Goal: Task Accomplishment & Management: Use online tool/utility

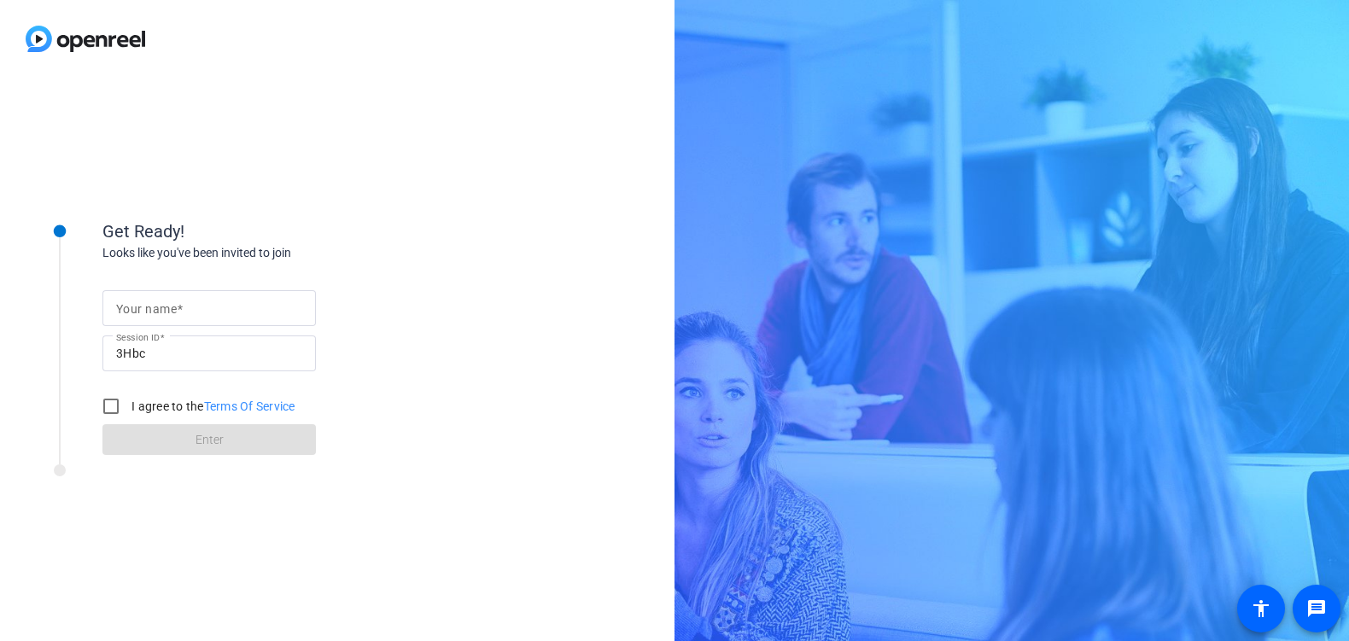
click at [160, 290] on div at bounding box center [209, 308] width 186 height 36
type input "[PERSON_NAME]"
click at [106, 411] on input "I agree to the Terms Of Service" at bounding box center [111, 406] width 34 height 34
checkbox input "true"
click at [271, 446] on span at bounding box center [208, 439] width 213 height 41
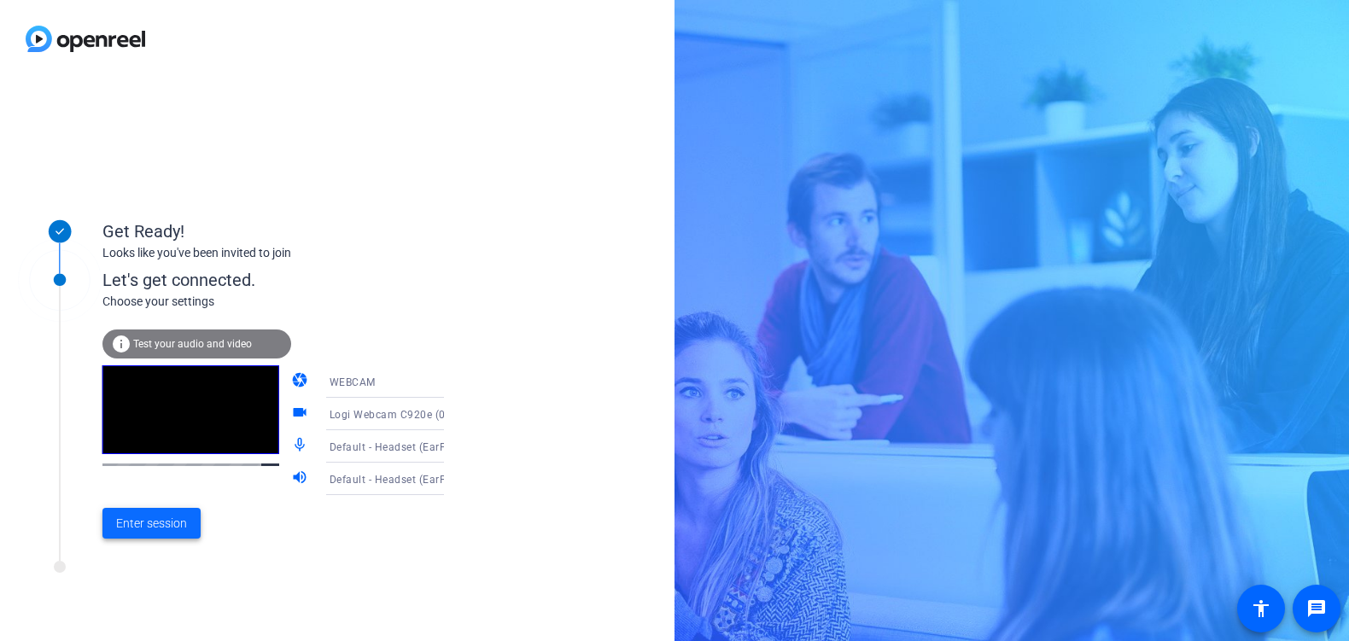
click at [144, 531] on span "Enter session" at bounding box center [151, 524] width 71 height 18
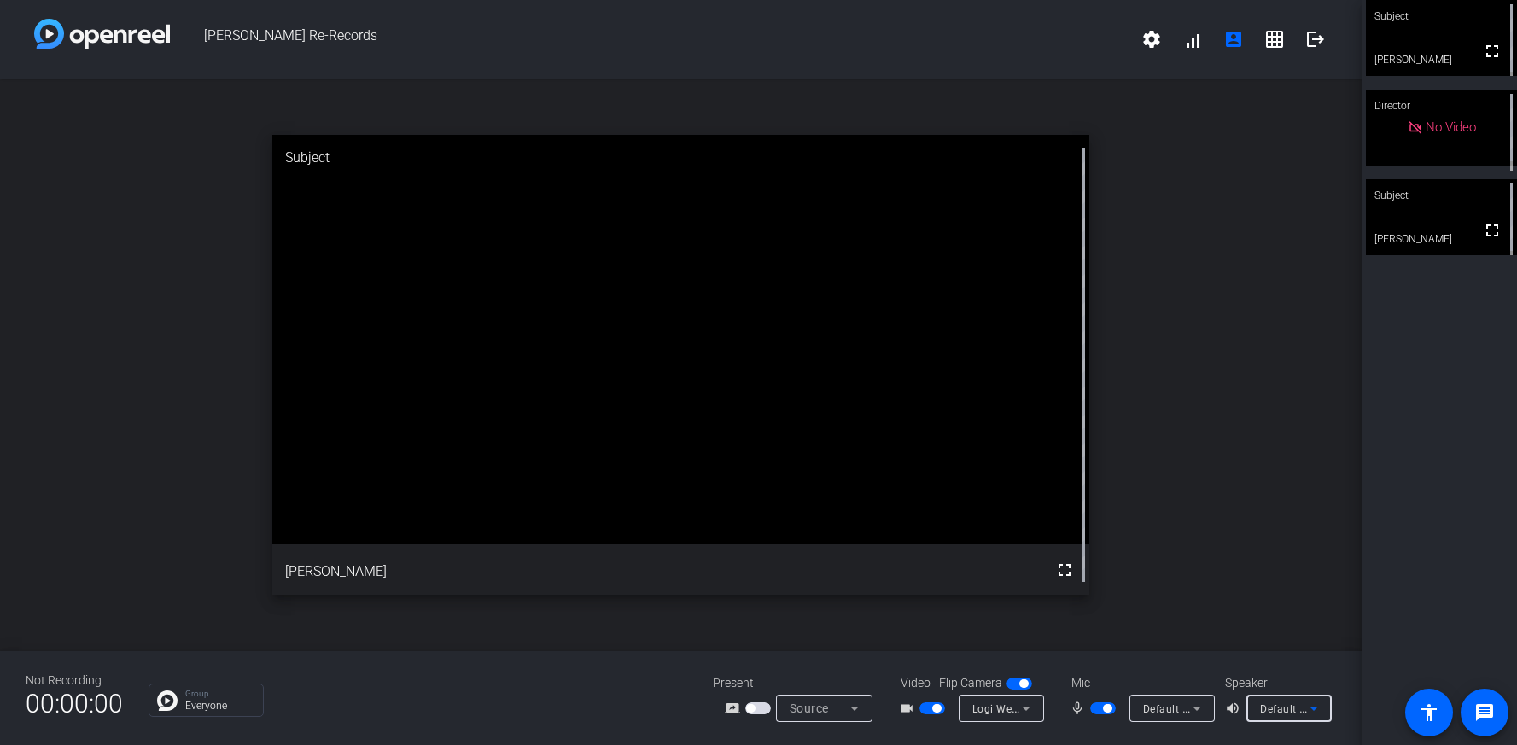
click at [1296, 640] on span "Default - Headset (EarPods)" at bounding box center [1330, 709] width 140 height 14
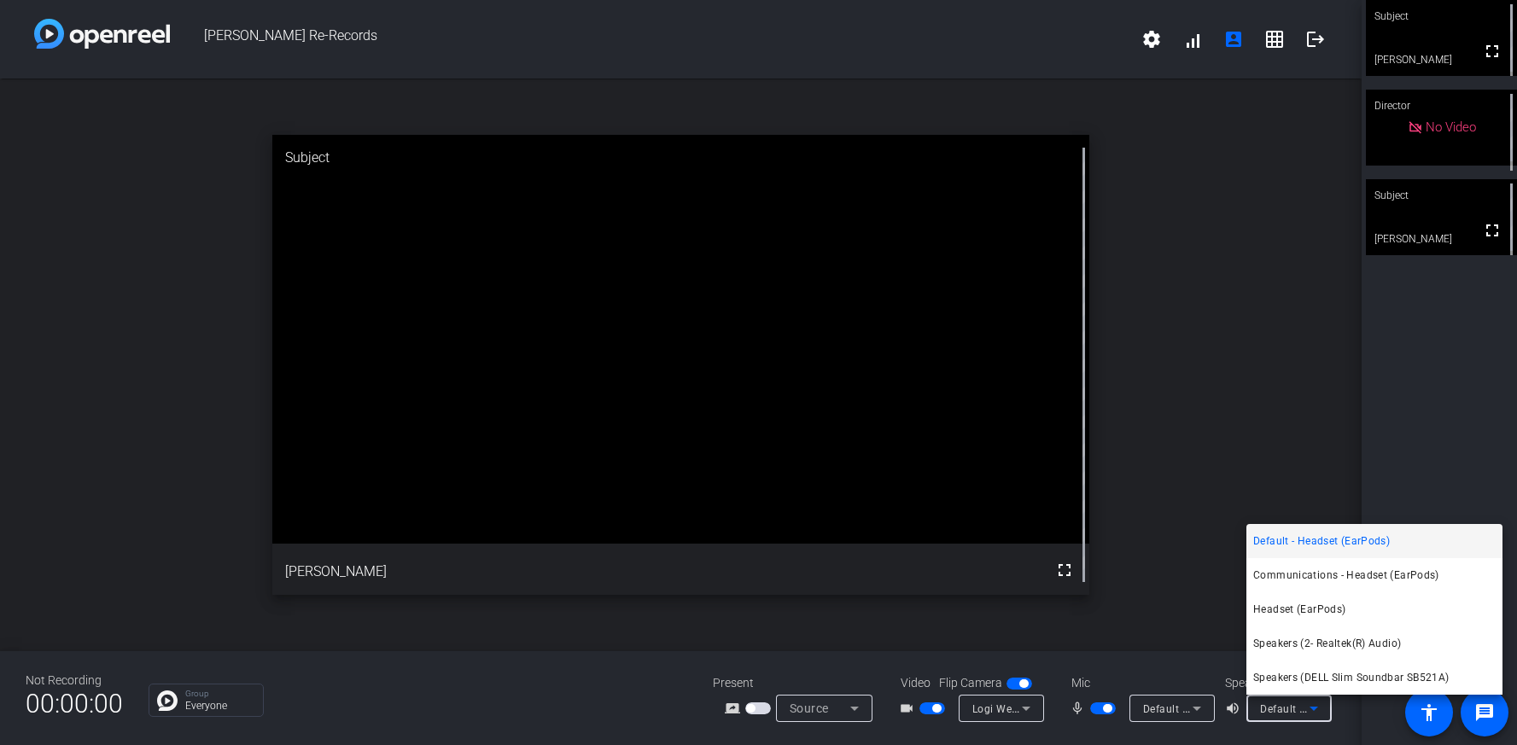
click at [1296, 640] on div at bounding box center [758, 372] width 1517 height 745
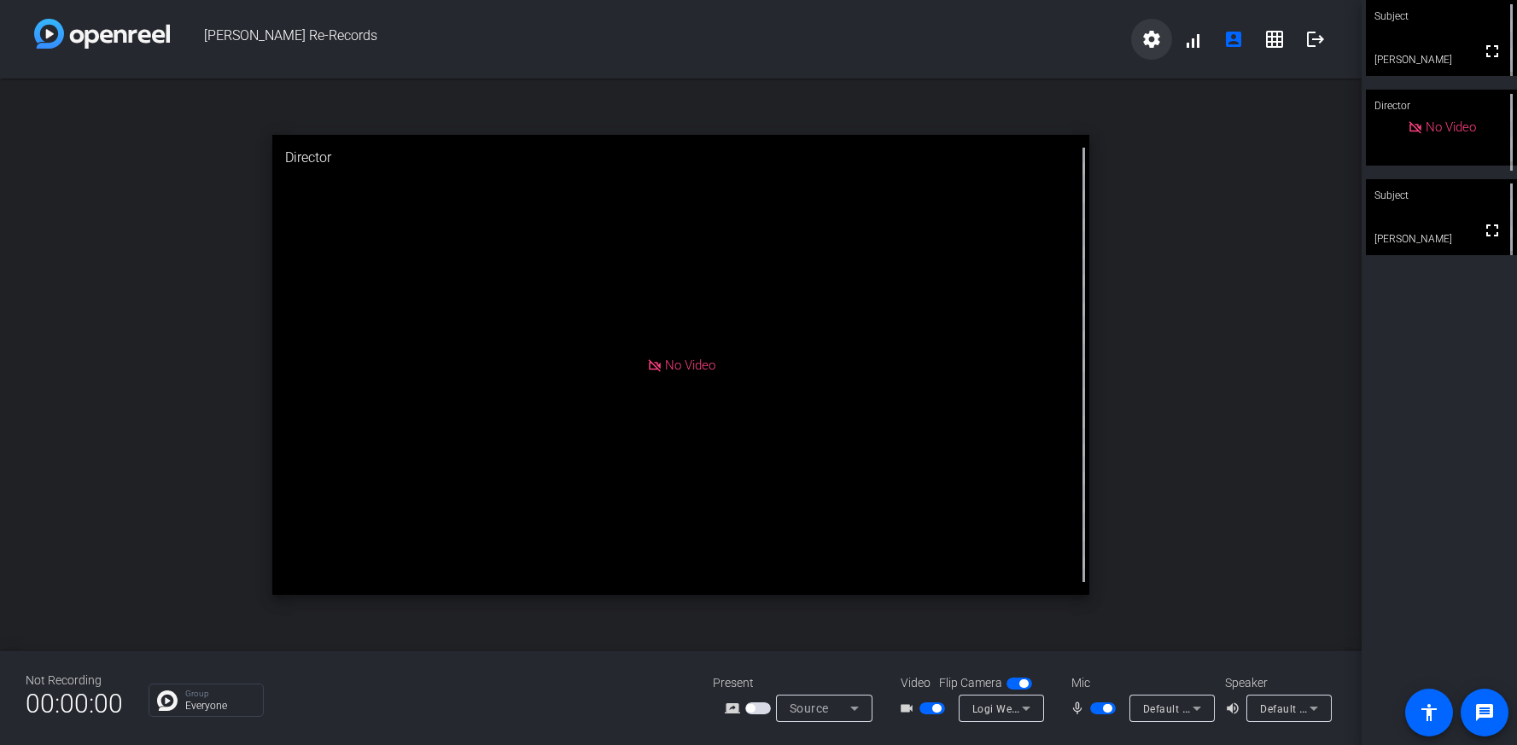
click at [1150, 35] on mat-icon "settings" at bounding box center [1151, 39] width 20 height 20
click at [1154, 28] on div at bounding box center [758, 372] width 1517 height 745
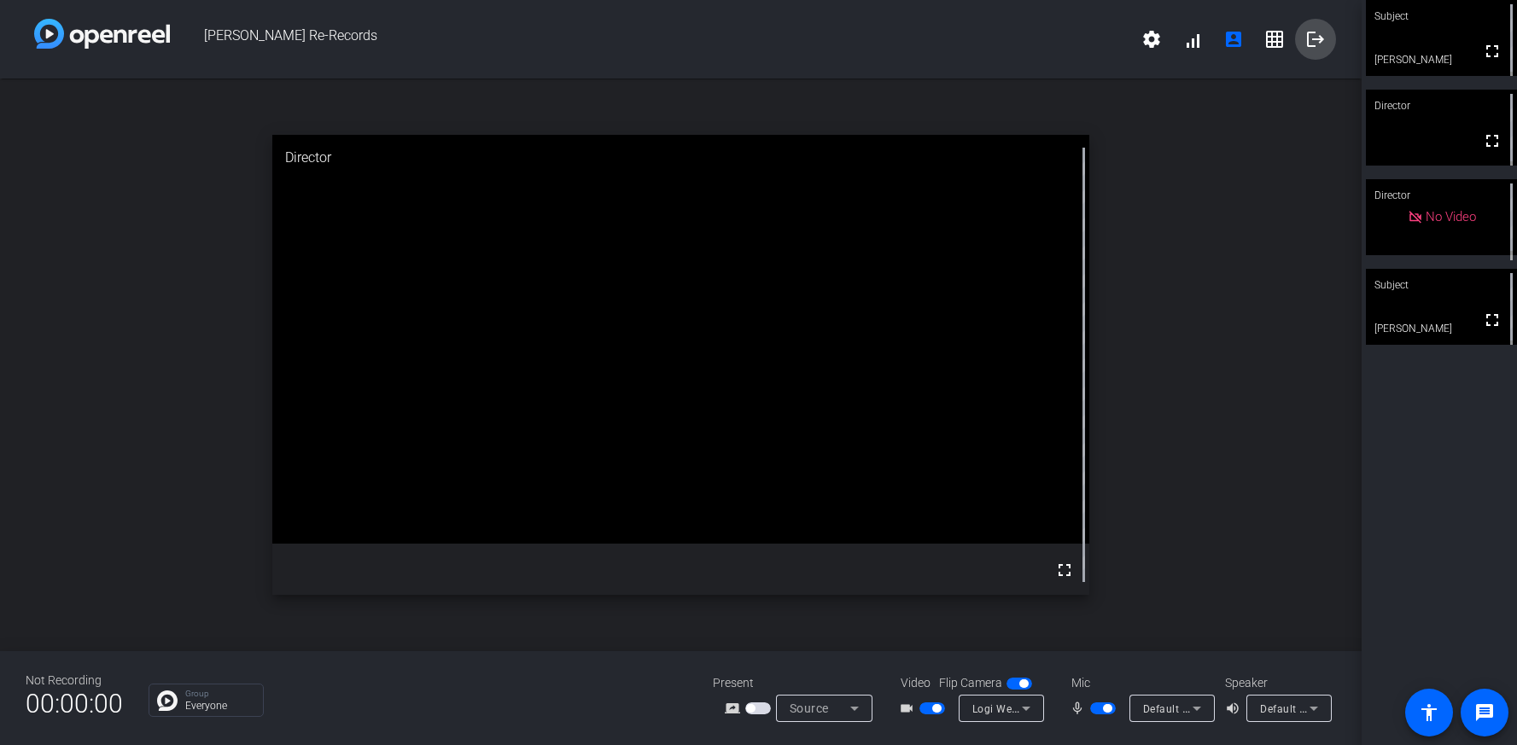
click at [1314, 34] on mat-icon "logout" at bounding box center [1315, 39] width 20 height 20
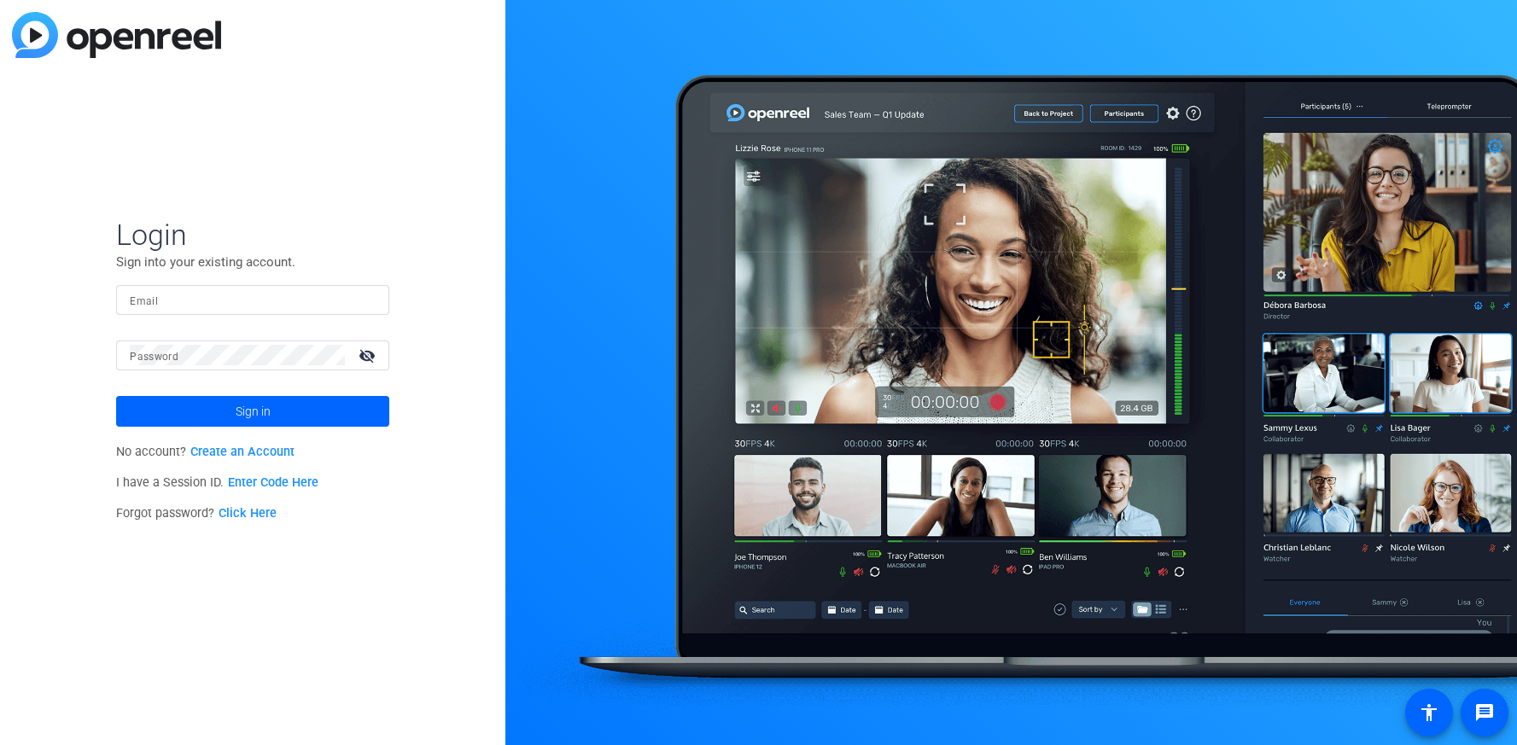
drag, startPoint x: 0, startPoint y: 0, endPoint x: 230, endPoint y: 306, distance: 383.4
click at [230, 306] on input "Email" at bounding box center [253, 299] width 246 height 20
type input "[PERSON_NAME][EMAIL_ADDRESS][PERSON_NAME][PERSON_NAME][DOMAIN_NAME]"
click at [116, 396] on button "Sign in" at bounding box center [252, 411] width 273 height 31
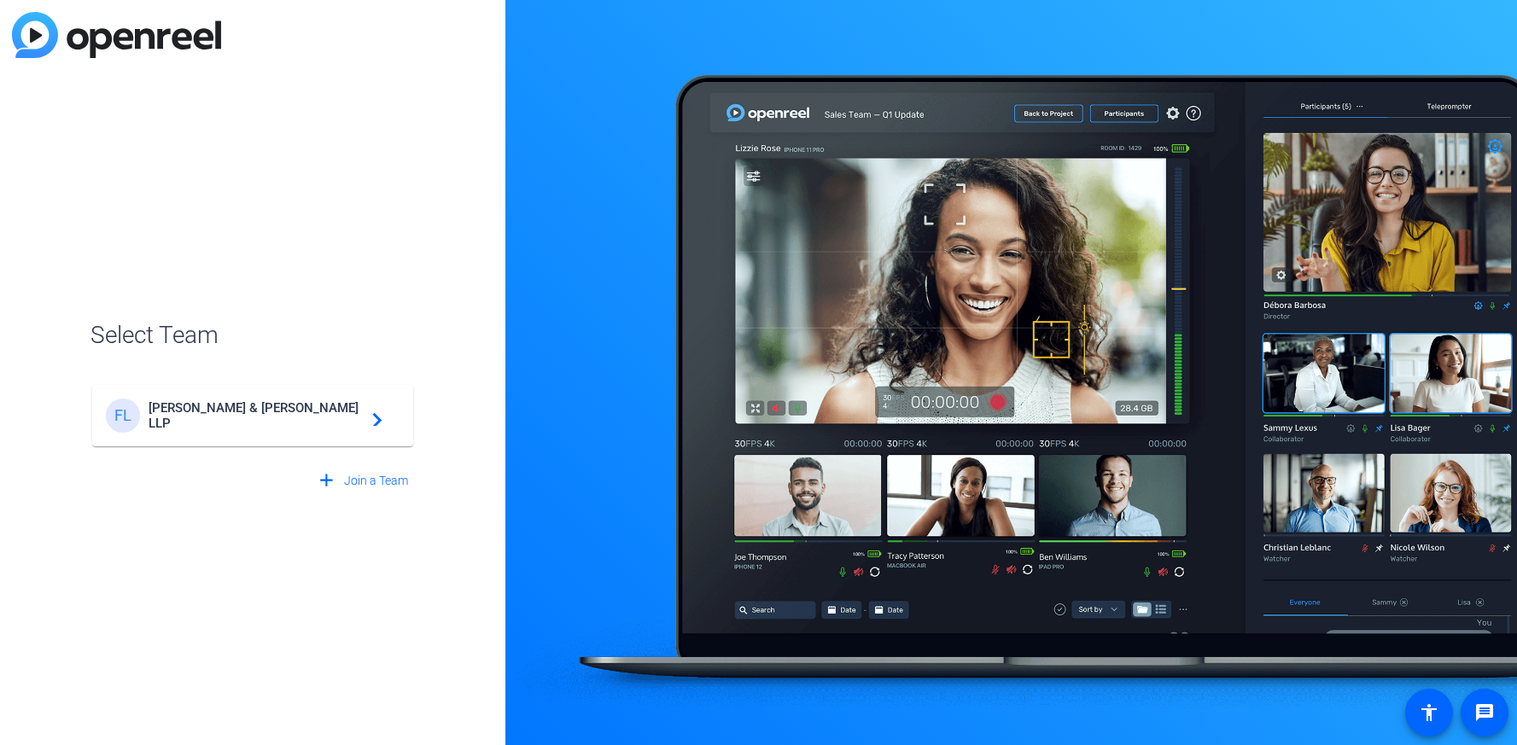
click at [212, 410] on span "[PERSON_NAME] & [PERSON_NAME] LLP" at bounding box center [255, 415] width 213 height 31
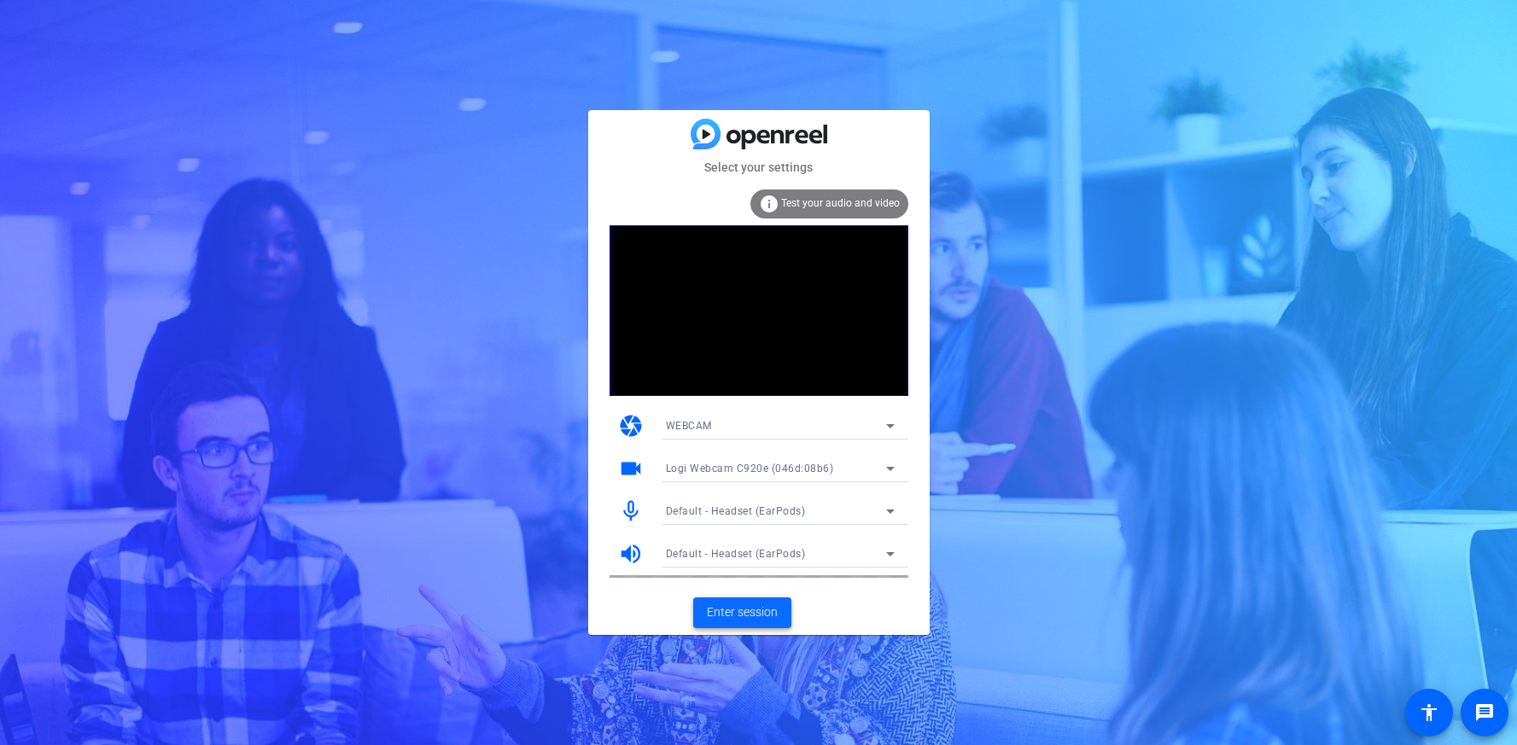
click at [764, 620] on span "Enter session" at bounding box center [742, 612] width 71 height 18
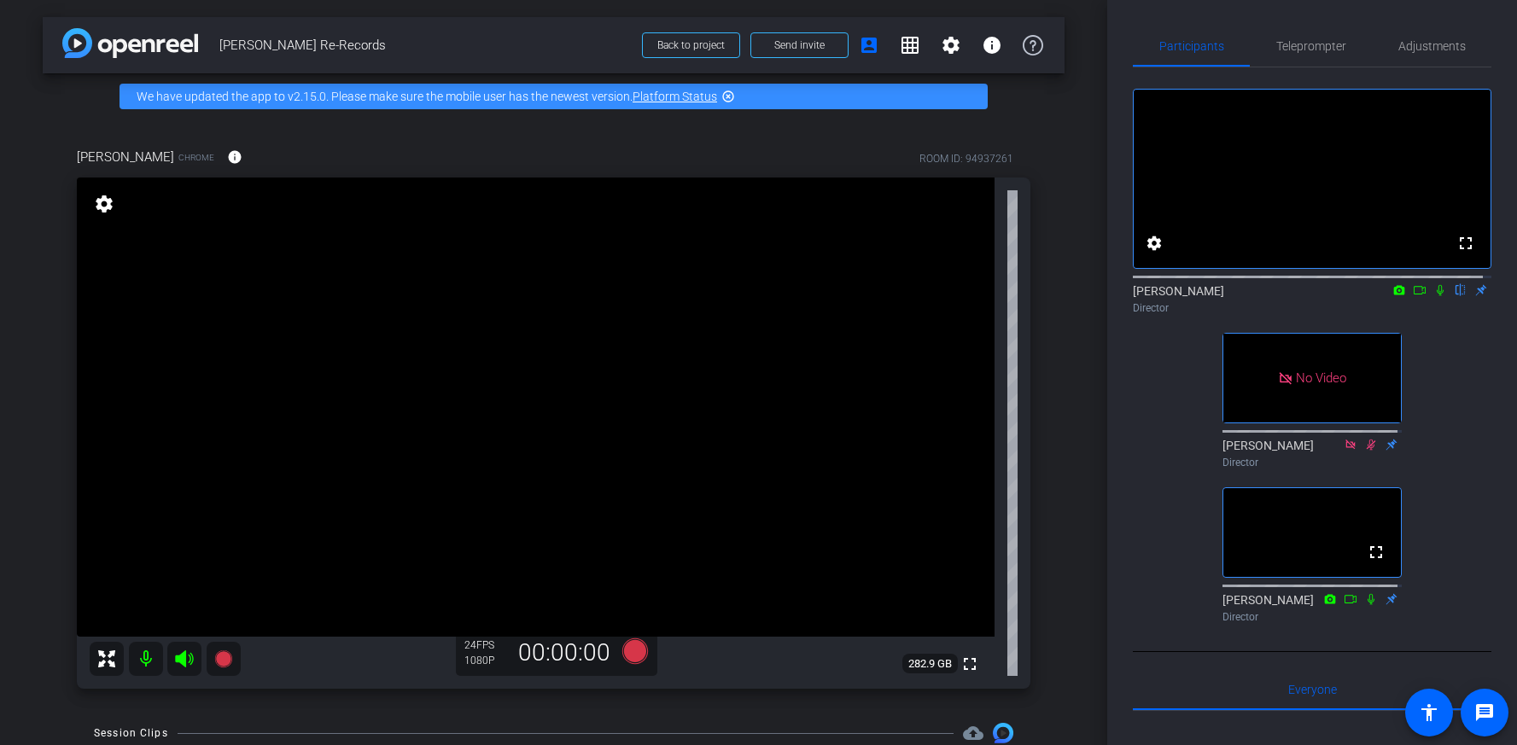
click at [1433, 296] on icon at bounding box center [1440, 290] width 14 height 12
click at [1436, 296] on icon at bounding box center [1440, 290] width 9 height 11
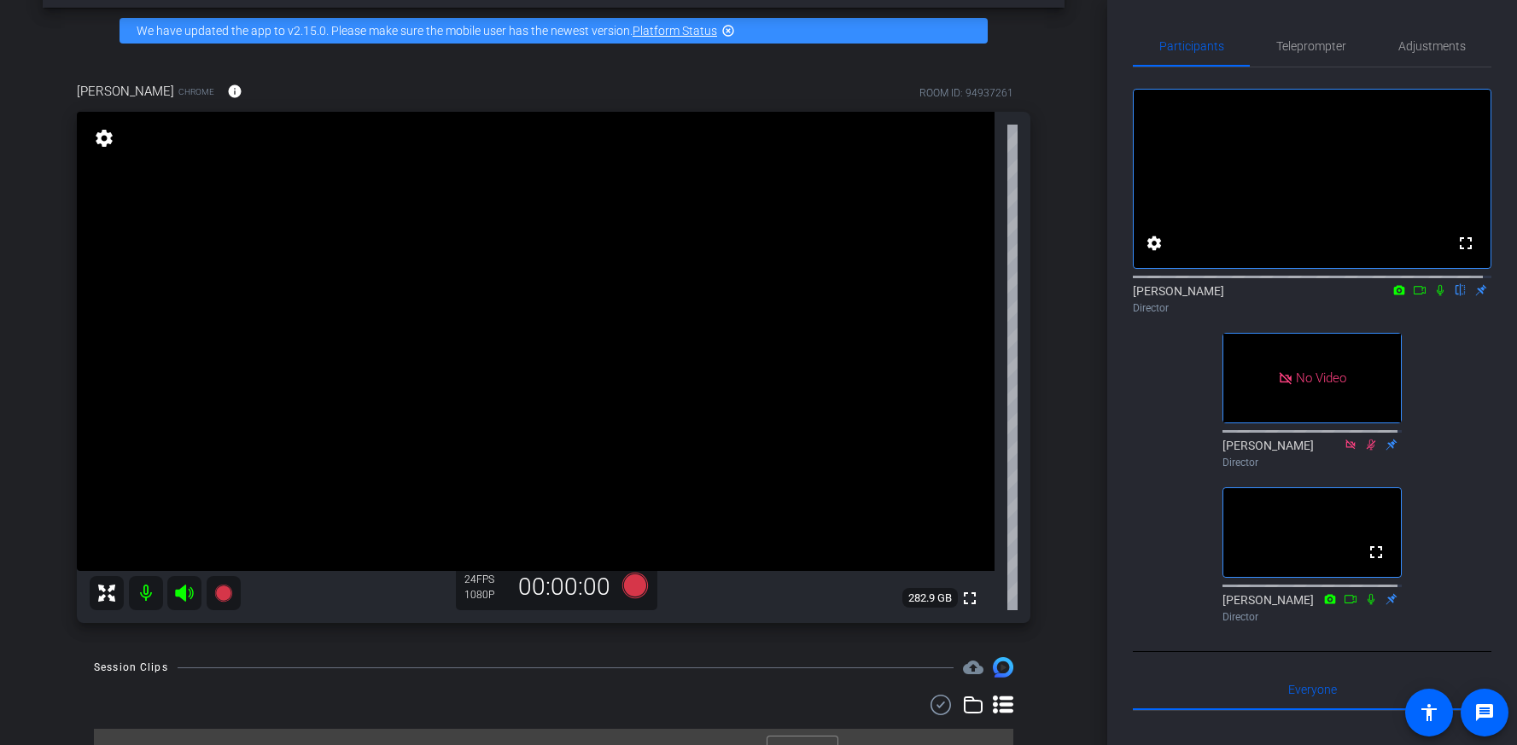
scroll to position [97, 0]
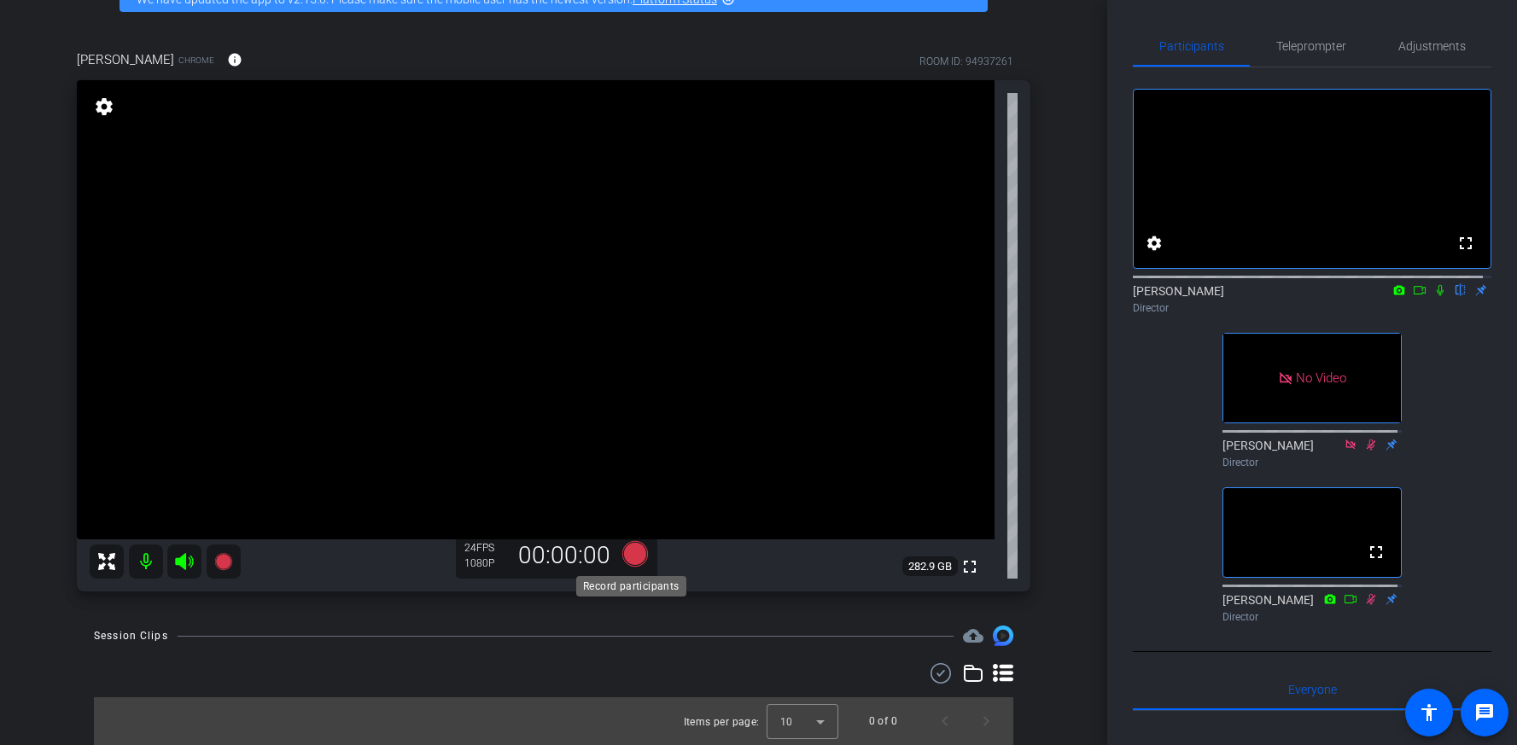
click at [633, 554] on icon at bounding box center [634, 554] width 26 height 26
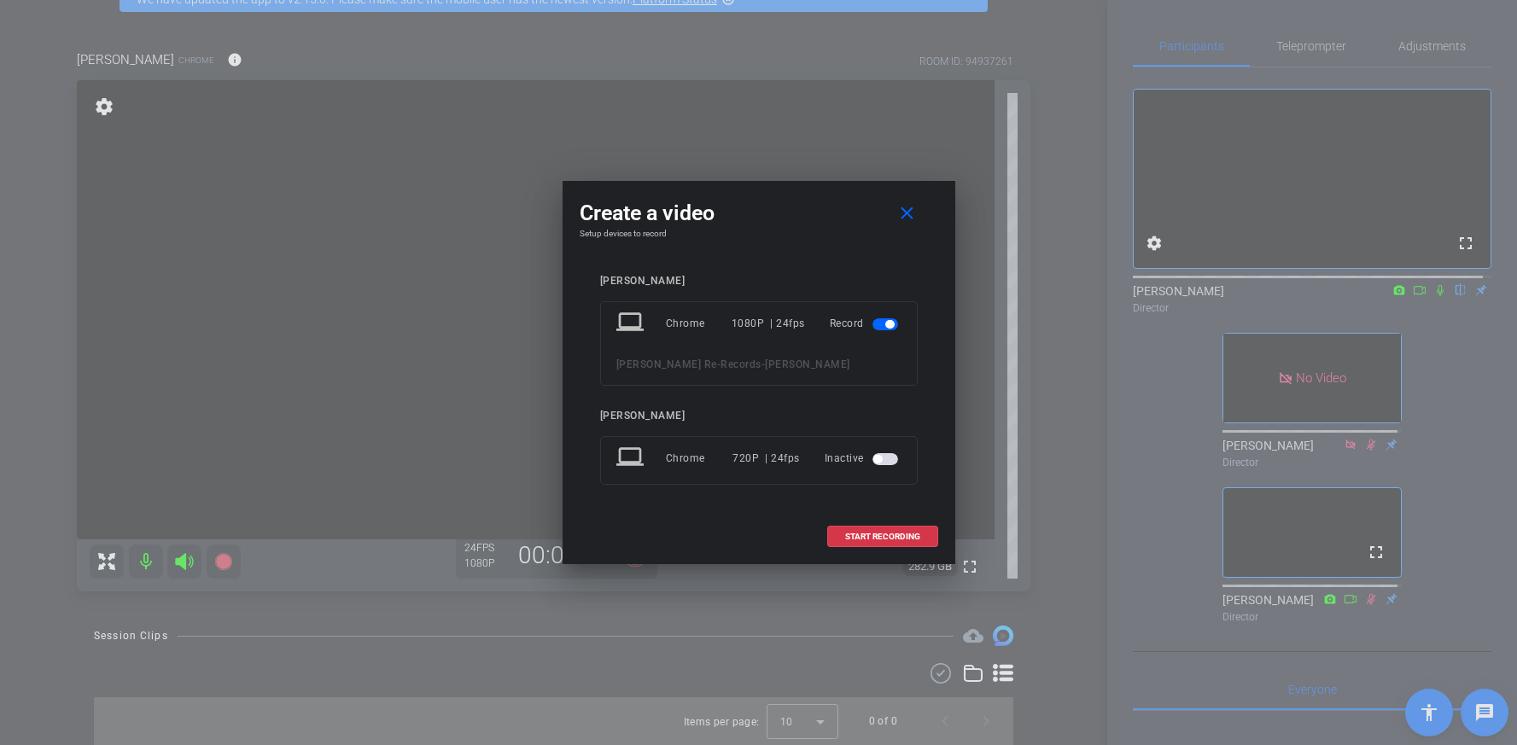
click at [638, 313] on mat-icon "laptop" at bounding box center [631, 323] width 31 height 31
click at [894, 533] on span "START RECORDING" at bounding box center [882, 537] width 75 height 9
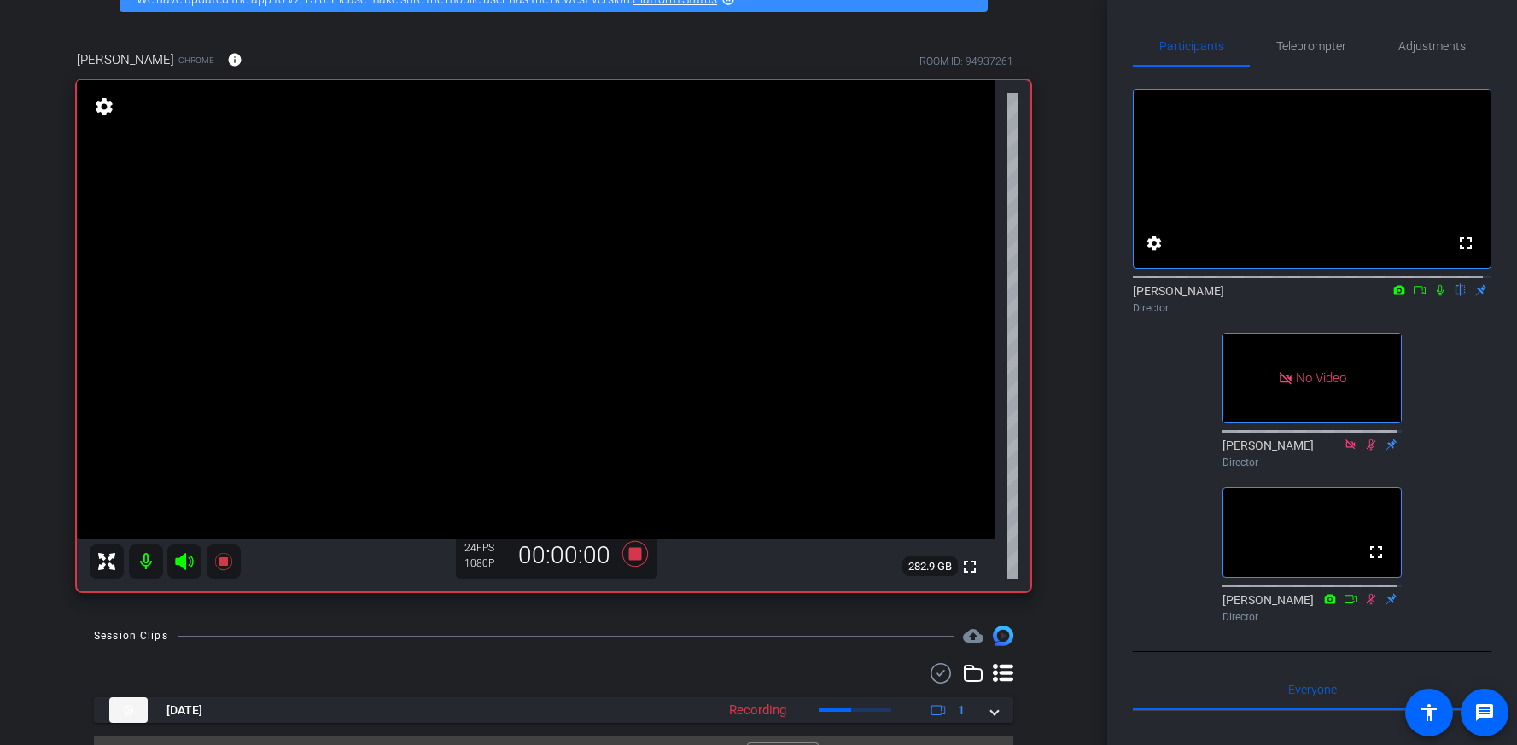
click at [1433, 296] on icon at bounding box center [1440, 290] width 14 height 12
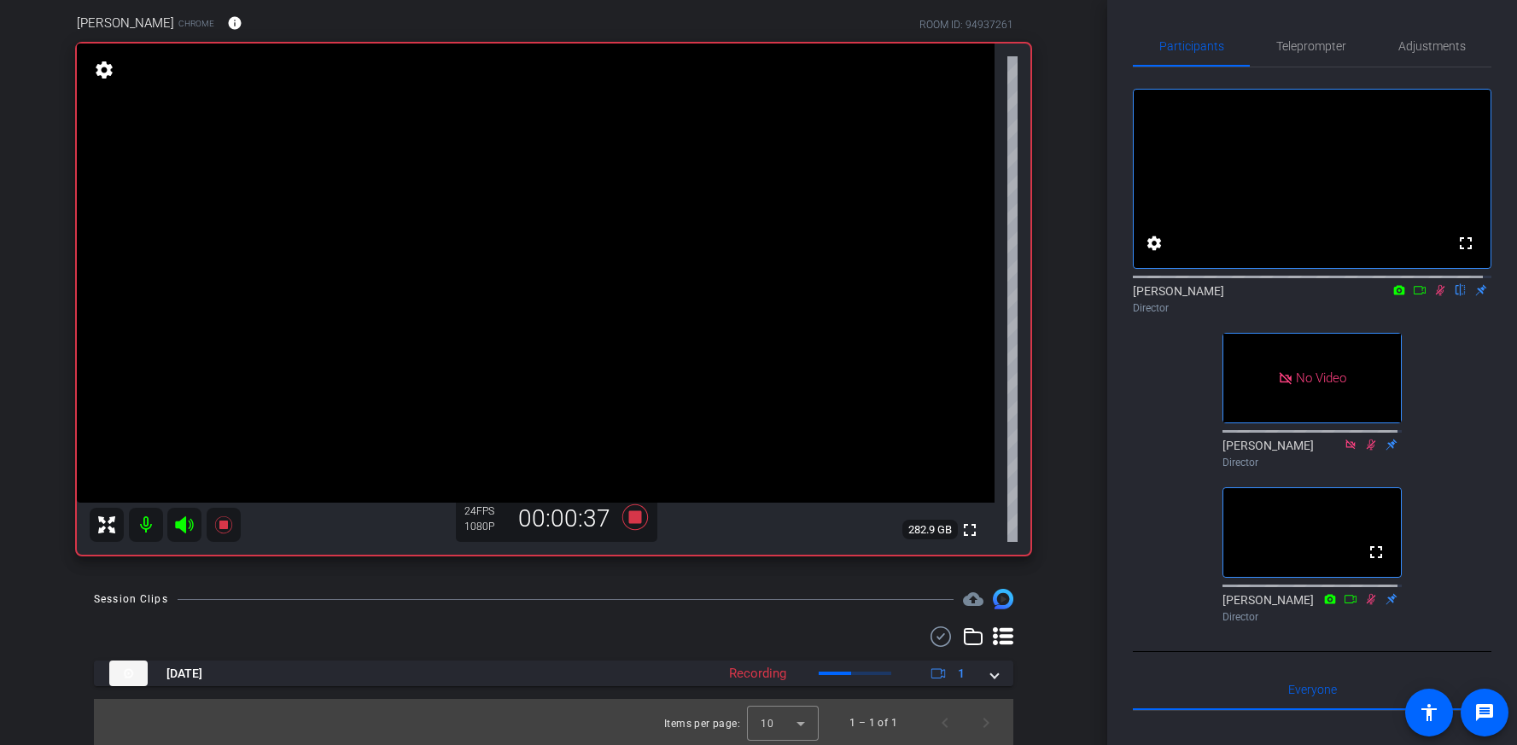
scroll to position [136, 0]
click at [638, 513] on icon at bounding box center [635, 515] width 41 height 31
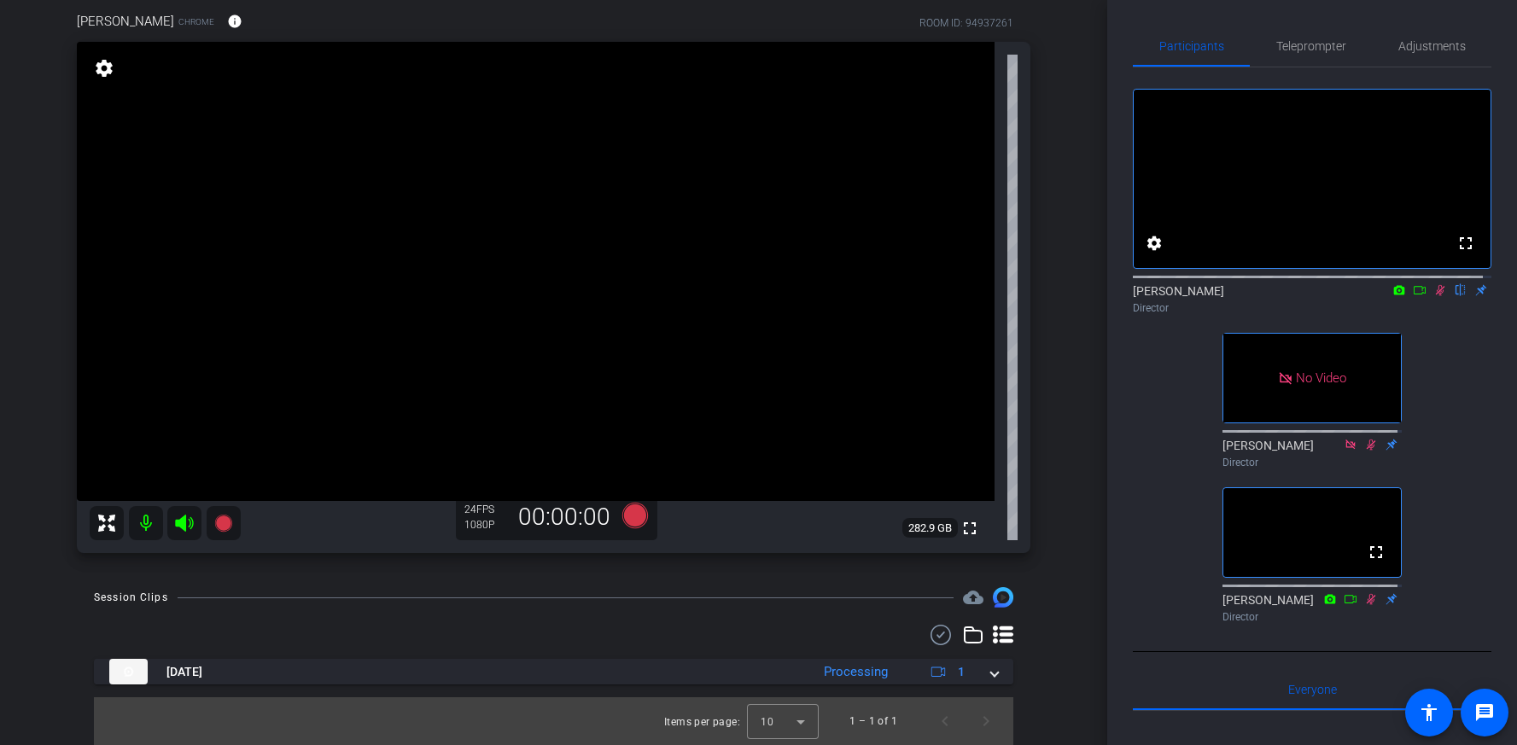
click at [1436, 296] on icon at bounding box center [1440, 290] width 9 height 11
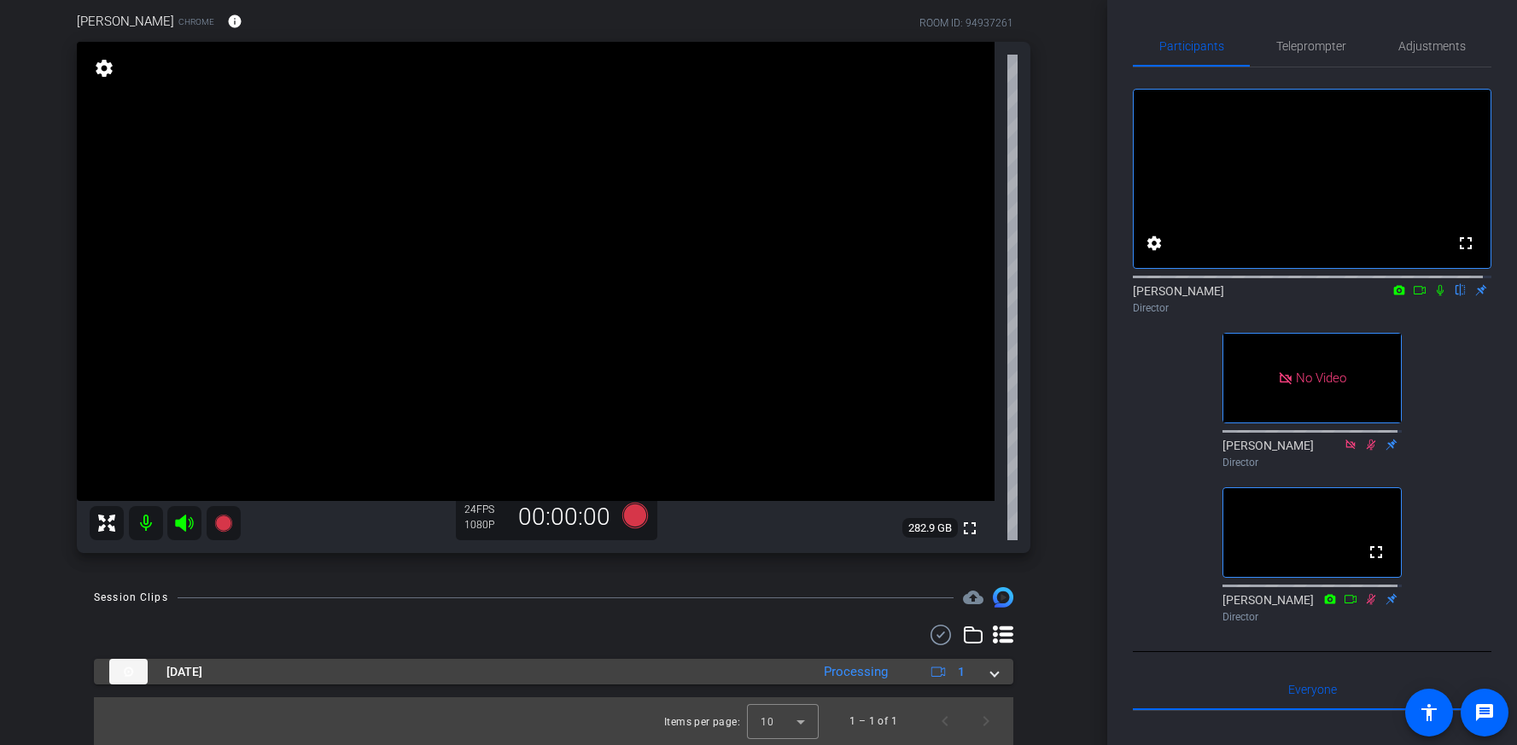
click at [981, 675] on div "Aug 13, 2025 Processing 1" at bounding box center [550, 672] width 882 height 26
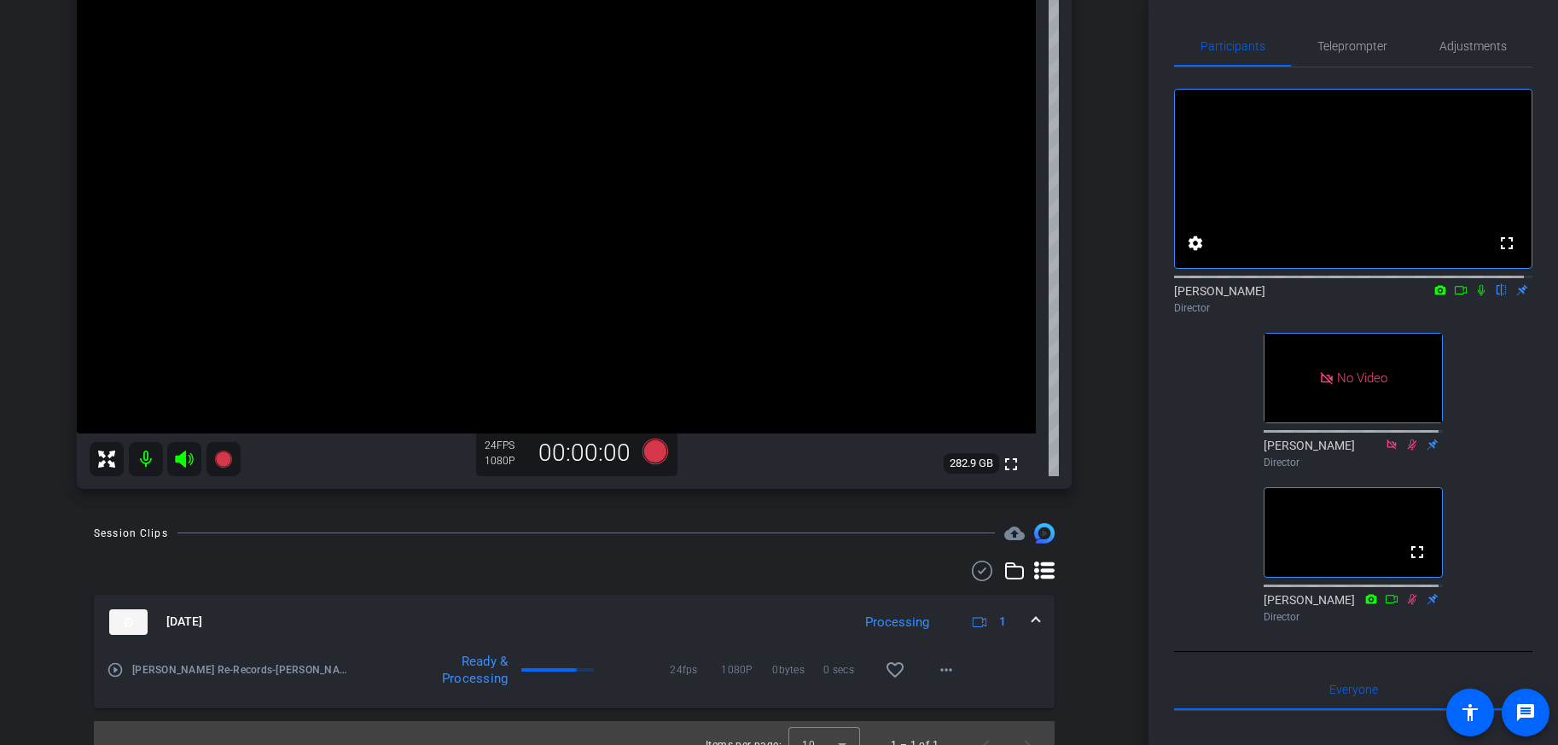
scroll to position [248, 0]
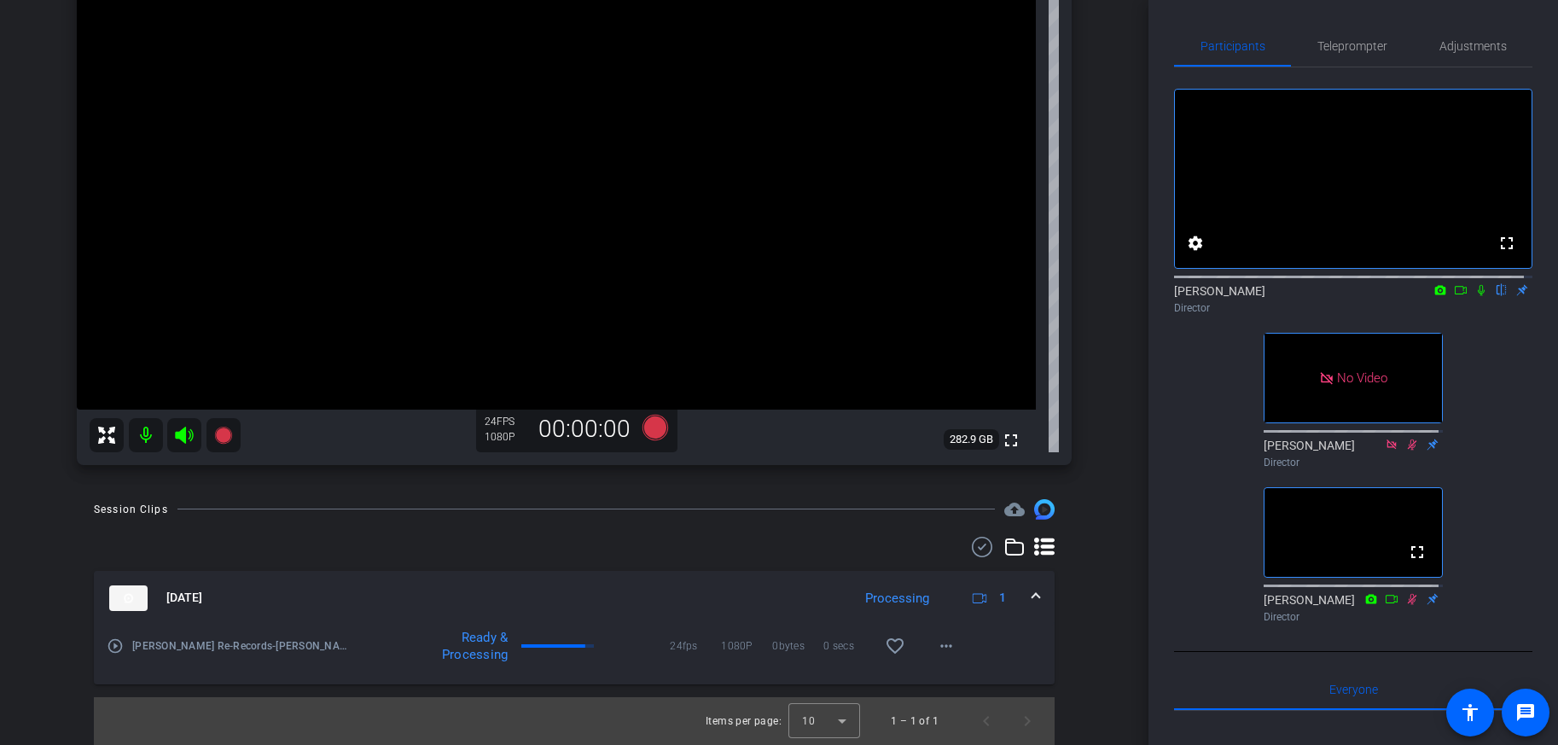
click at [1475, 296] on icon at bounding box center [1482, 290] width 14 height 12
click at [1477, 296] on icon at bounding box center [1481, 290] width 9 height 11
click at [943, 646] on mat-icon "more_horiz" at bounding box center [946, 646] width 20 height 20
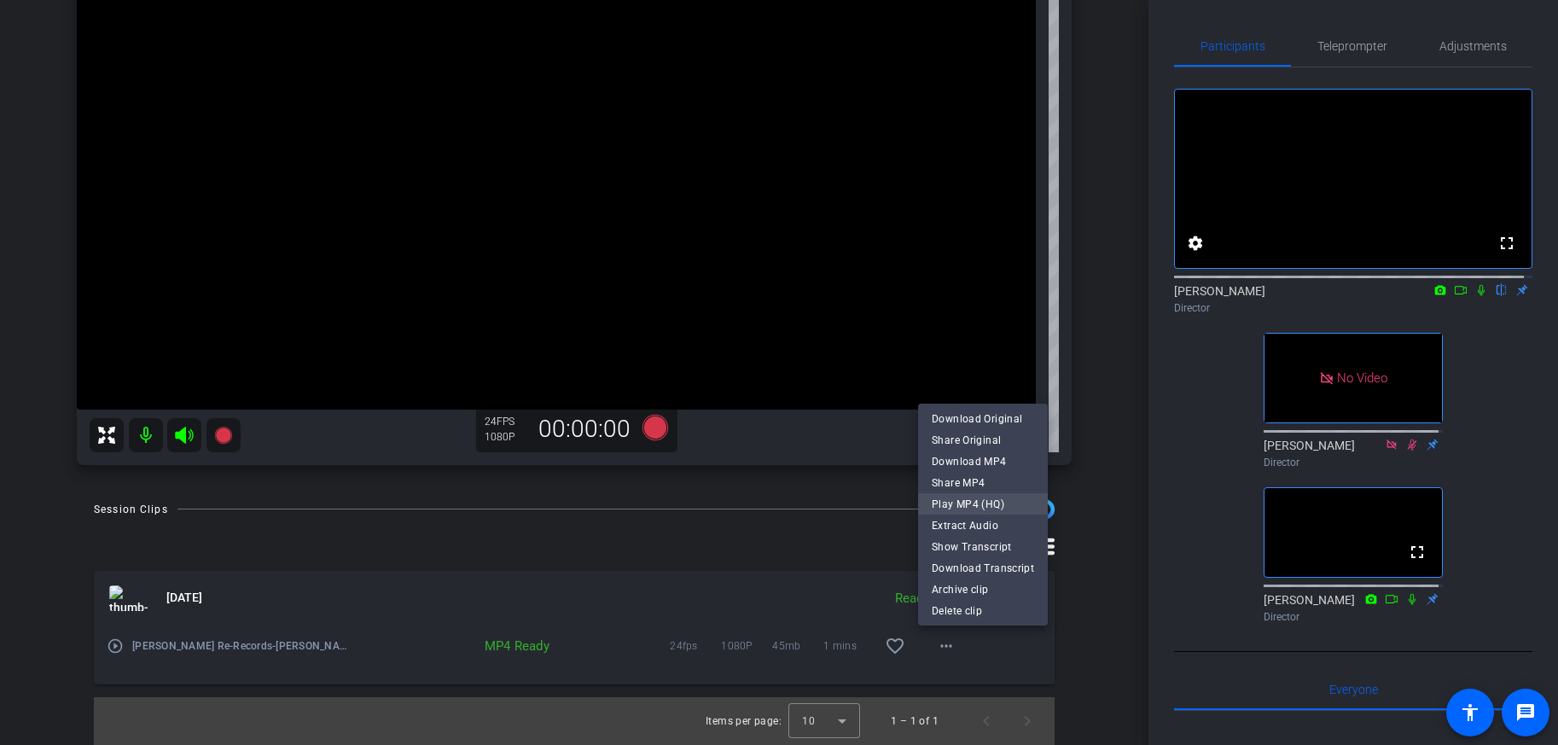
click at [964, 504] on span "Play MP4 (HQ)" at bounding box center [983, 503] width 102 height 20
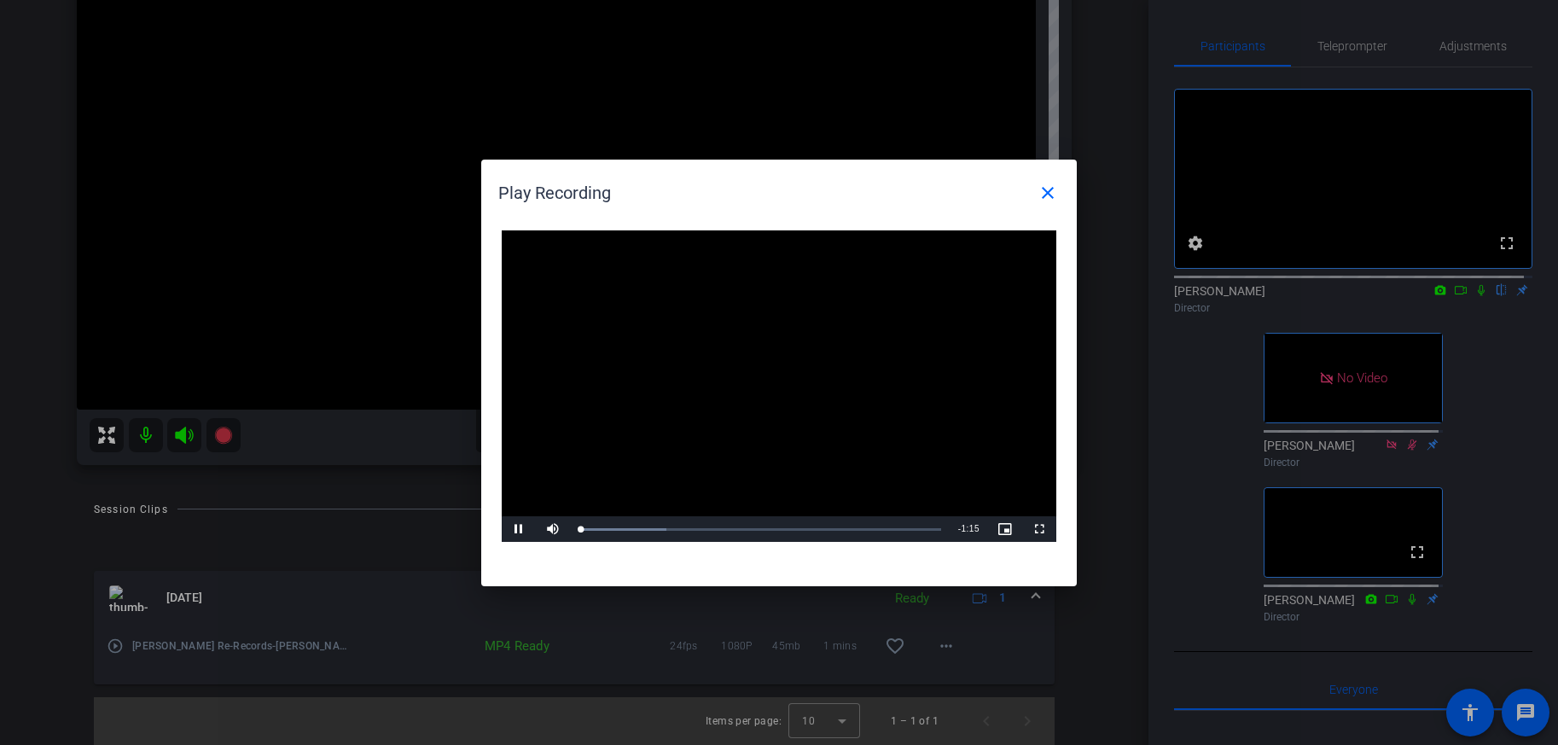
drag, startPoint x: 817, startPoint y: 187, endPoint x: 786, endPoint y: 163, distance: 38.9
click at [786, 163] on h1 "Play Recording close" at bounding box center [779, 187] width 596 height 54
click at [519, 529] on span "Video Player" at bounding box center [519, 529] width 34 height 0
click at [1046, 192] on mat-icon "close" at bounding box center [1048, 193] width 20 height 20
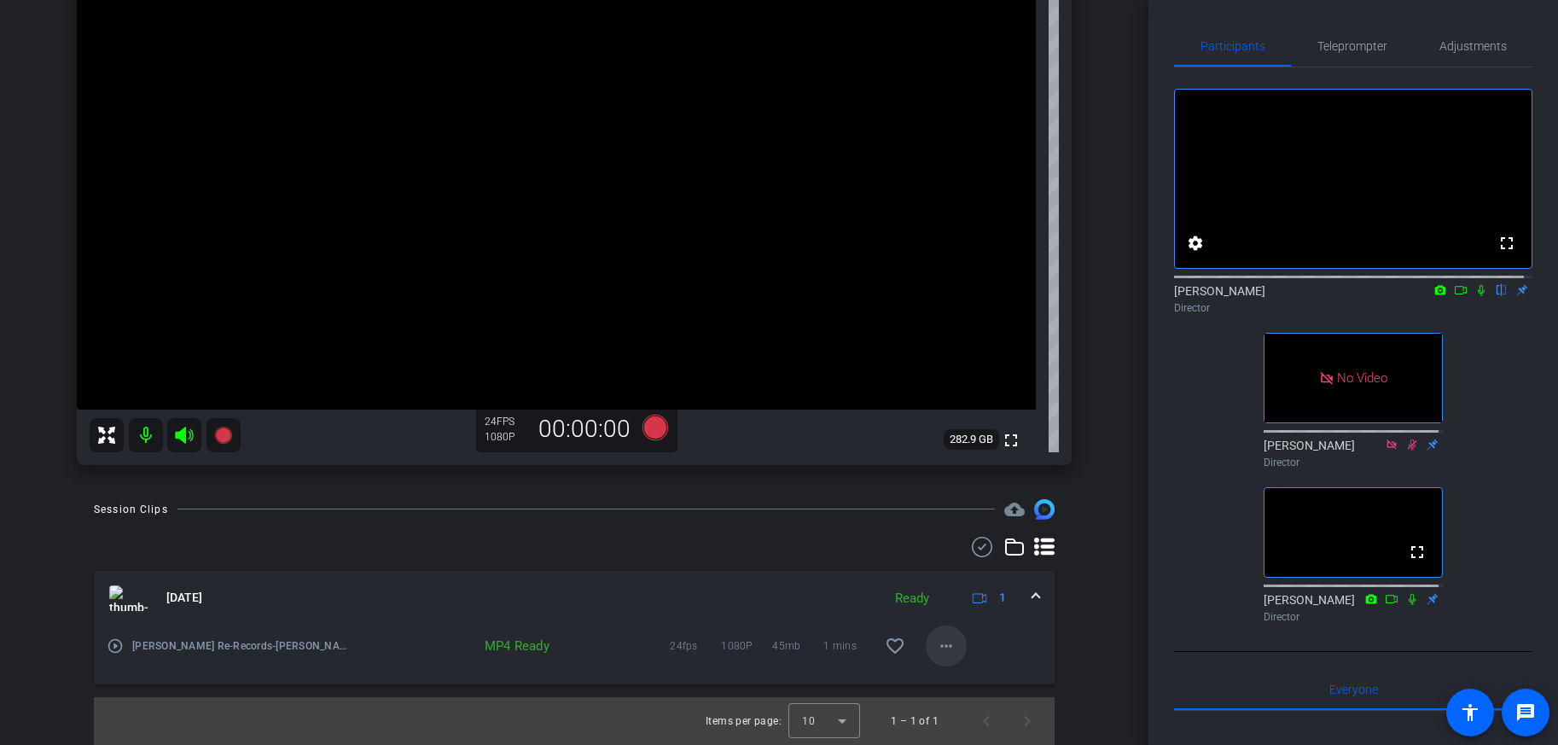
click at [944, 649] on mat-icon "more_horiz" at bounding box center [946, 646] width 20 height 20
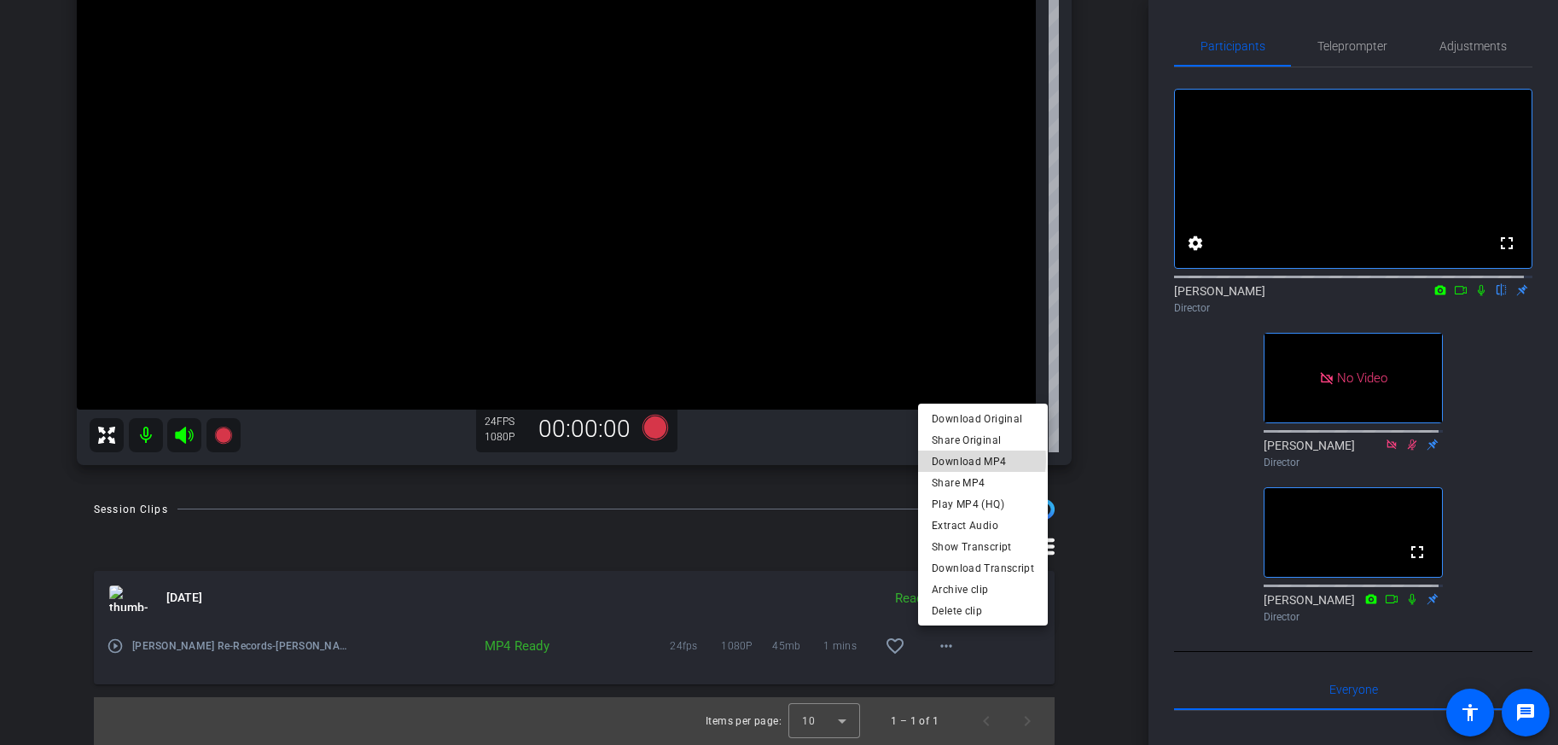
click at [961, 459] on span "Download MP4" at bounding box center [983, 461] width 102 height 20
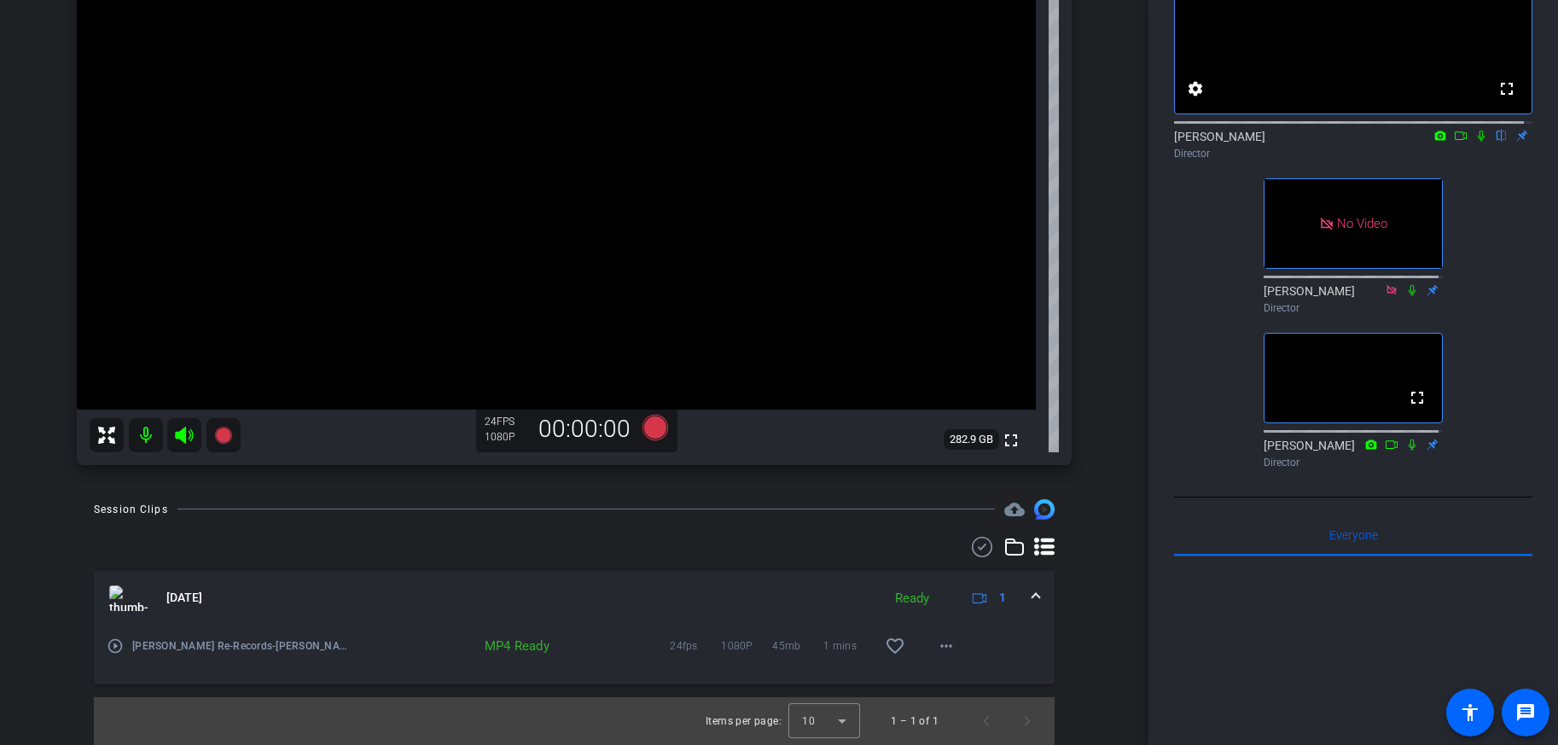
scroll to position [171, 0]
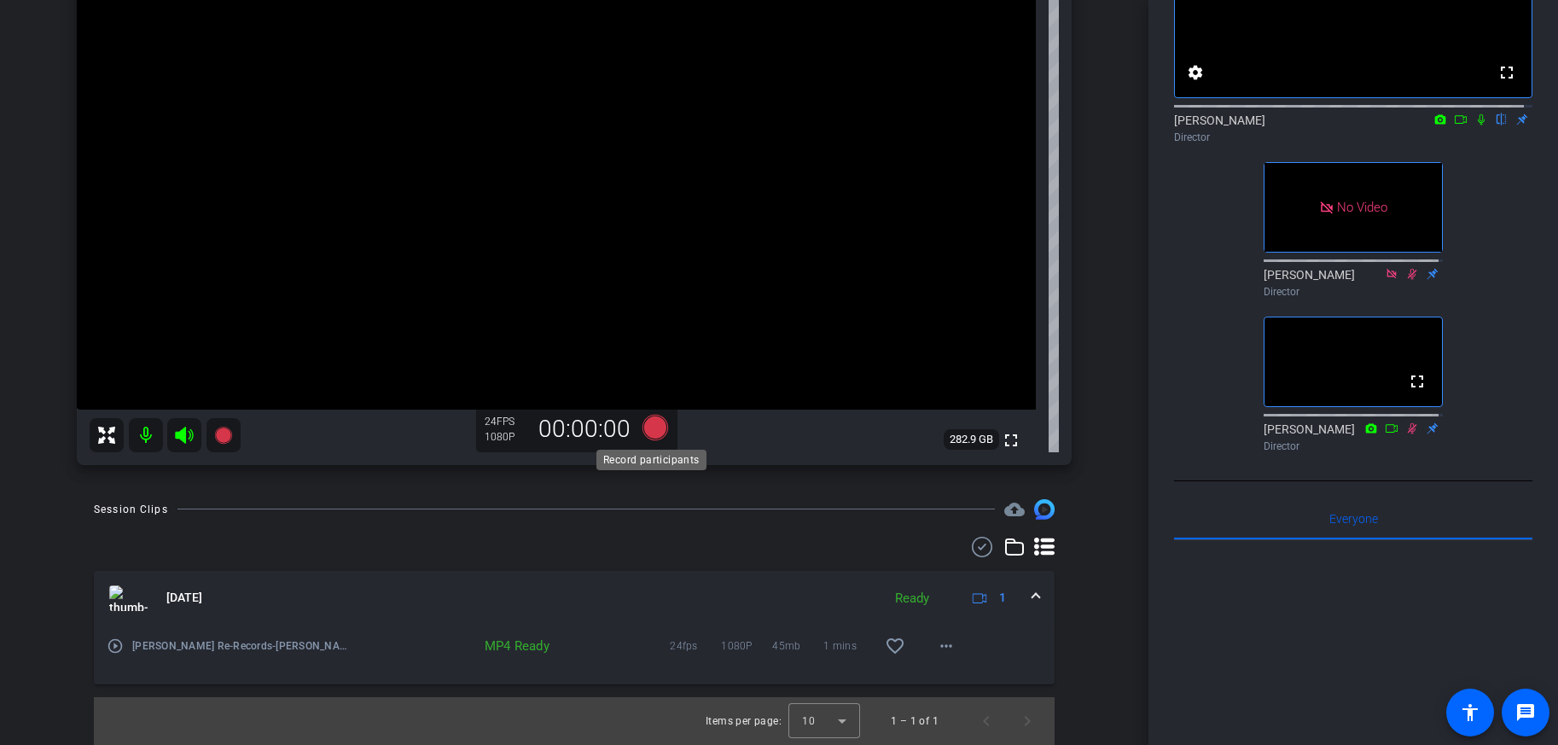
click at [657, 428] on icon at bounding box center [656, 427] width 26 height 26
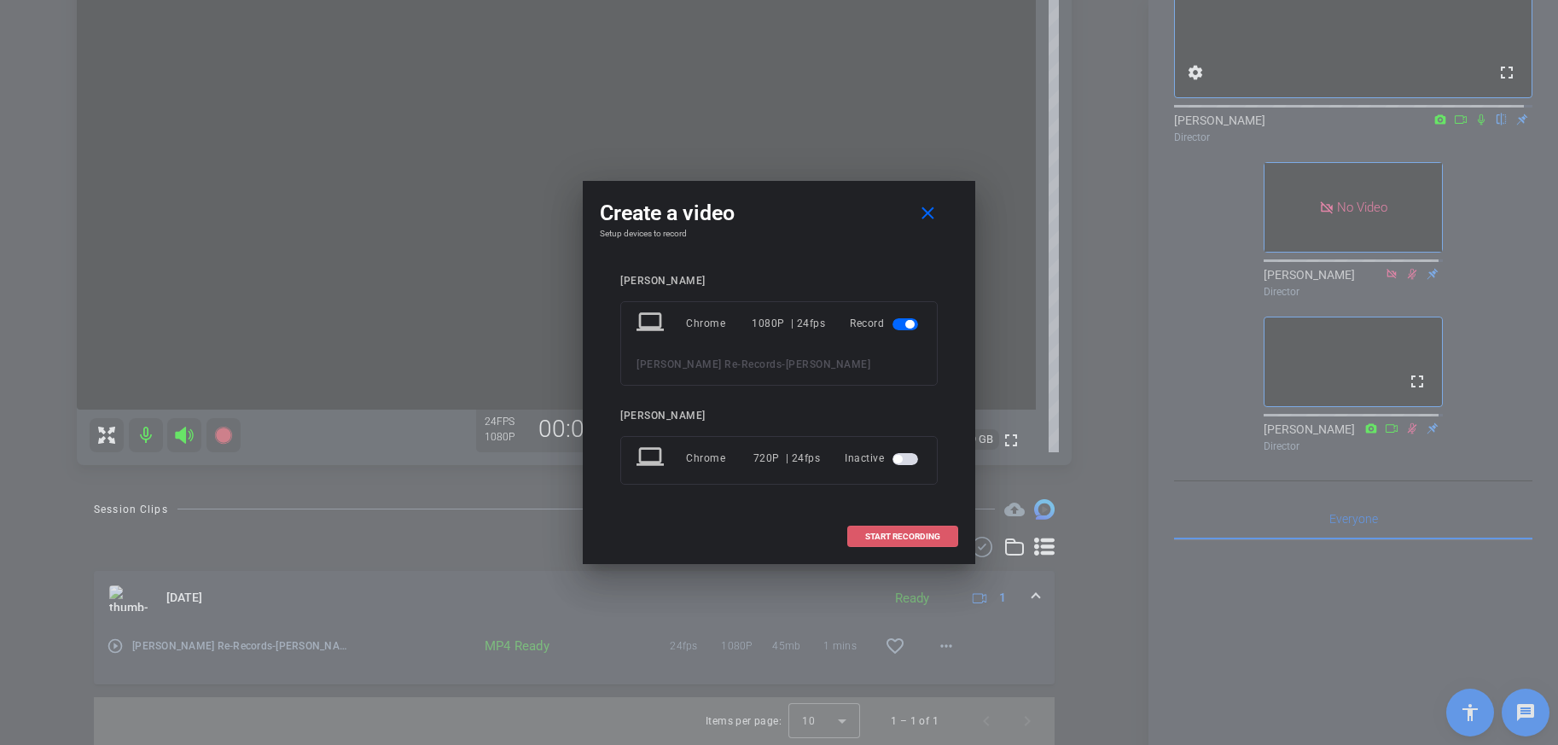
click at [906, 534] on span "START RECORDING" at bounding box center [902, 537] width 75 height 9
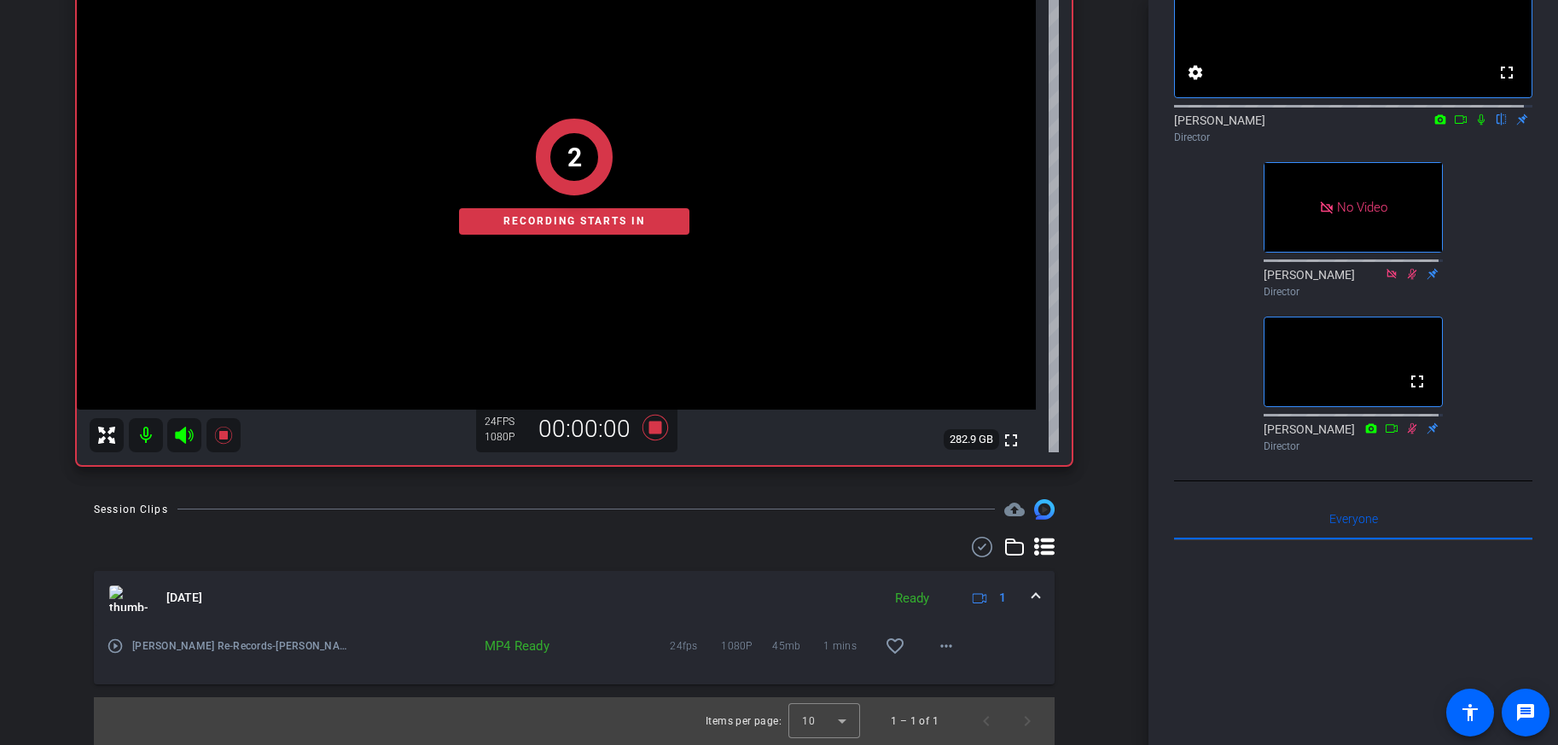
click at [1475, 125] on icon at bounding box center [1482, 120] width 14 height 12
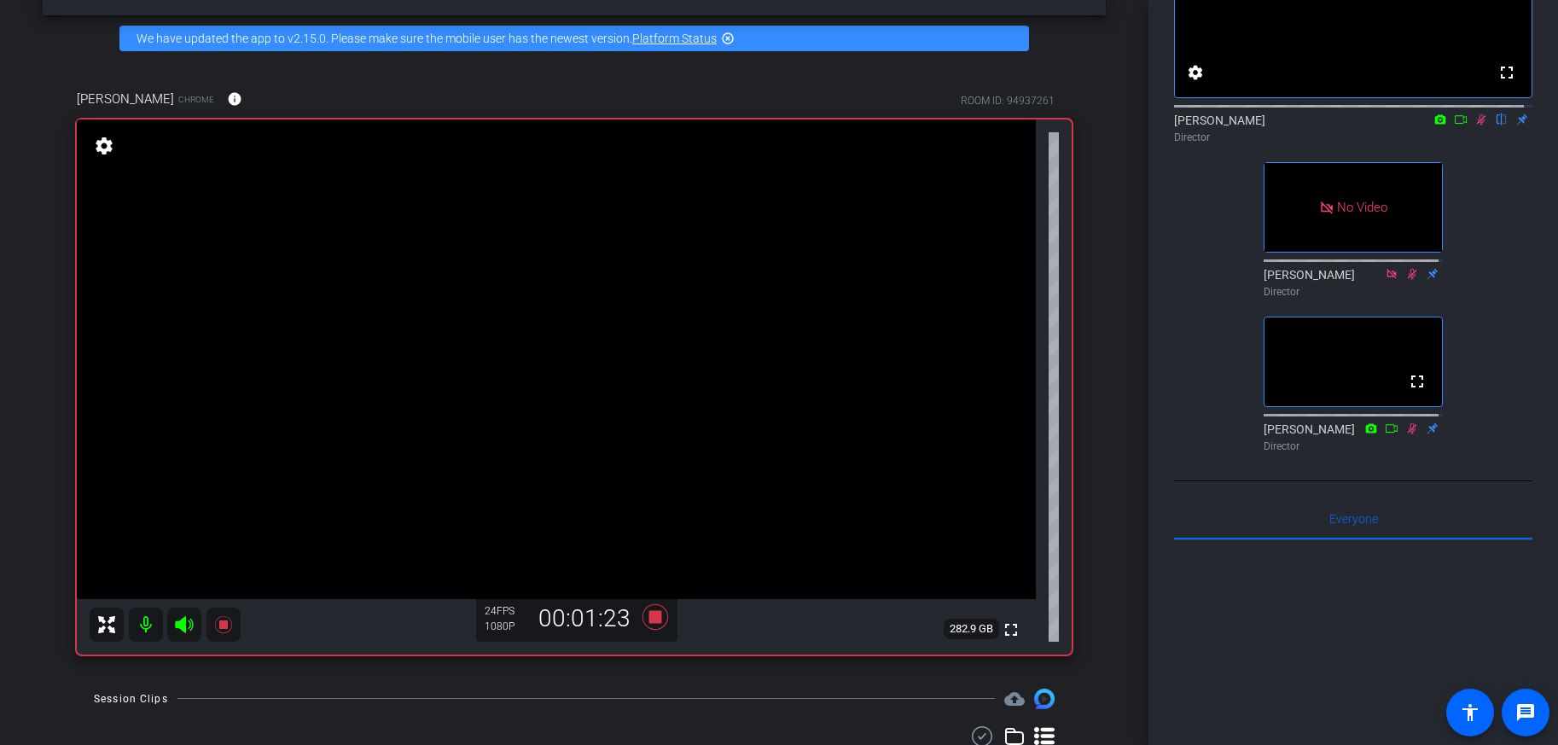
scroll to position [85, 0]
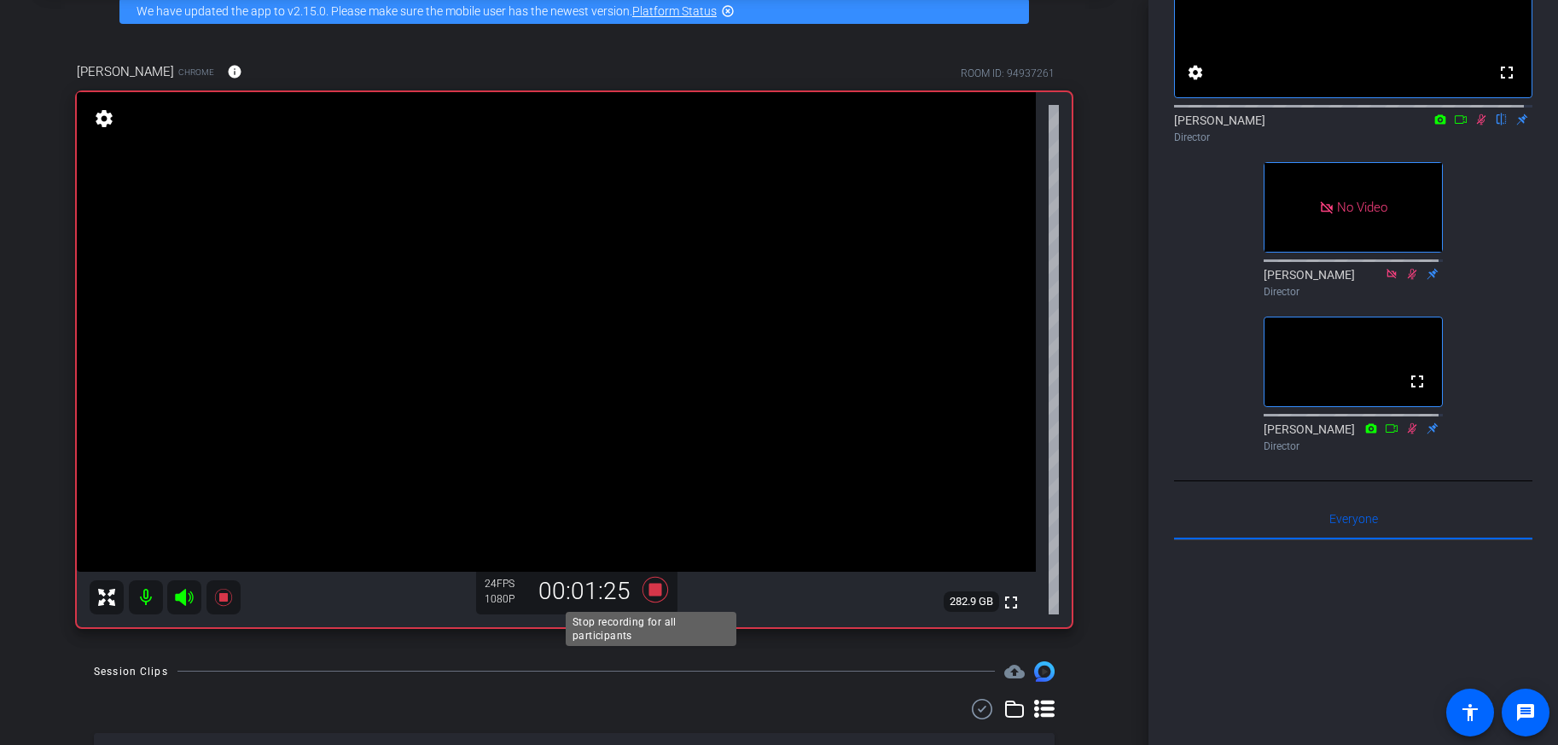
click at [655, 591] on icon at bounding box center [656, 589] width 26 height 26
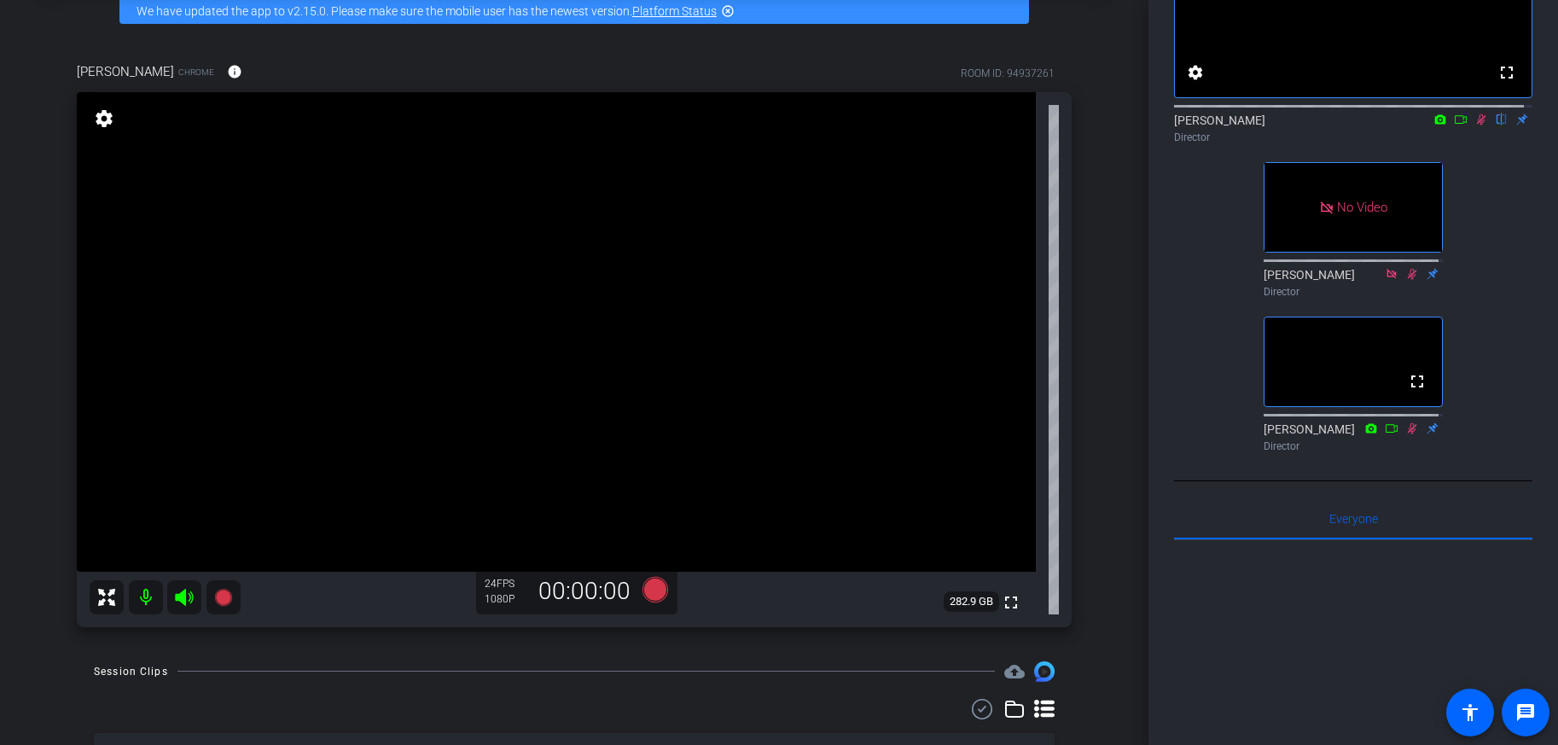
click at [1475, 125] on icon at bounding box center [1482, 120] width 14 height 12
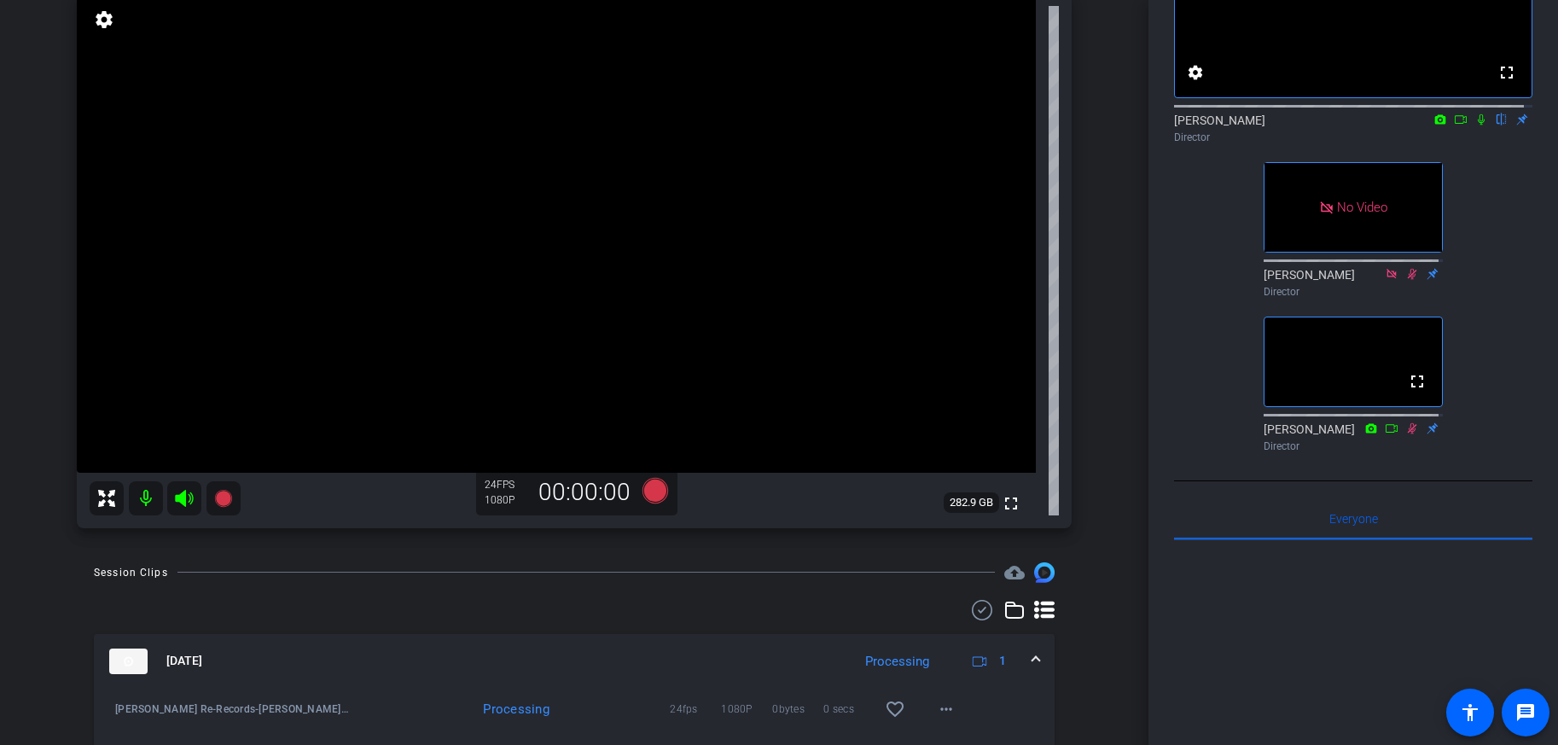
scroll to position [286, 0]
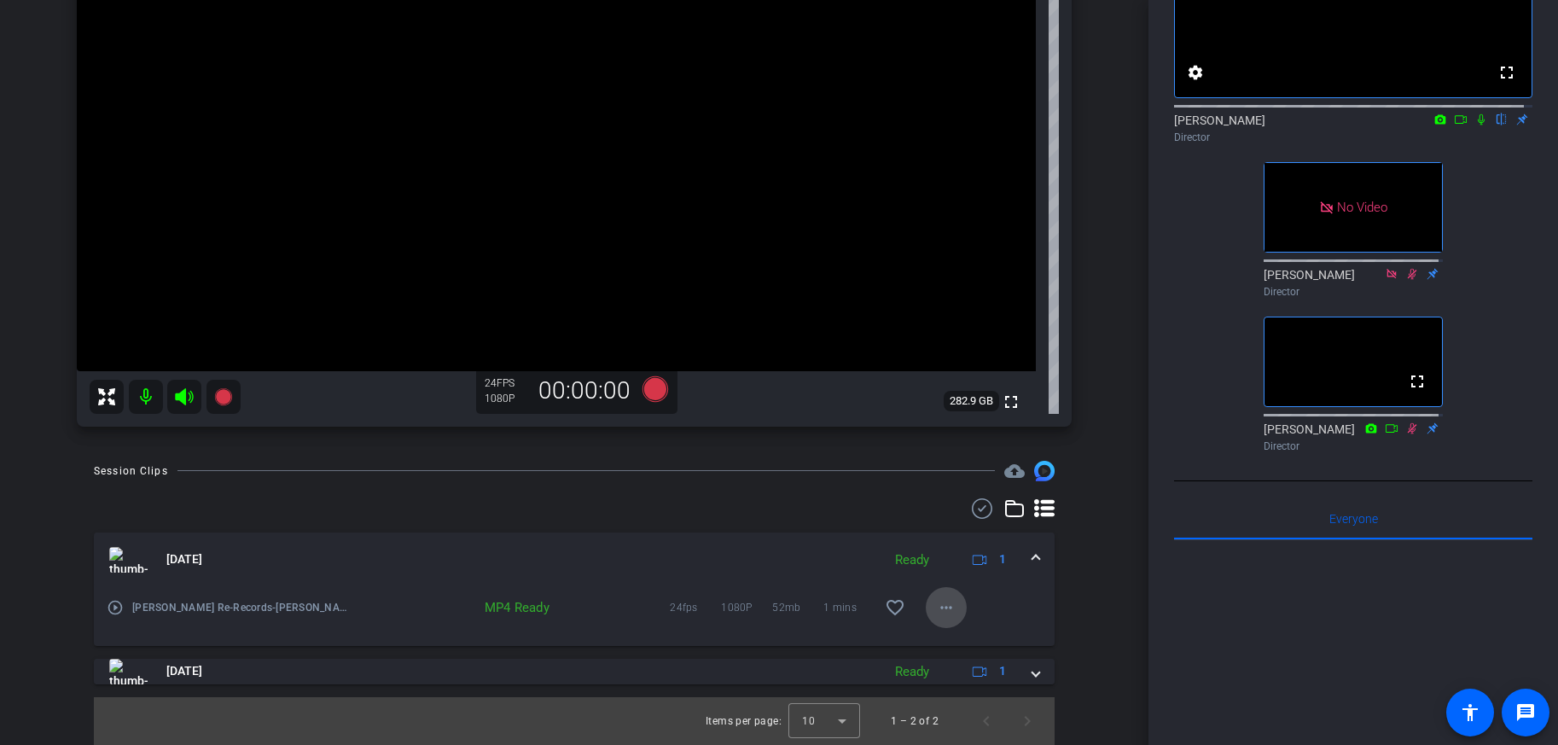
click at [936, 610] on mat-icon "more_horiz" at bounding box center [946, 607] width 20 height 20
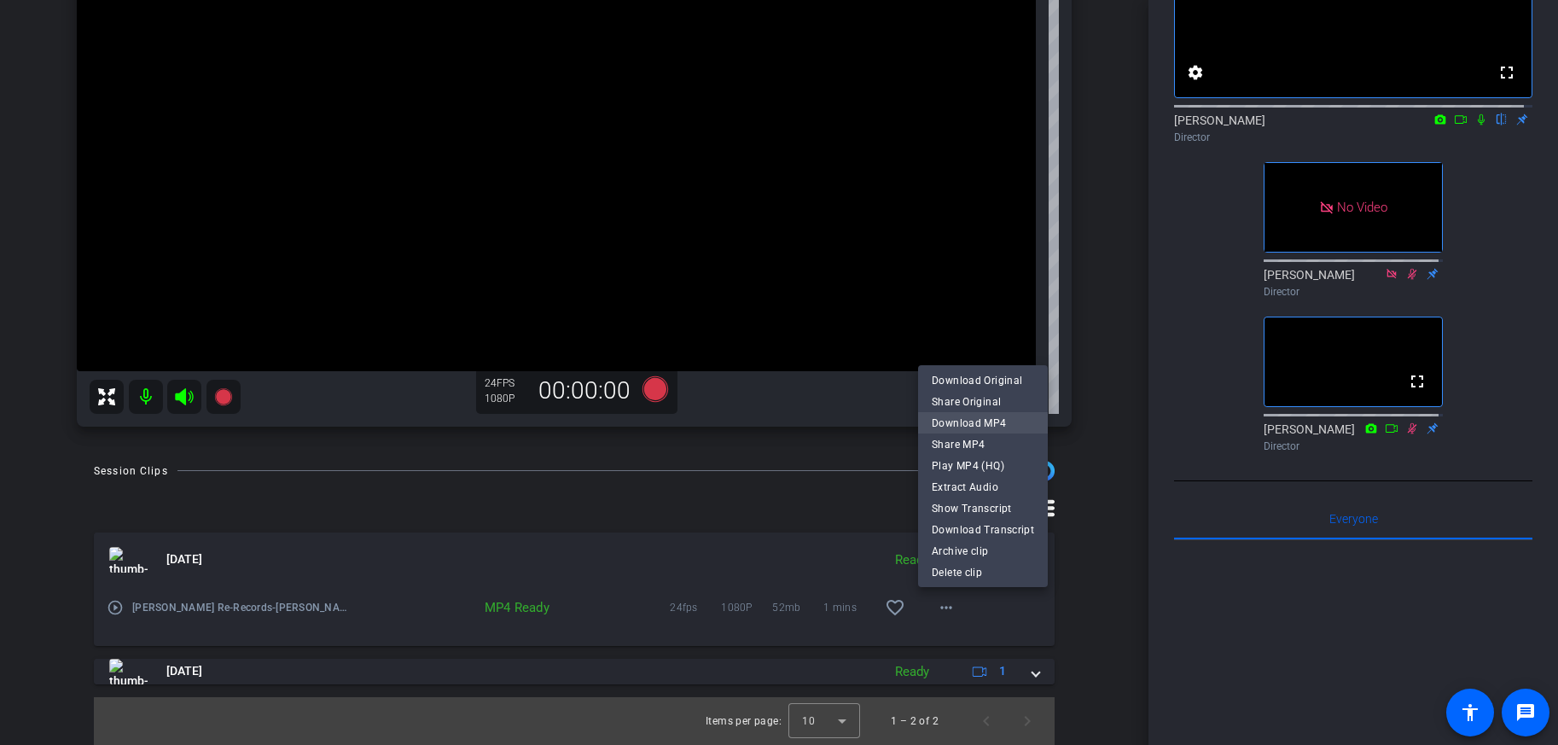
click at [986, 423] on span "Download MP4" at bounding box center [983, 422] width 102 height 20
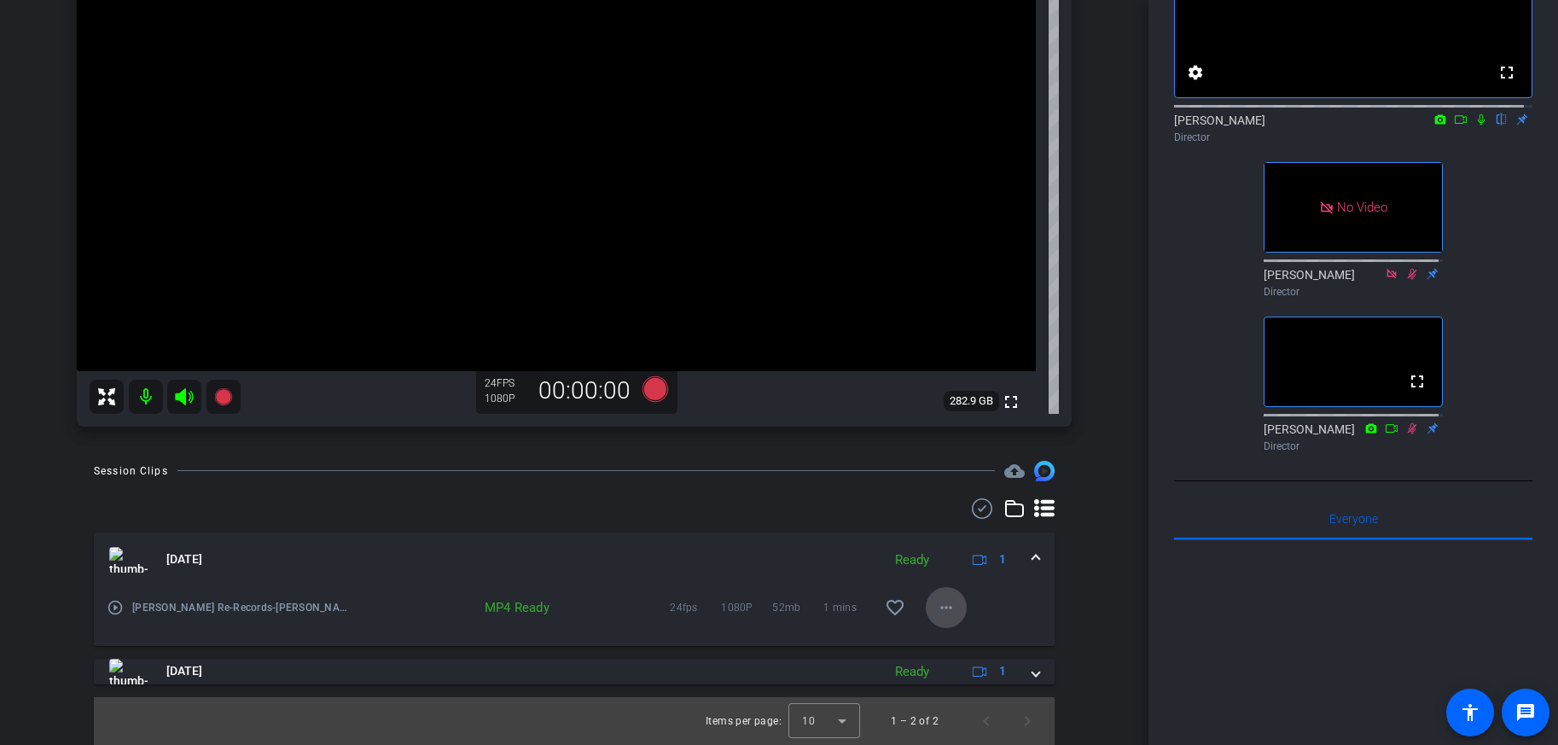
click at [938, 609] on mat-icon "more_horiz" at bounding box center [946, 607] width 20 height 20
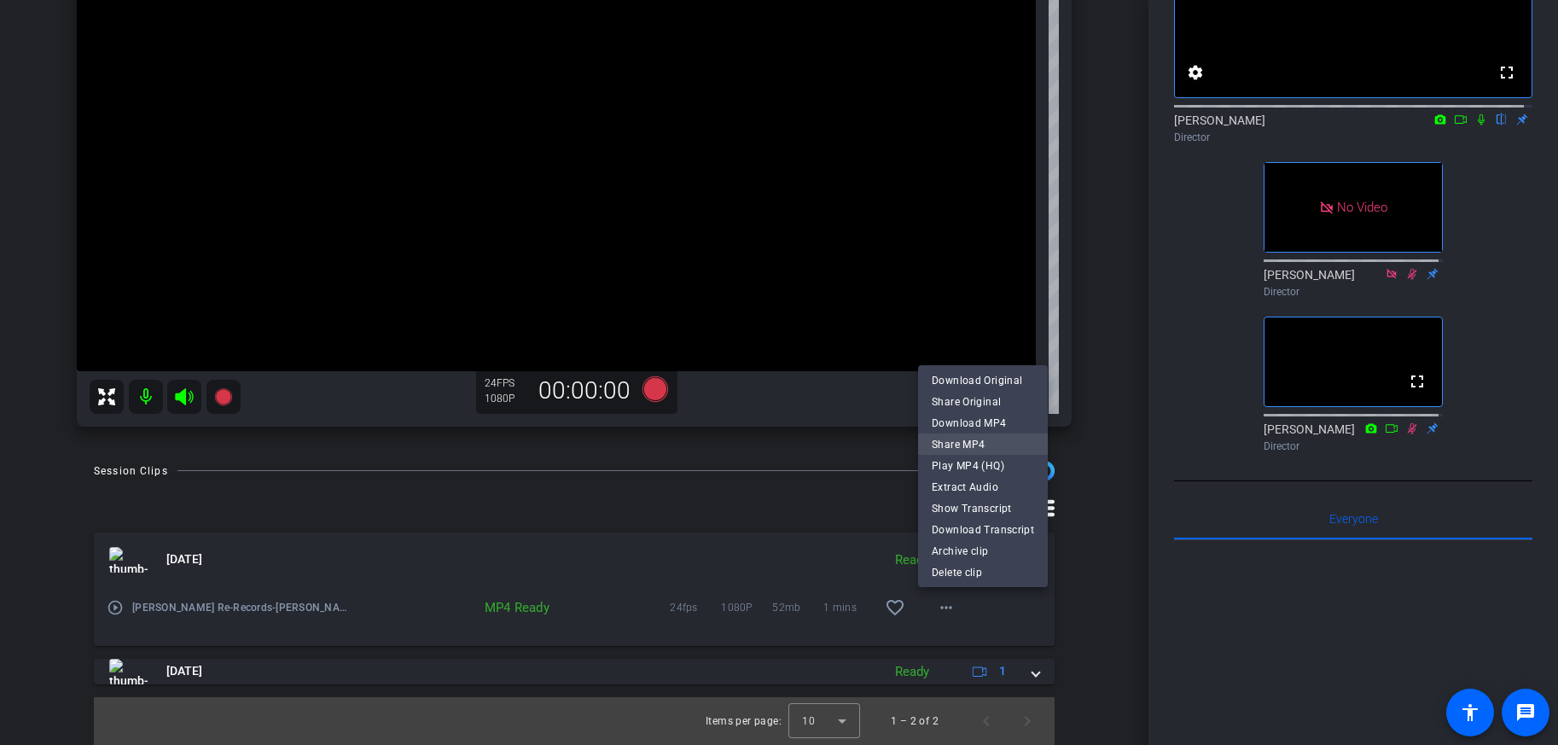
click at [973, 444] on span "Share MP4" at bounding box center [983, 444] width 102 height 20
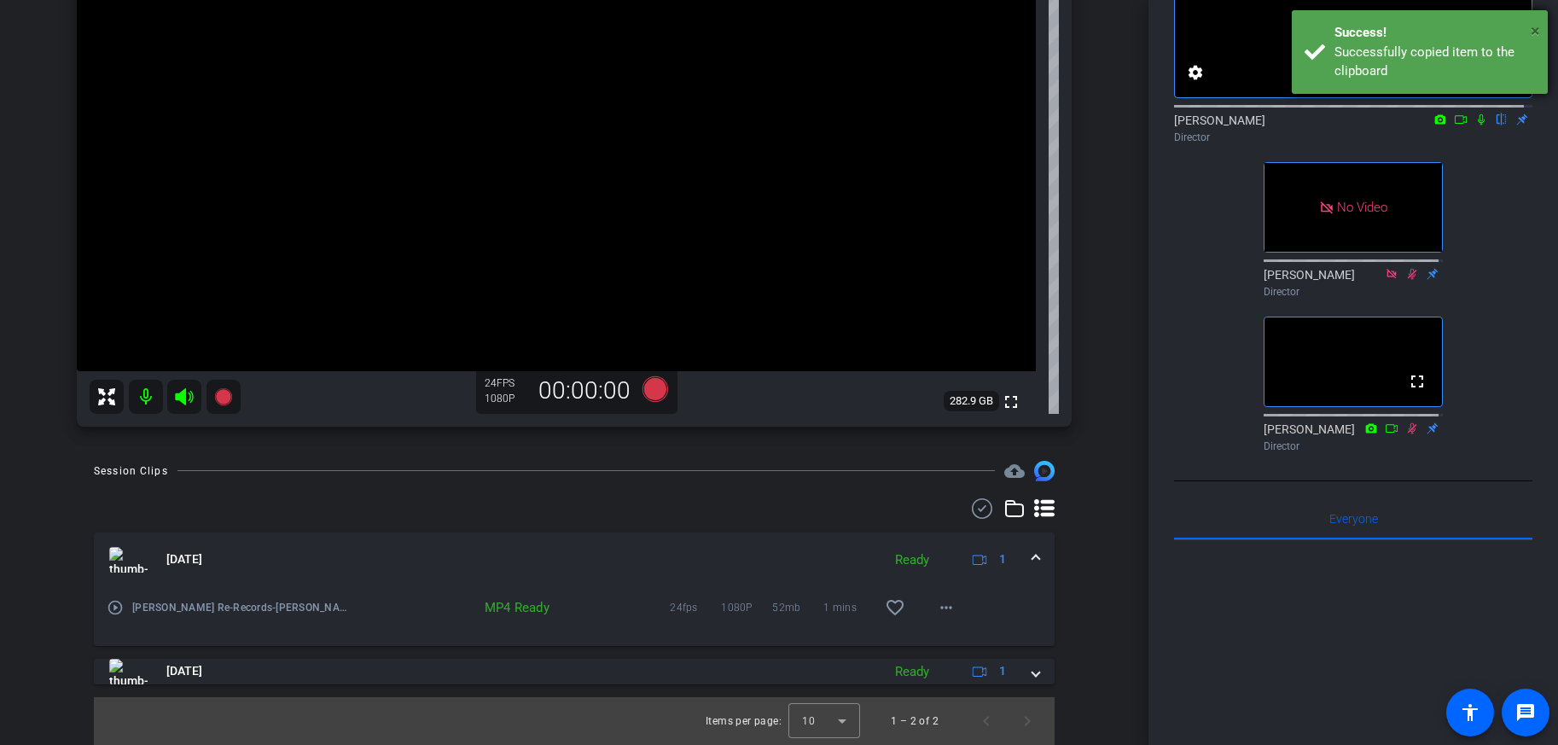
click at [1516, 30] on span "×" at bounding box center [1535, 30] width 9 height 20
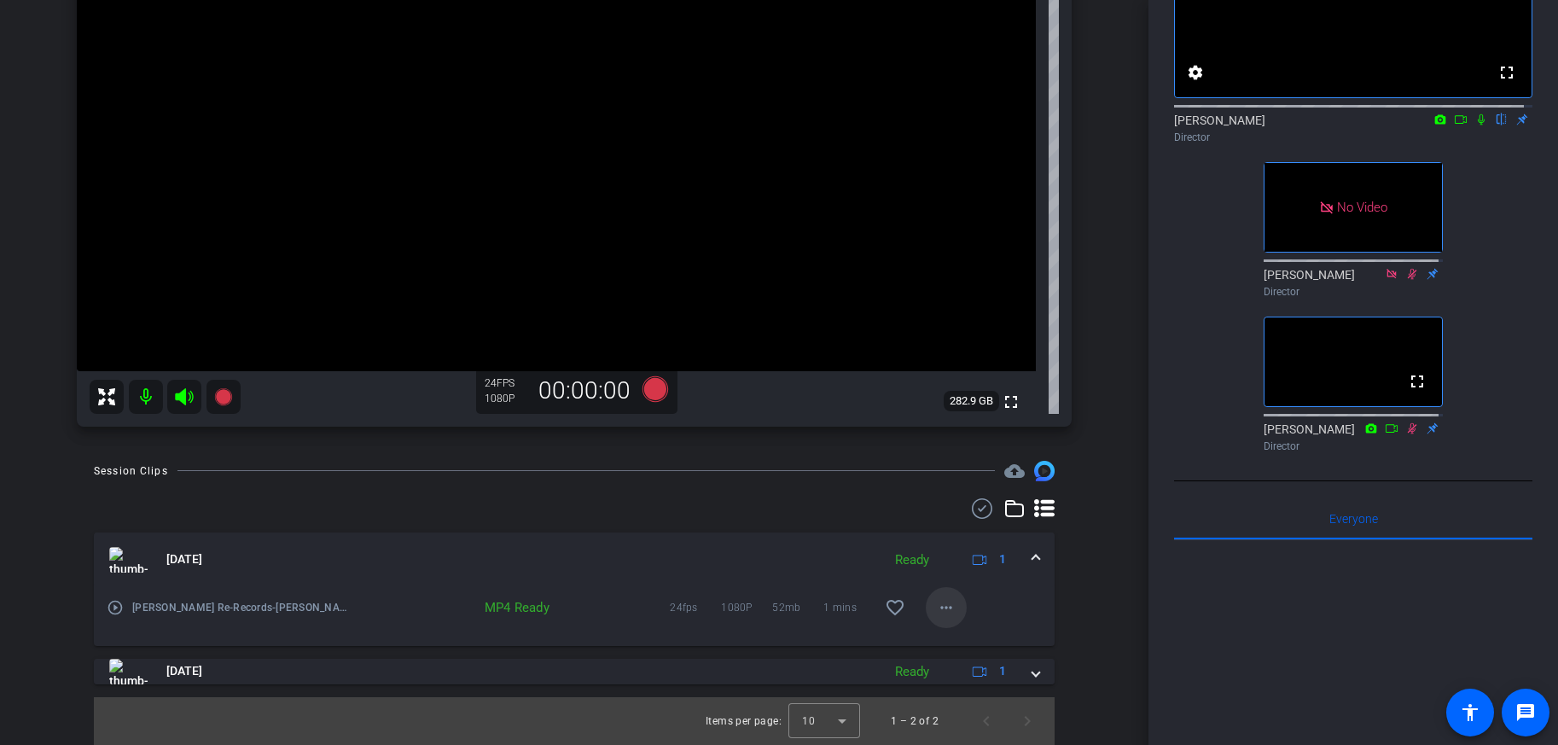
click at [926, 608] on span at bounding box center [946, 607] width 41 height 41
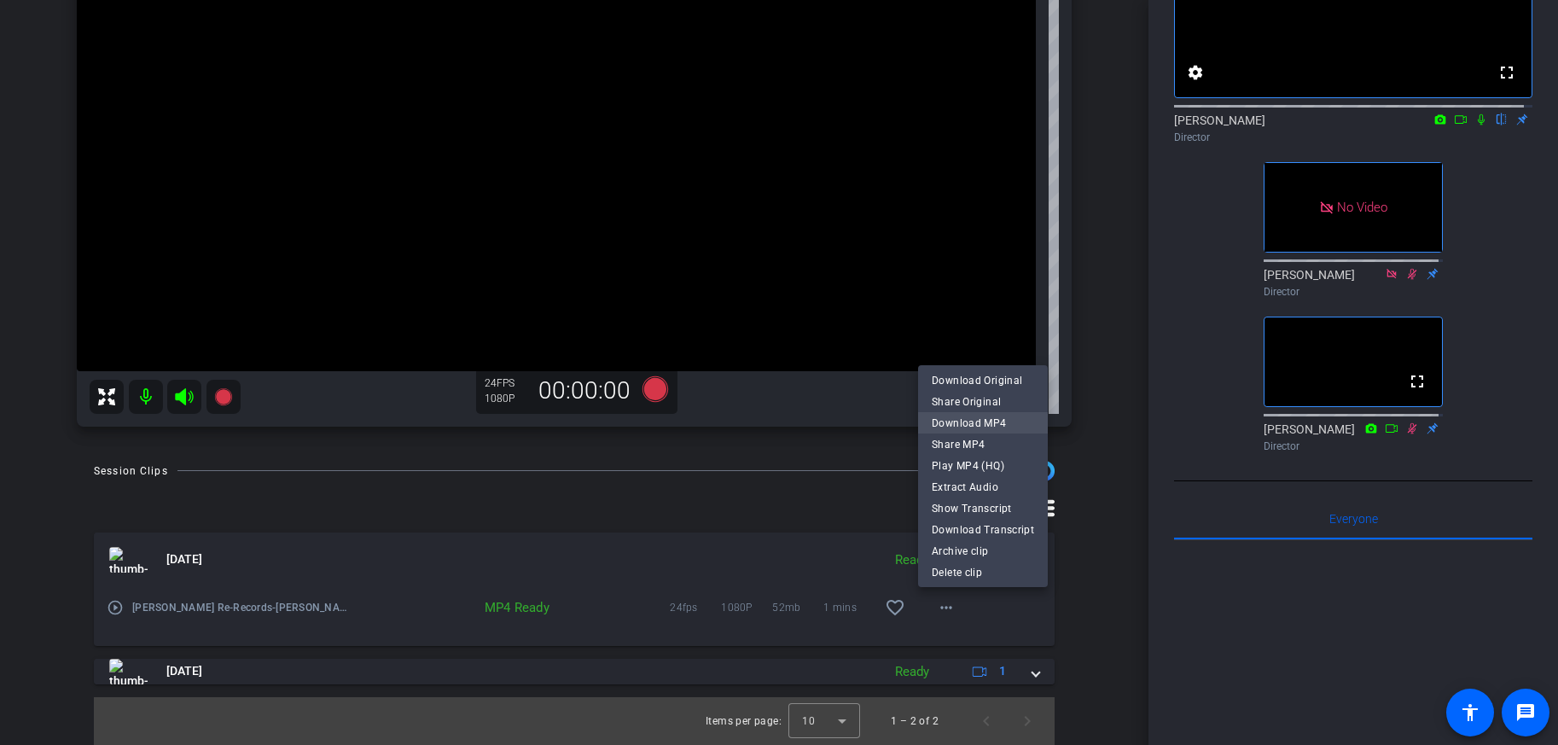
click at [968, 417] on span "Download MP4" at bounding box center [983, 422] width 102 height 20
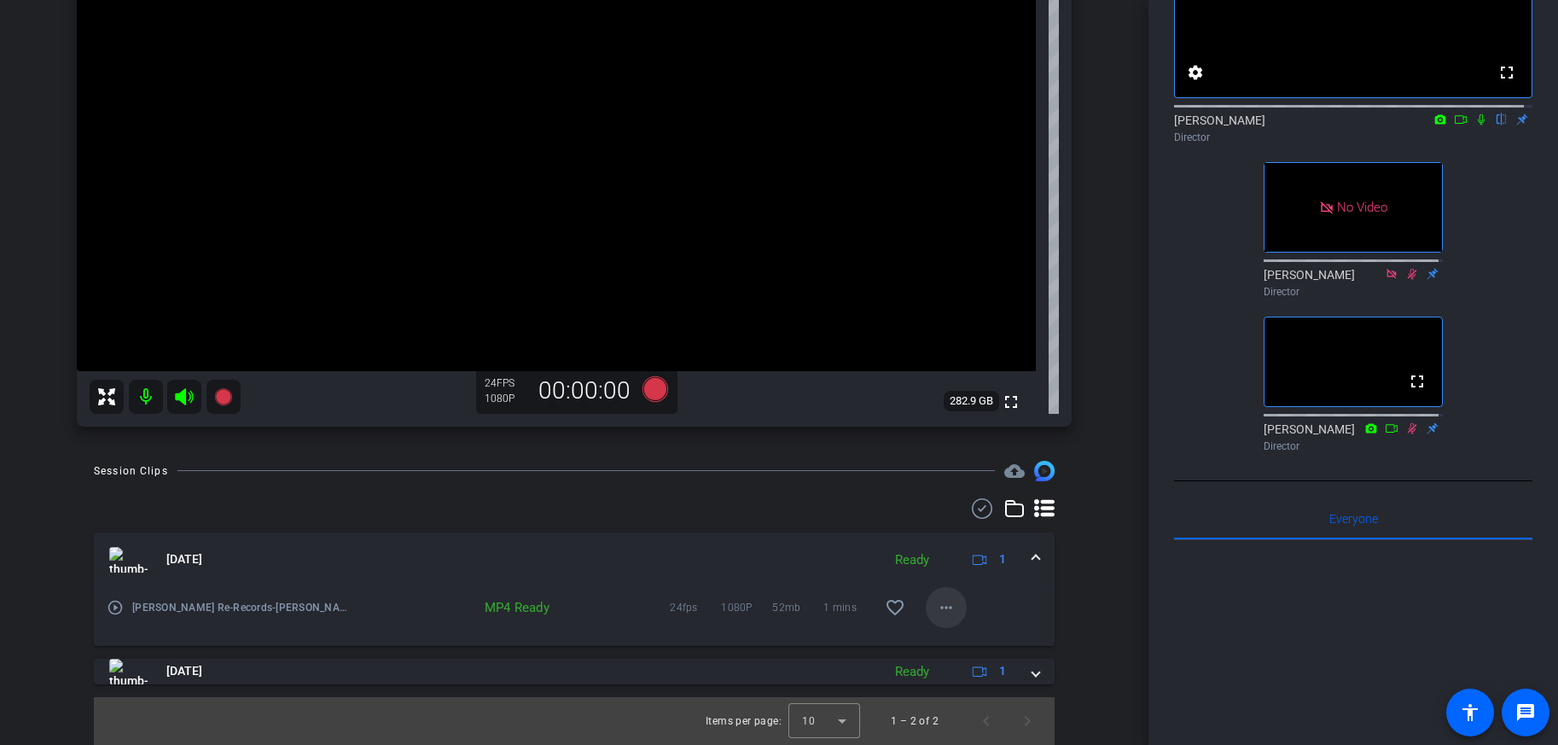
click at [936, 604] on mat-icon "more_horiz" at bounding box center [946, 607] width 20 height 20
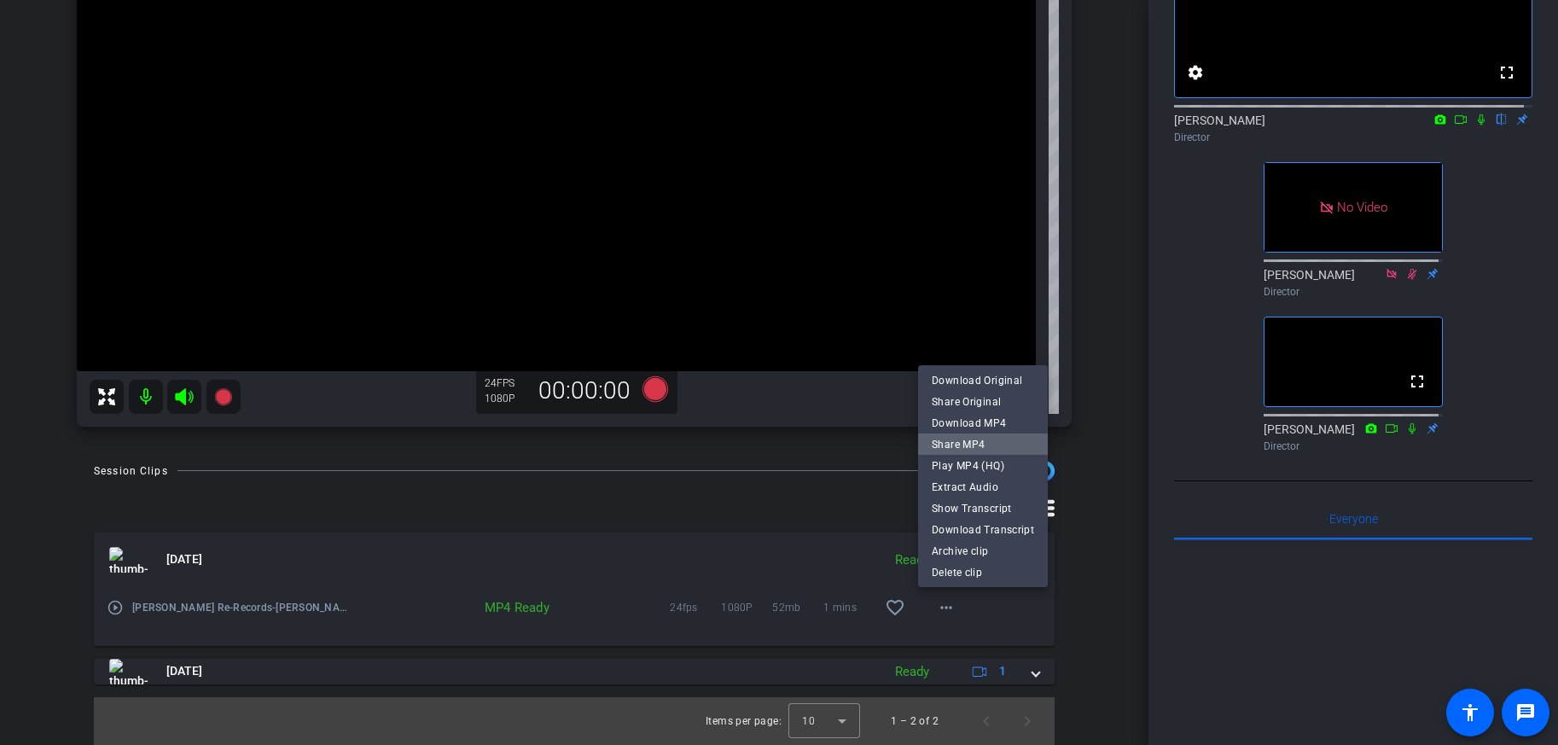
click at [988, 440] on span "Share MP4" at bounding box center [983, 444] width 102 height 20
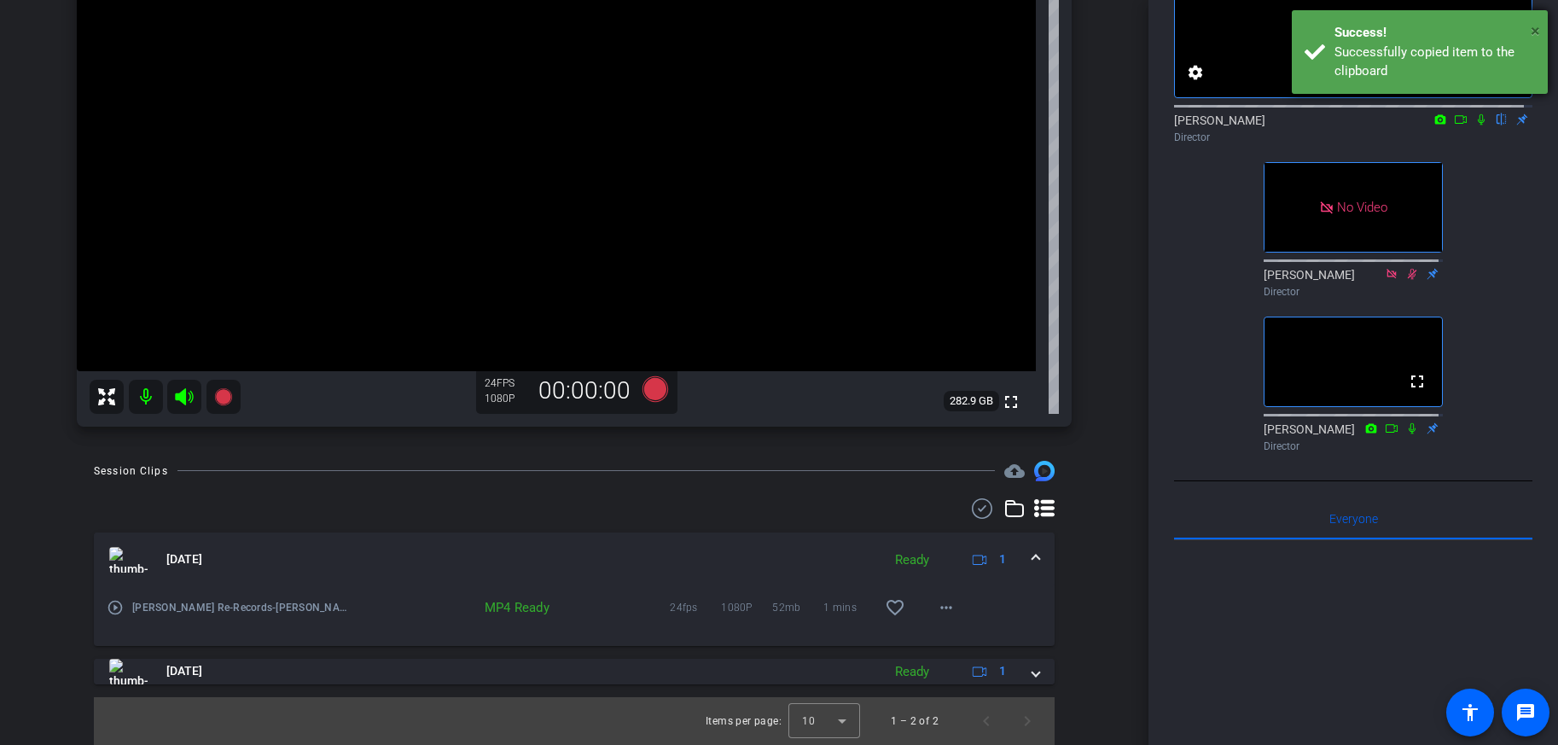
click at [1516, 32] on span "×" at bounding box center [1535, 30] width 9 height 20
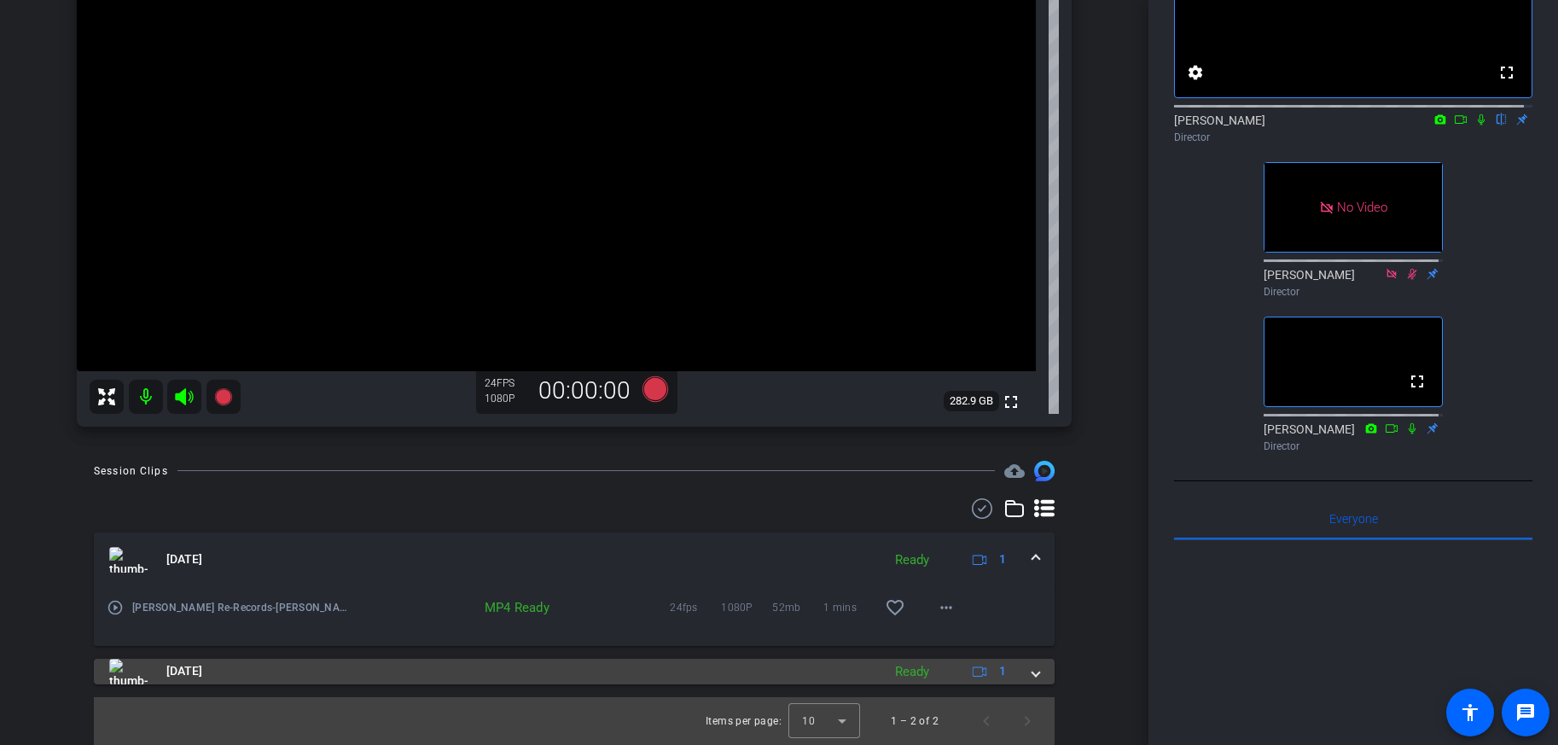
click at [1036, 666] on mat-expansion-panel-header "Aug 13, 2025 Ready 1" at bounding box center [574, 672] width 961 height 26
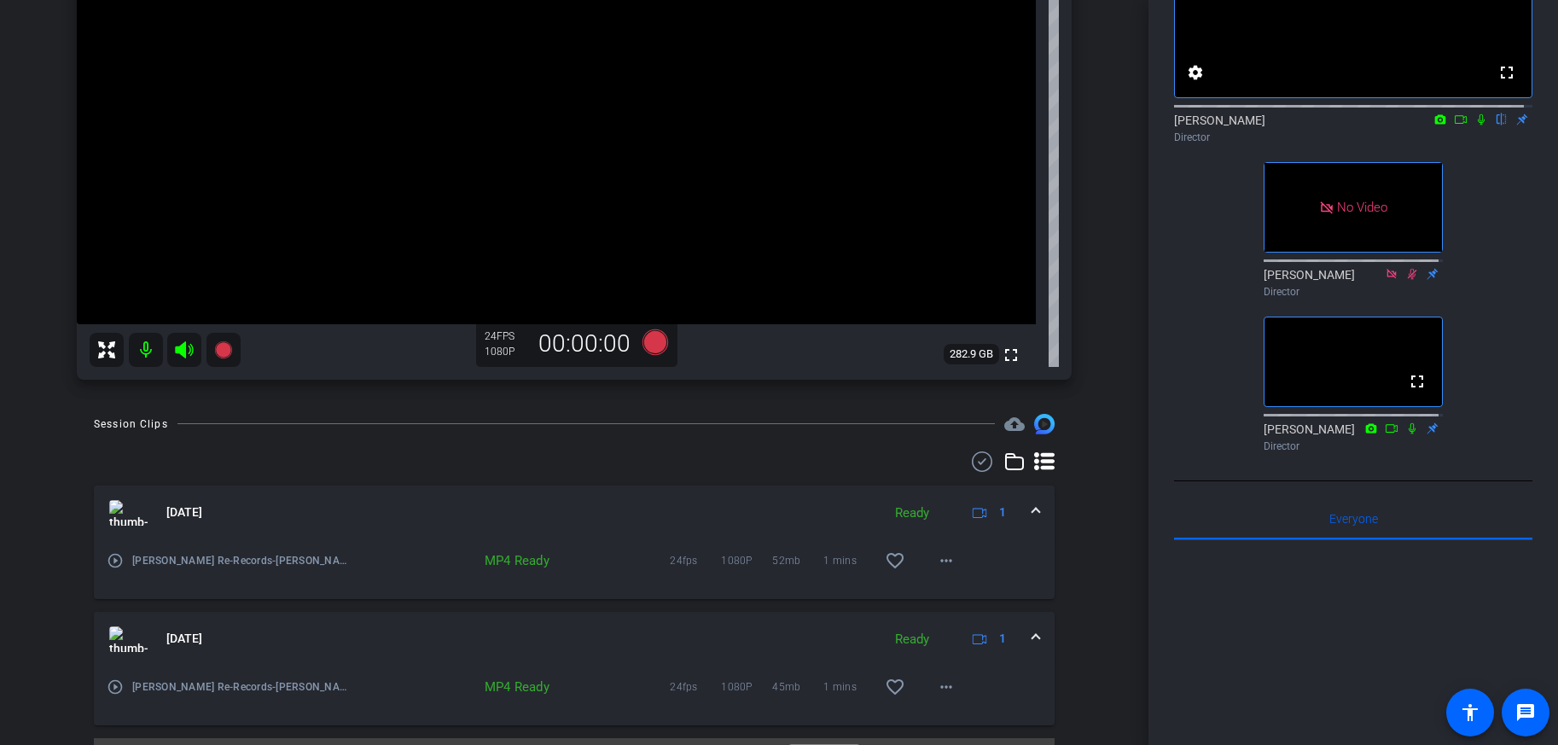
scroll to position [374, 0]
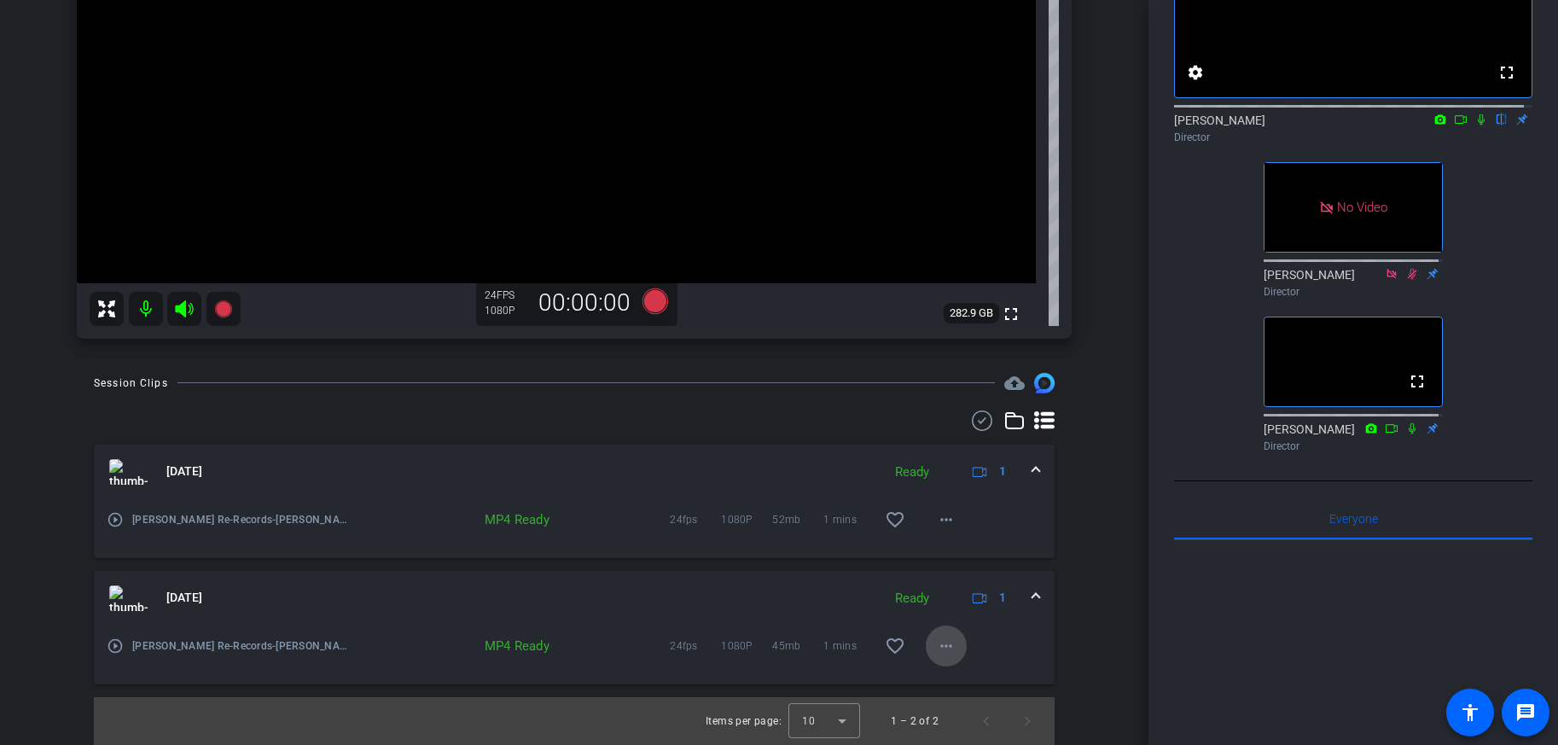
click at [936, 649] on mat-icon "more_horiz" at bounding box center [946, 646] width 20 height 20
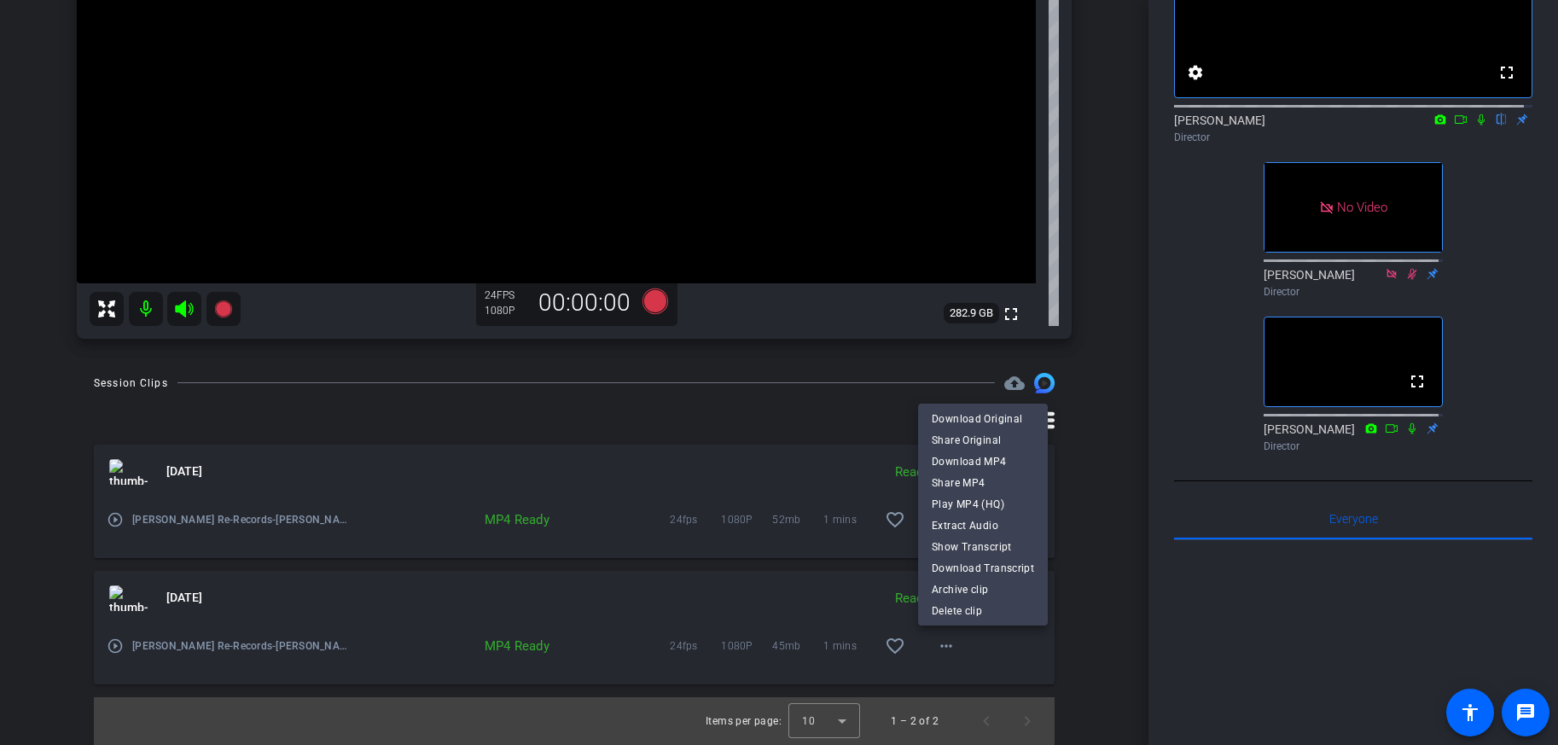
click at [1112, 484] on div at bounding box center [779, 372] width 1558 height 745
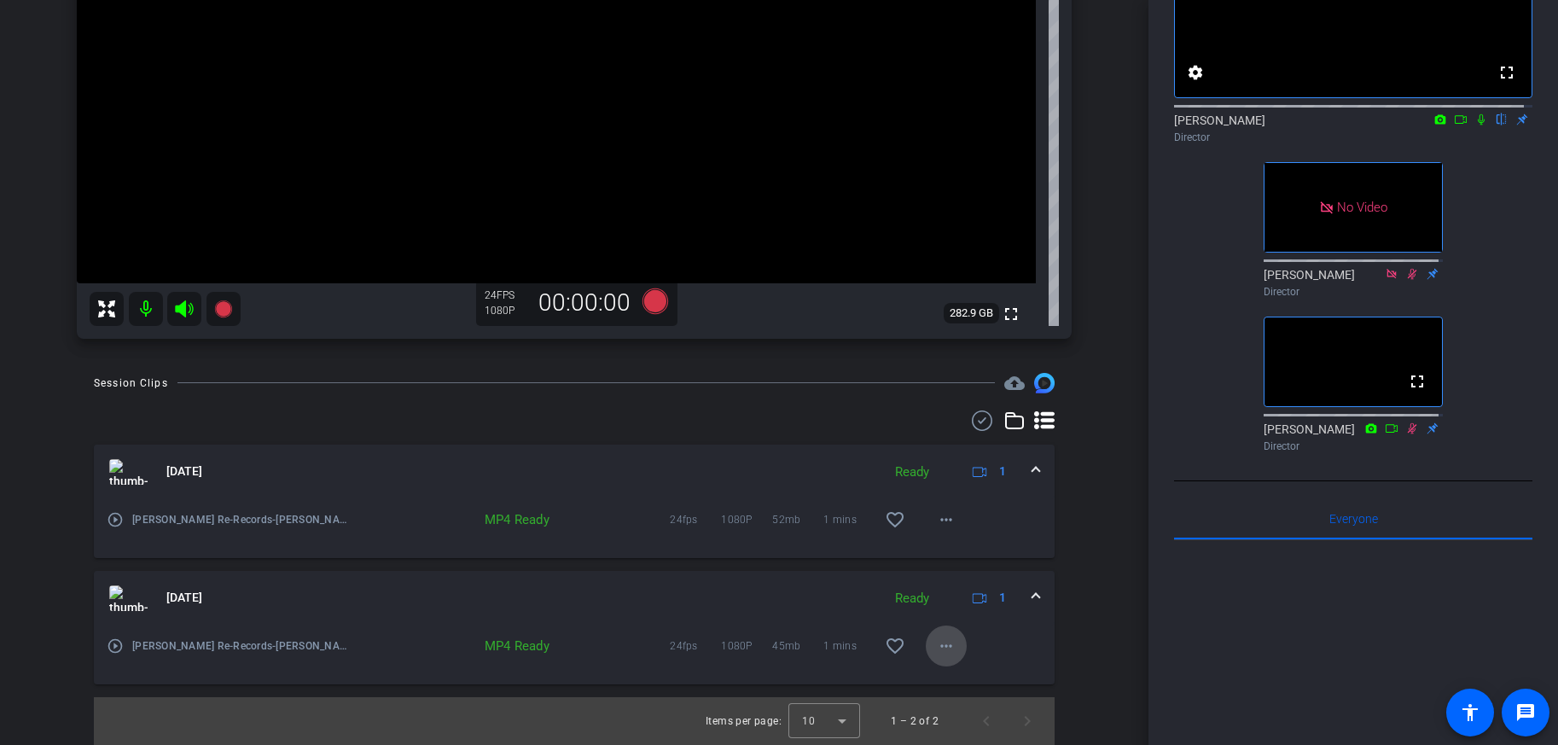
click at [936, 644] on mat-icon "more_horiz" at bounding box center [946, 646] width 20 height 20
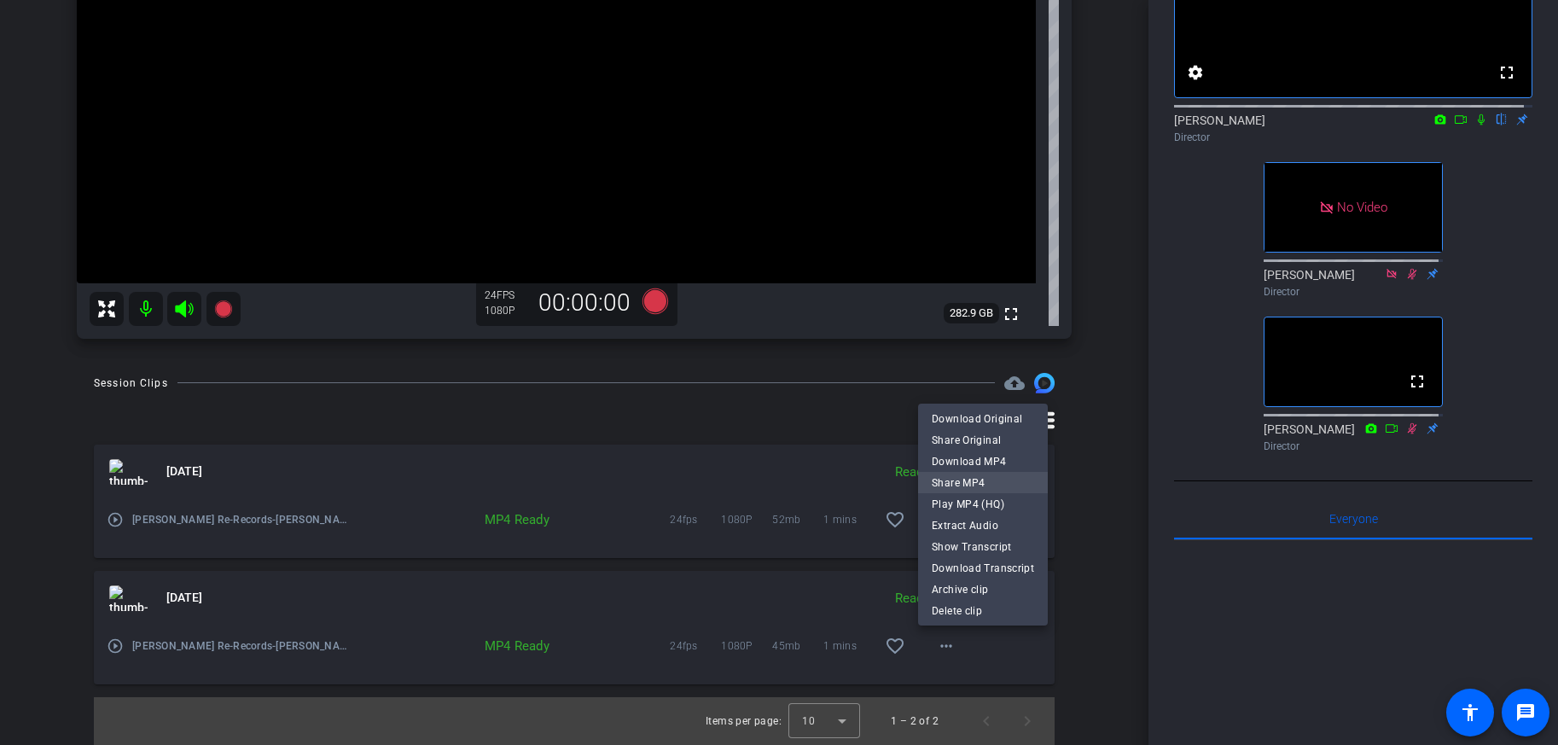
click at [960, 485] on span "Share MP4" at bounding box center [983, 482] width 102 height 20
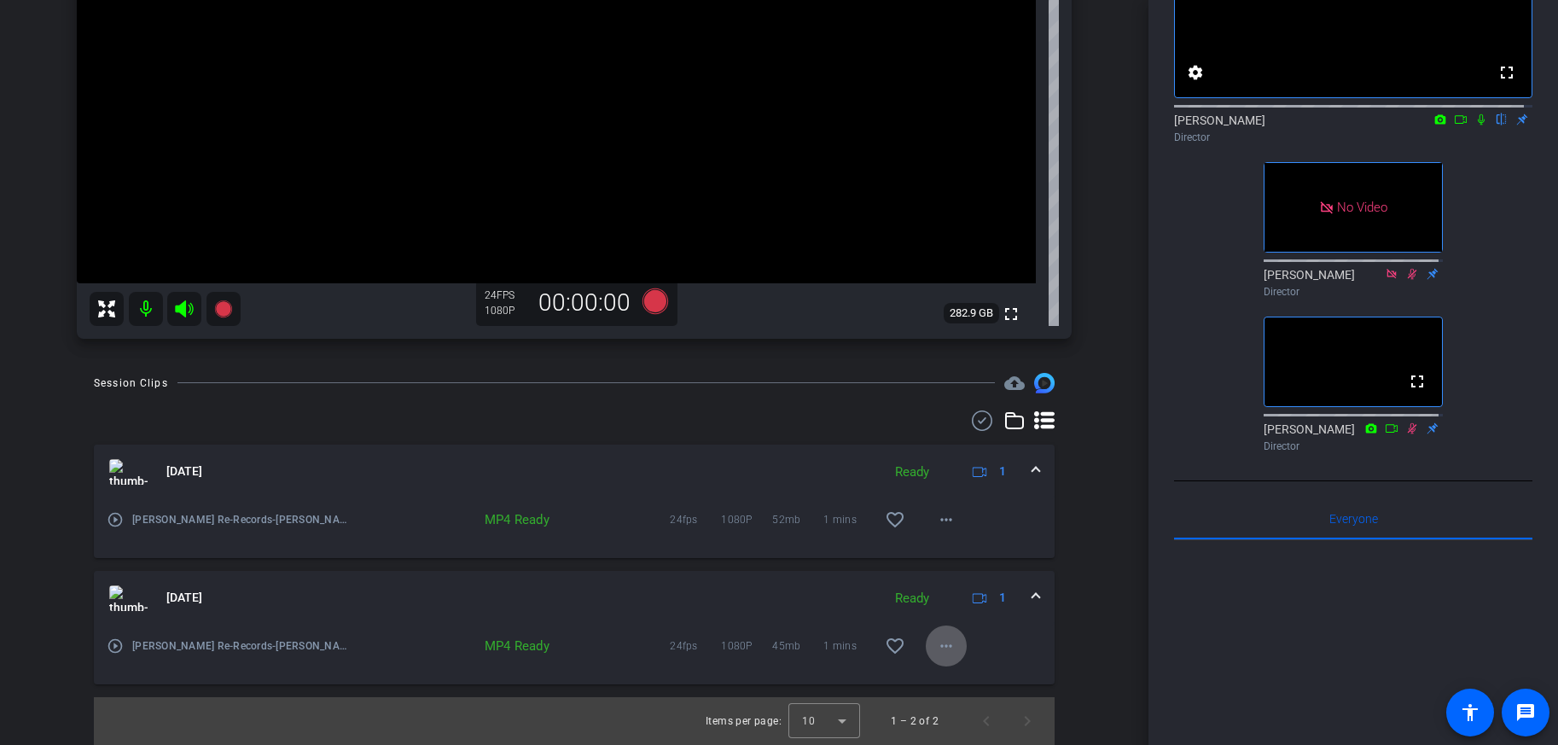
click at [1475, 125] on icon at bounding box center [1482, 120] width 14 height 12
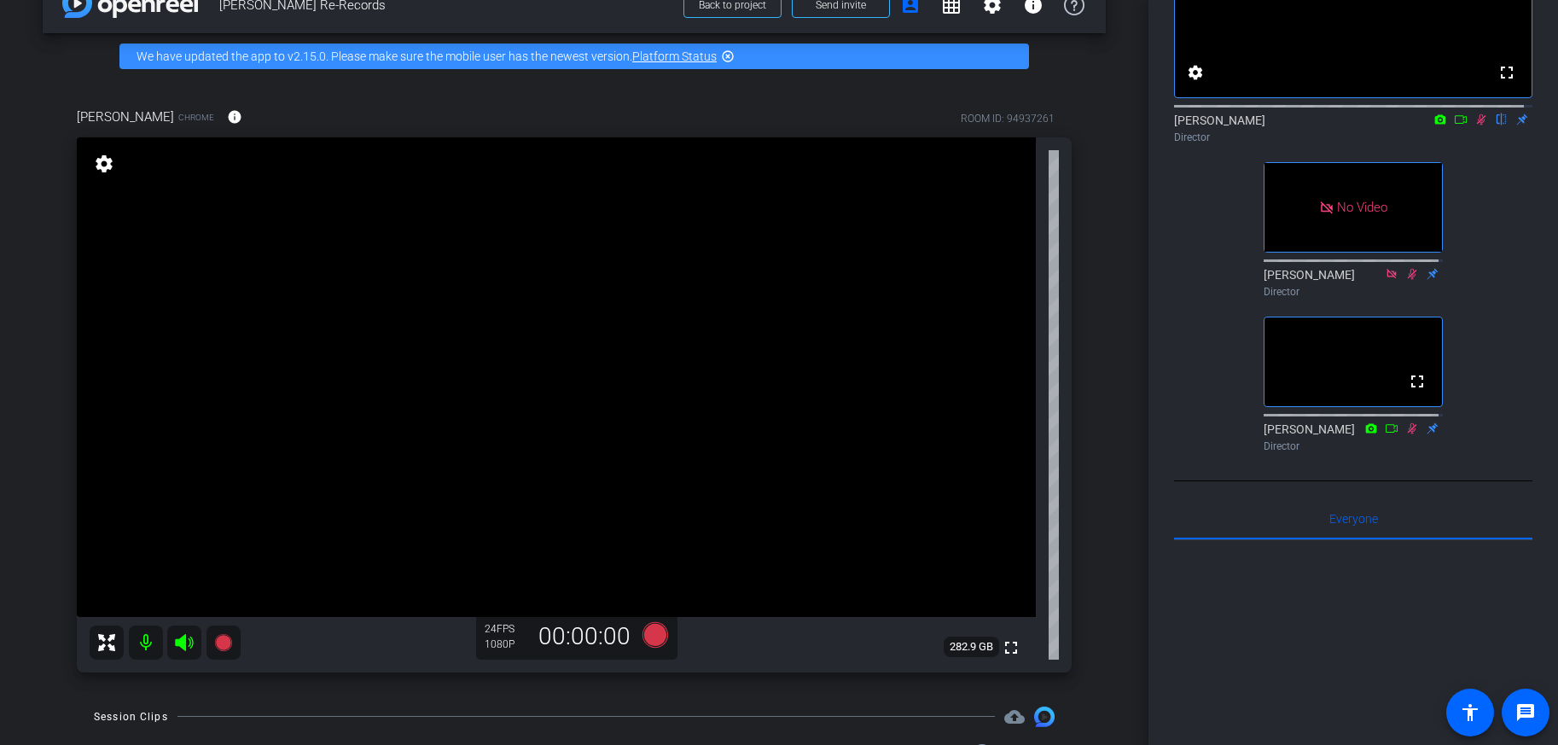
scroll to position [0, 0]
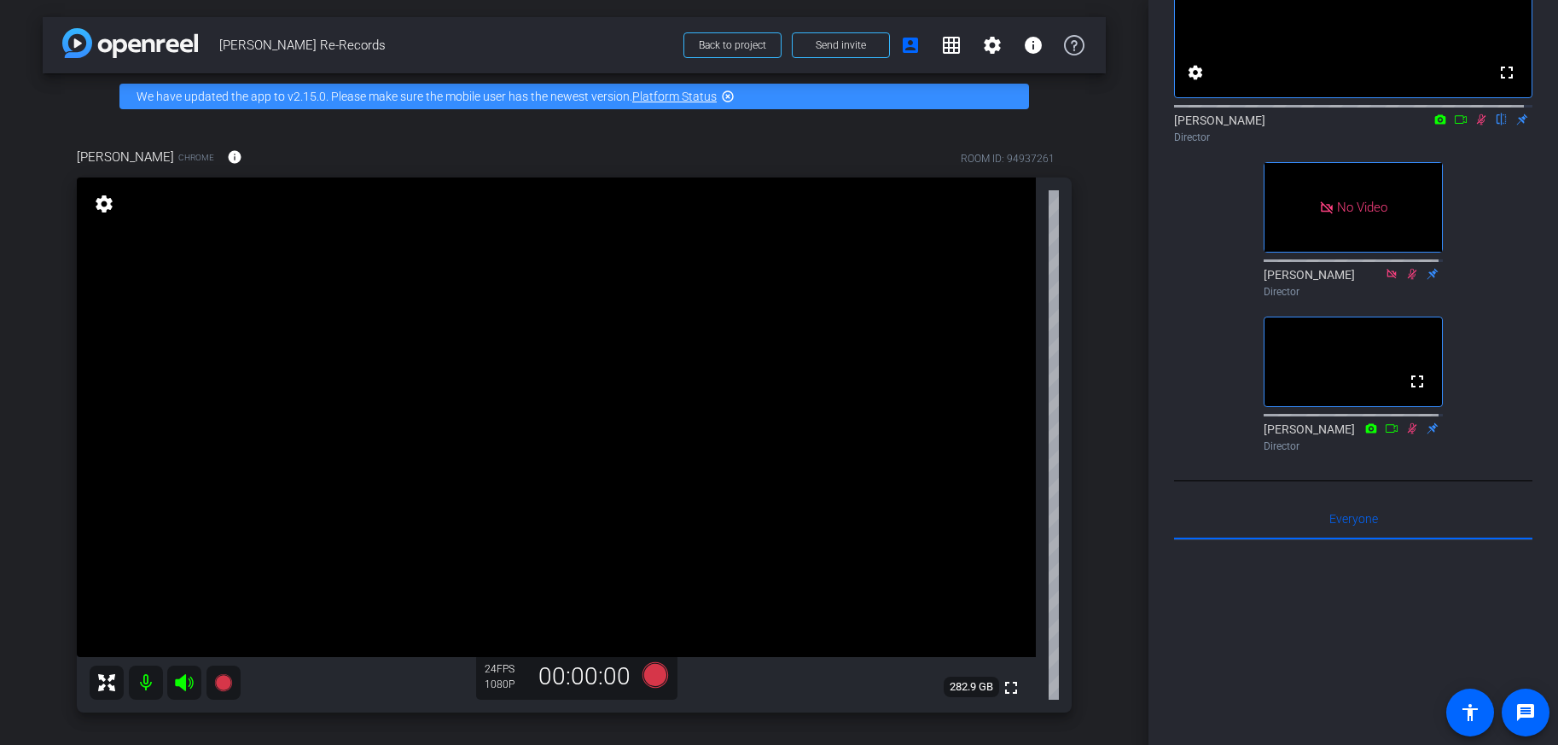
click at [726, 97] on mat-icon "highlight_off" at bounding box center [728, 97] width 14 height 14
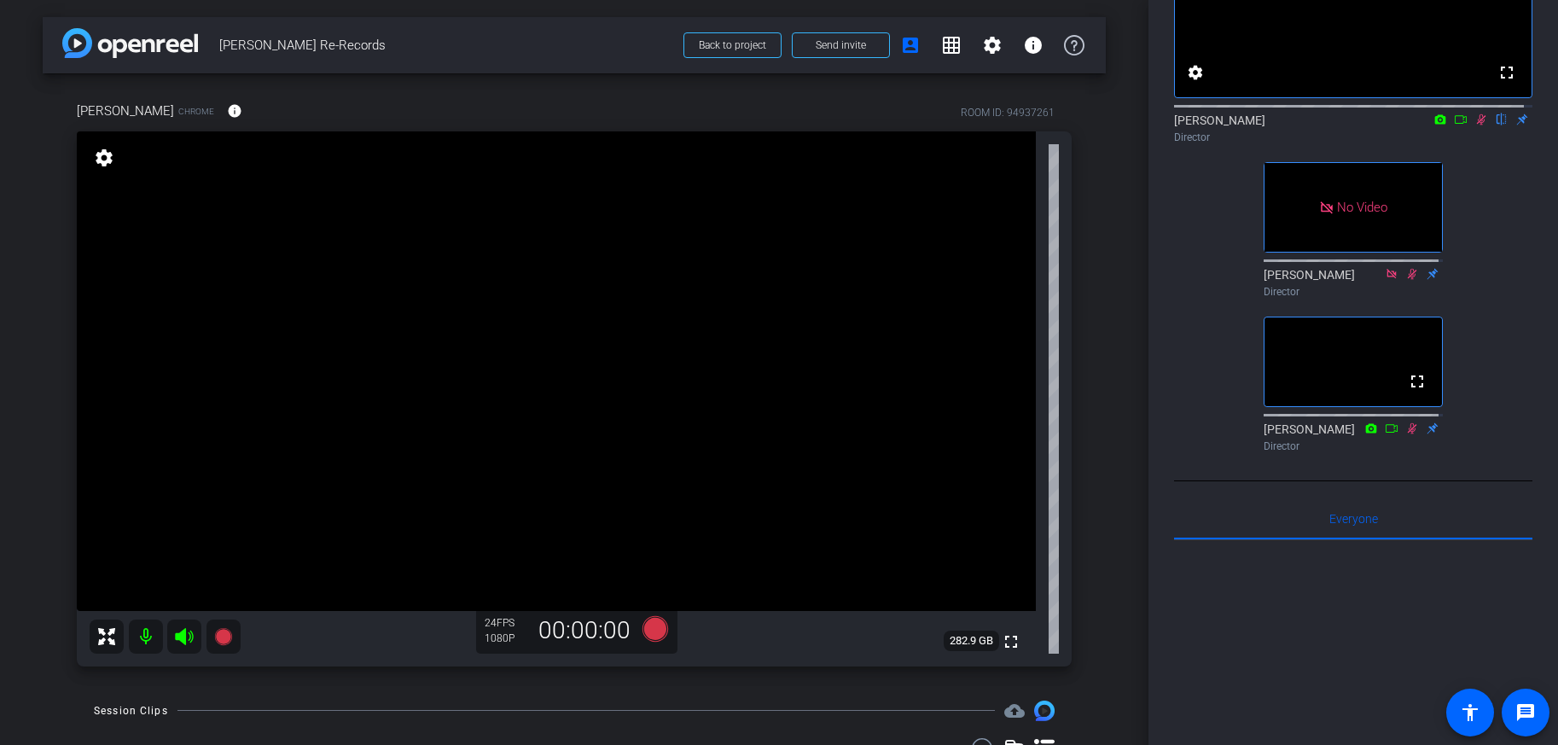
click at [1475, 125] on icon at bounding box center [1482, 120] width 14 height 12
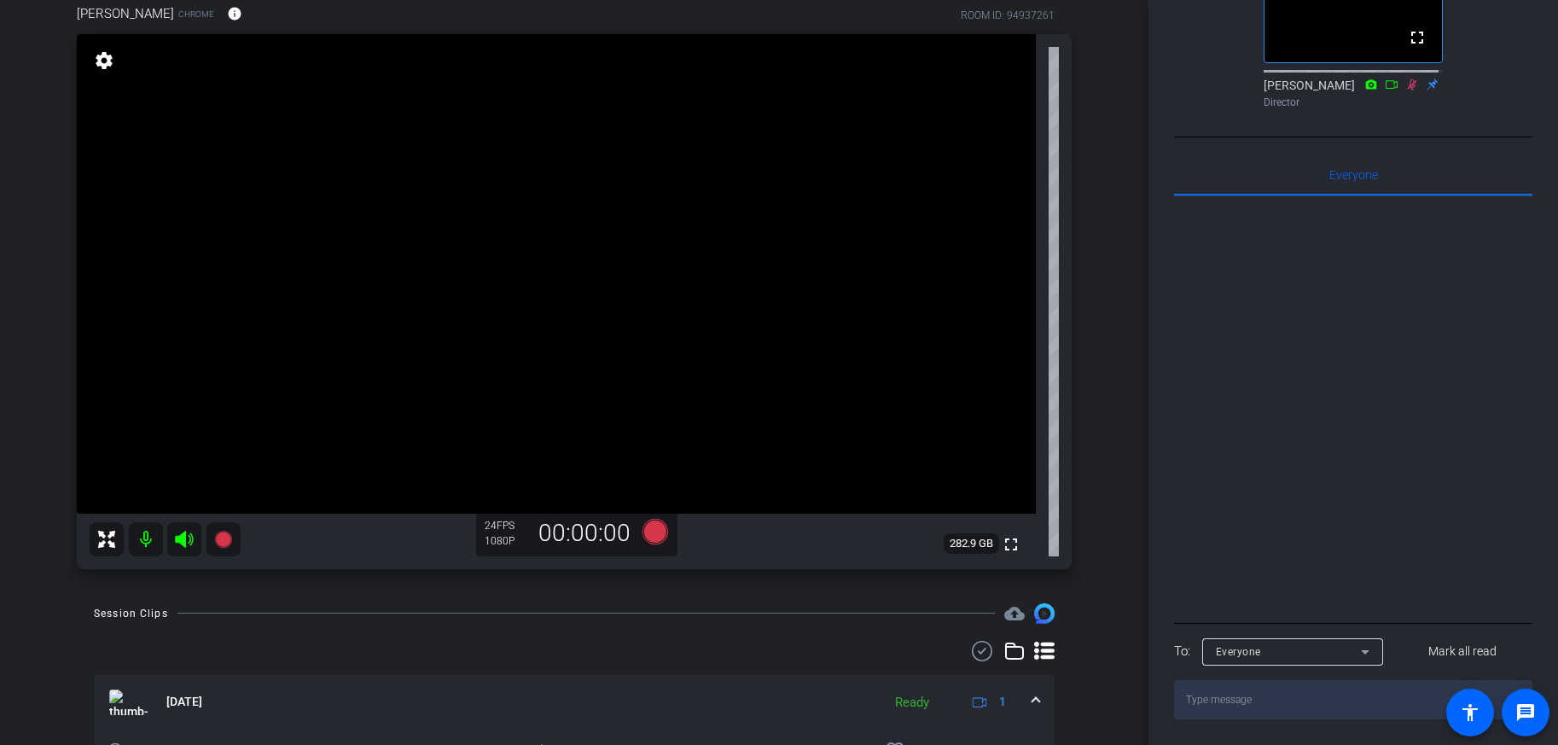
scroll to position [328, 0]
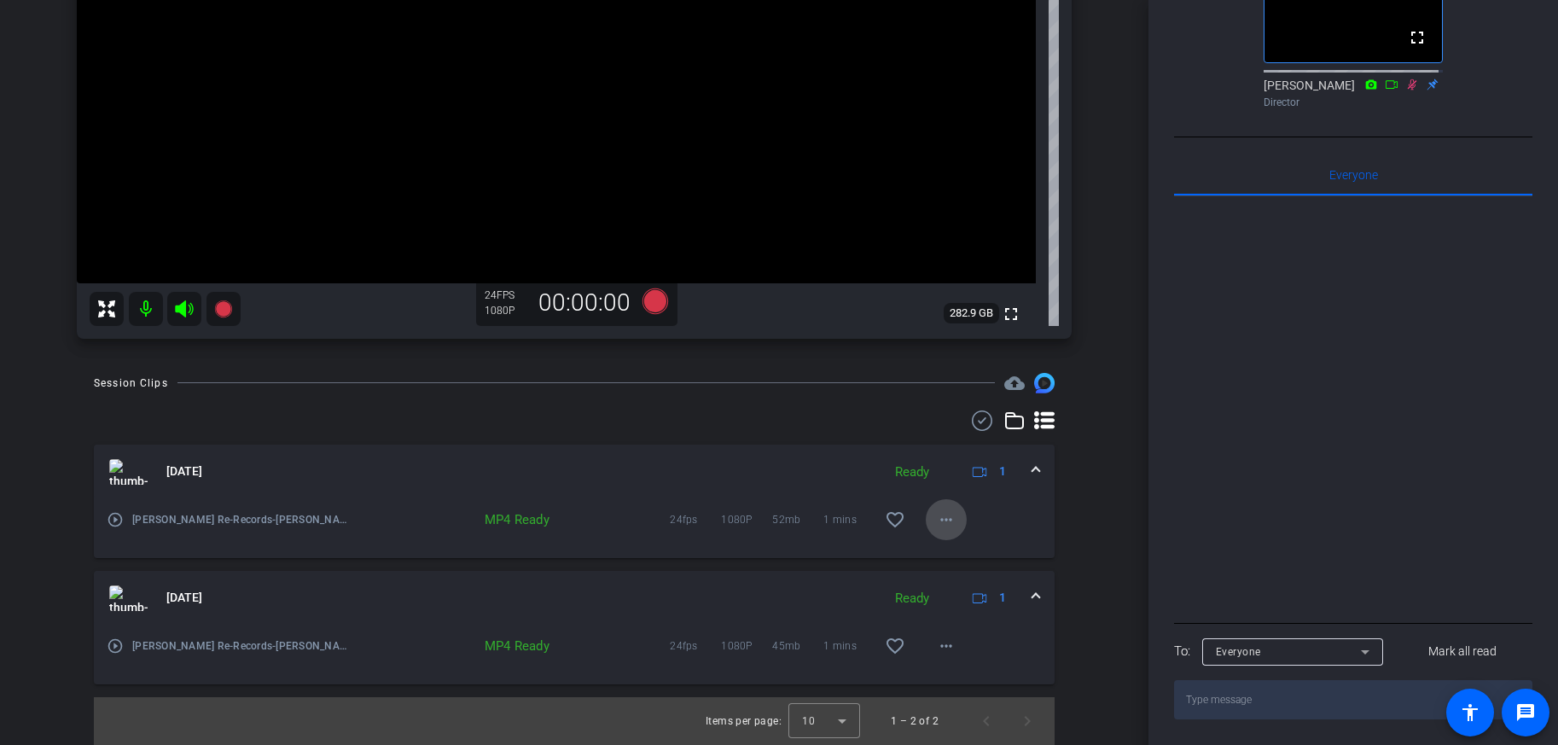
click at [940, 524] on mat-icon "more_horiz" at bounding box center [946, 520] width 20 height 20
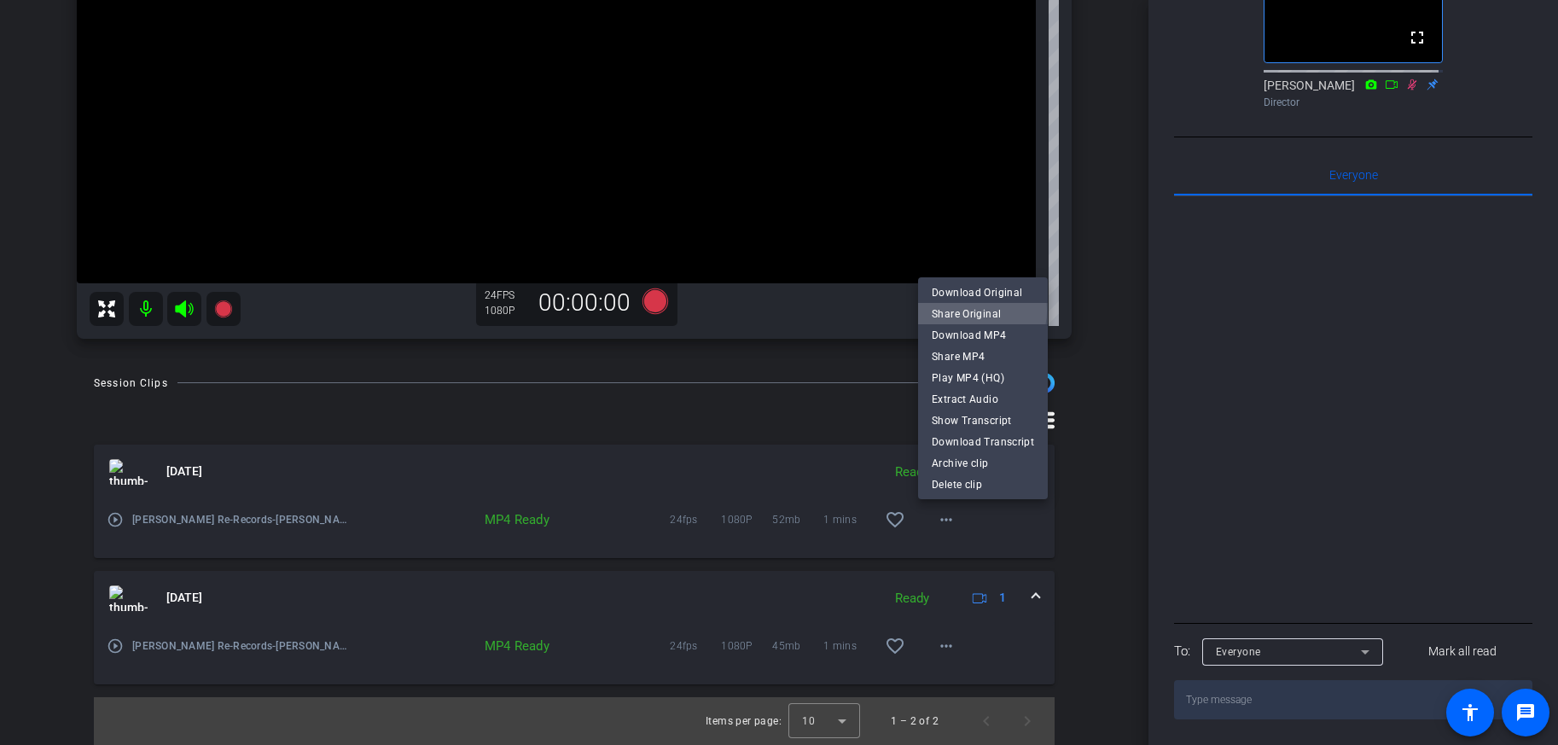
click at [973, 311] on span "Share Original" at bounding box center [983, 313] width 102 height 20
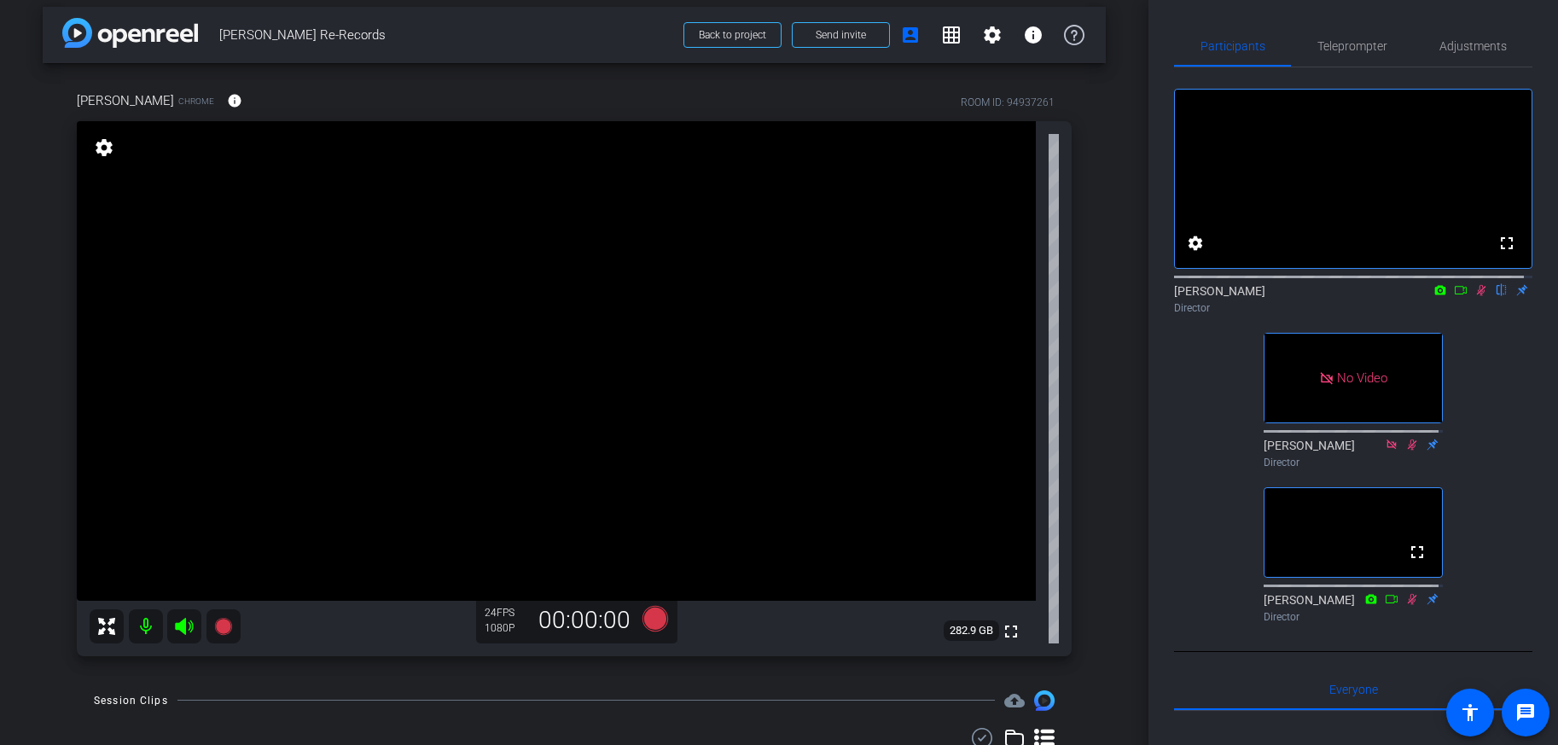
scroll to position [0, 0]
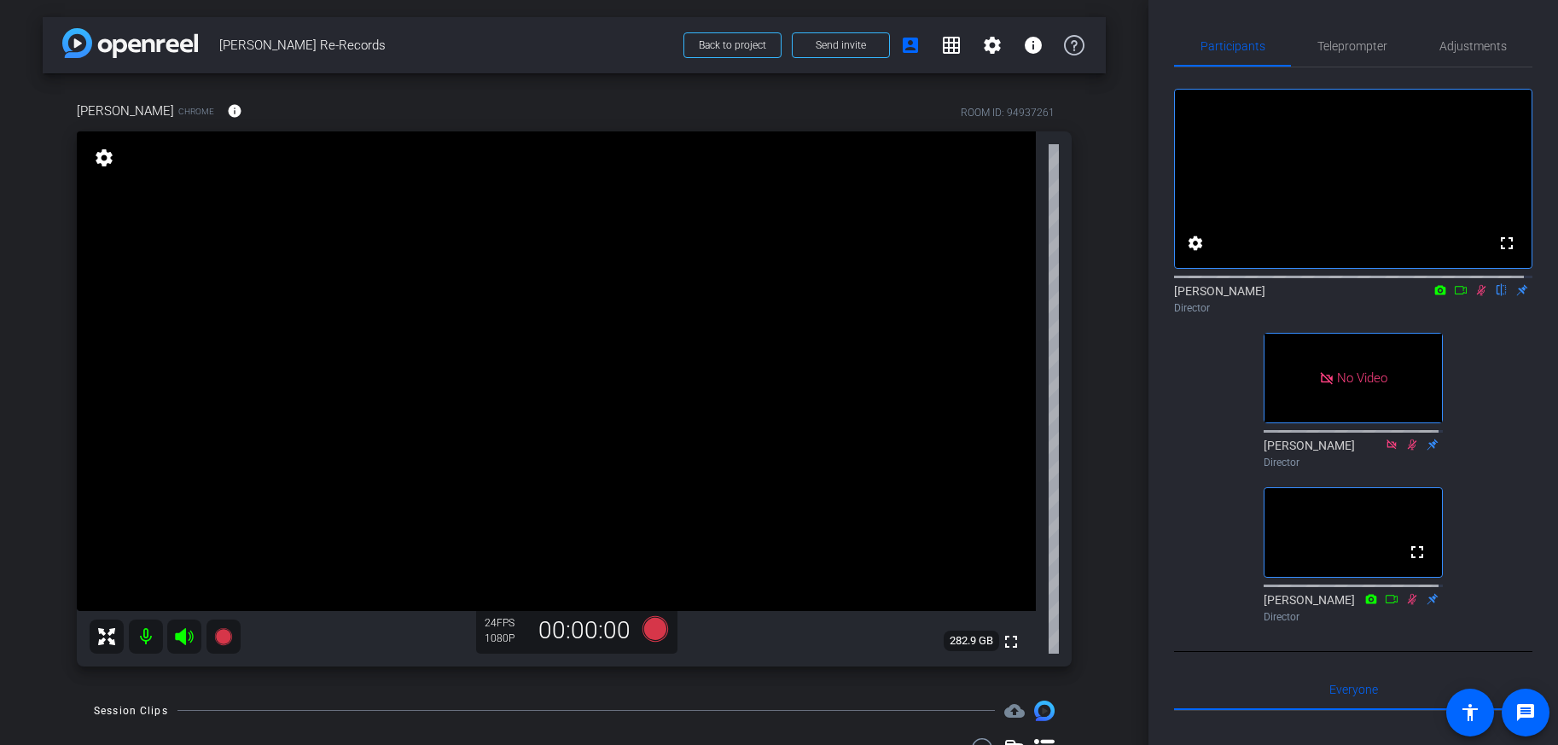
click at [1477, 296] on icon at bounding box center [1481, 290] width 9 height 11
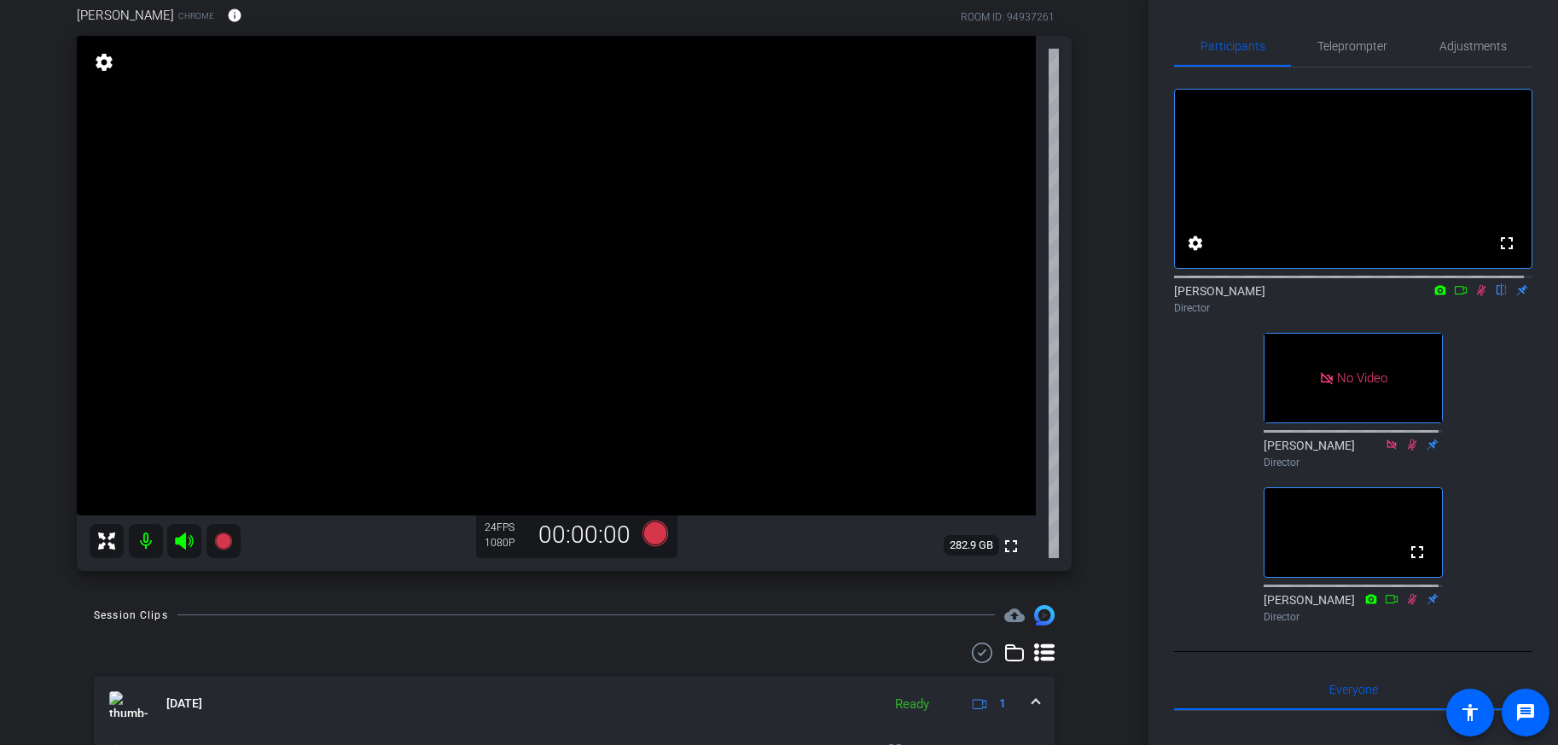
scroll to position [173, 0]
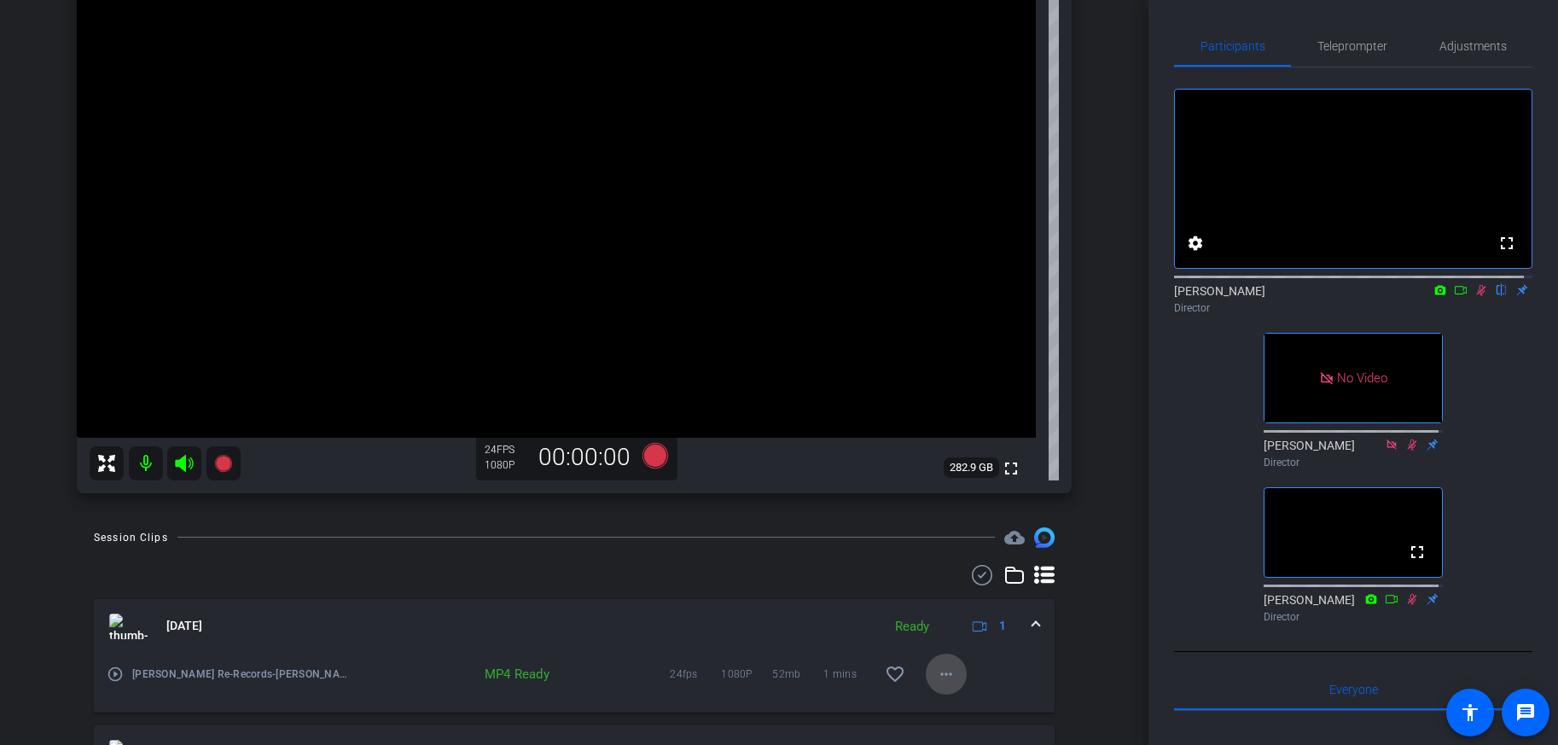
click at [938, 678] on mat-icon "more_horiz" at bounding box center [946, 674] width 20 height 20
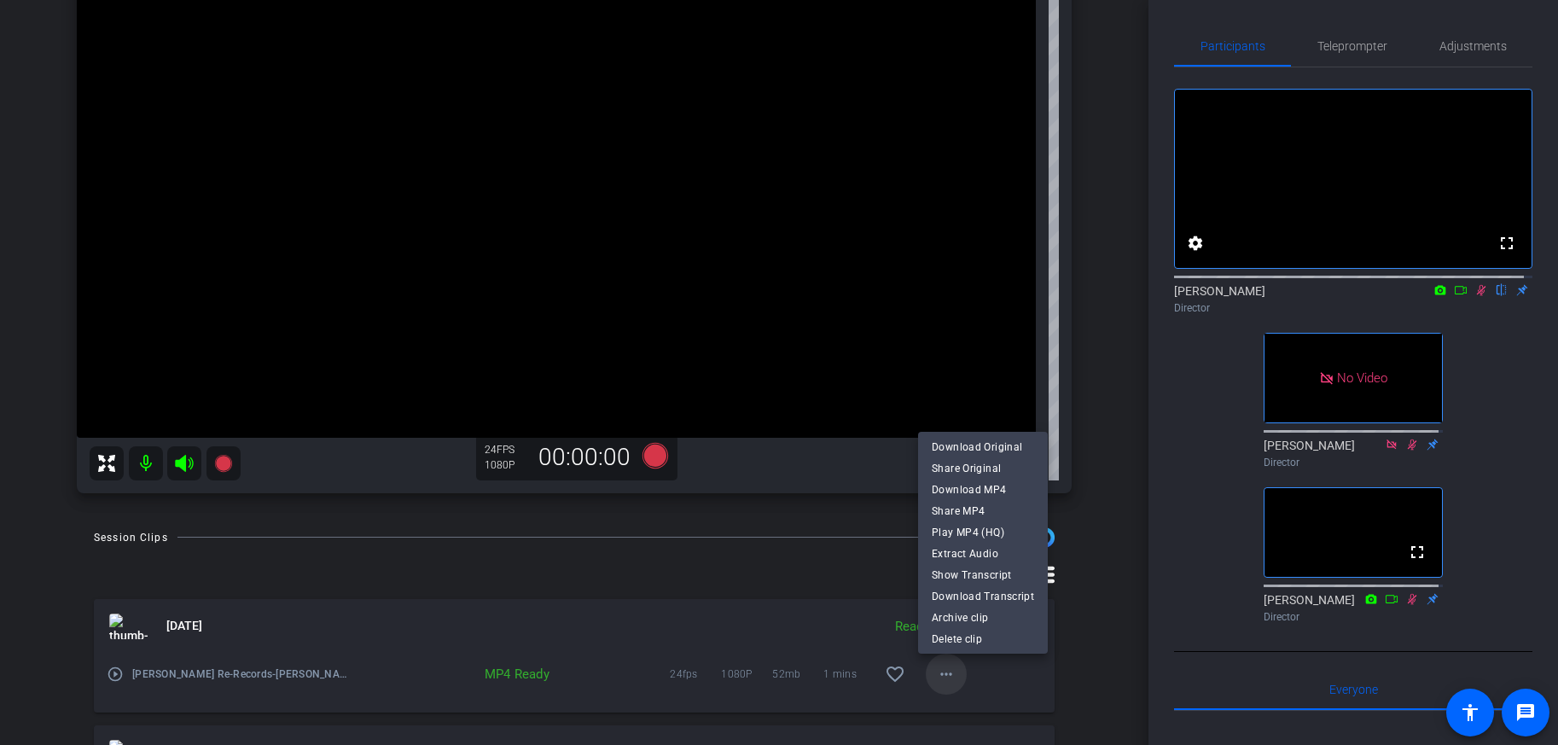
click at [938, 678] on div at bounding box center [779, 372] width 1558 height 745
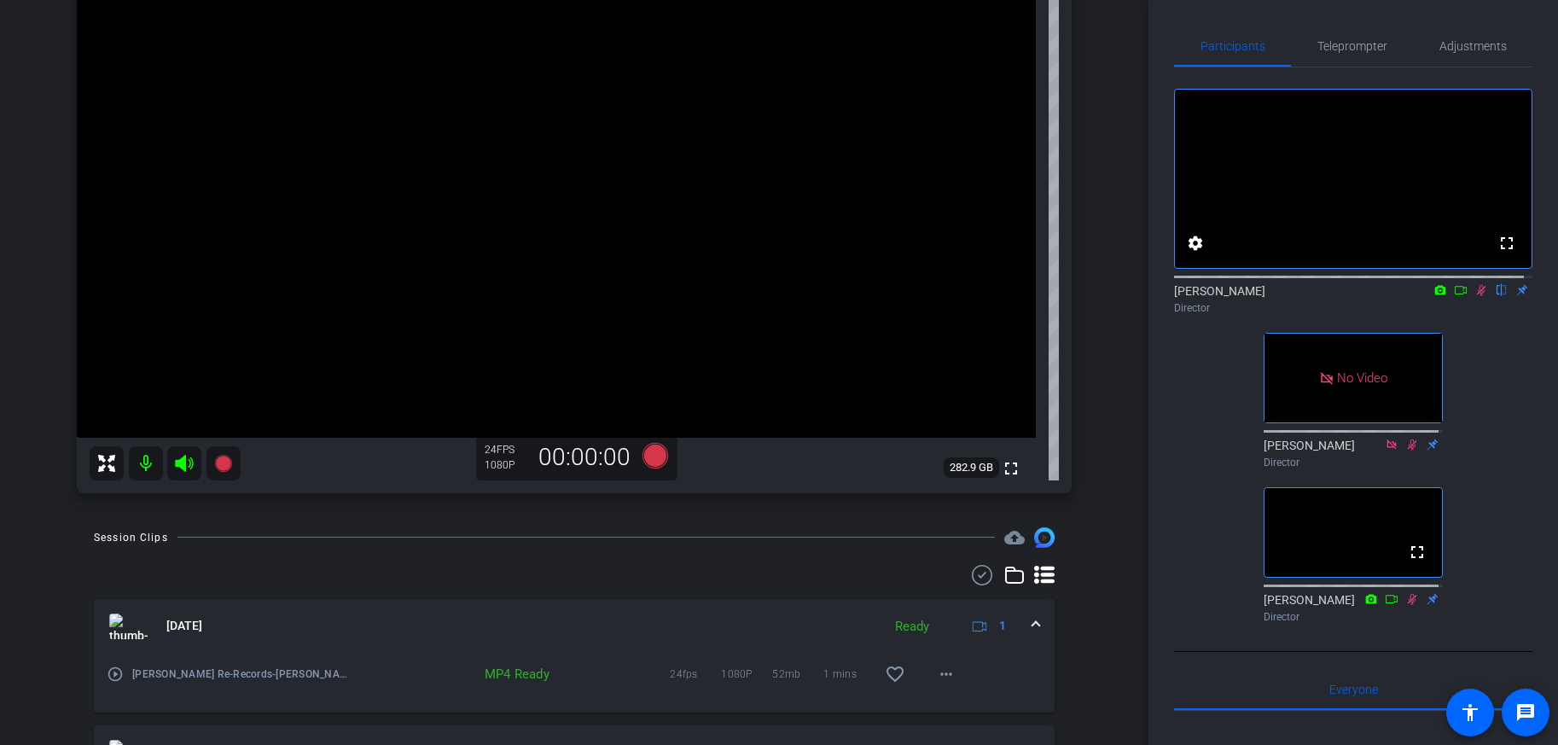
drag, startPoint x: 1474, startPoint y: 306, endPoint x: 1469, endPoint y: 317, distance: 12.2
click at [1475, 296] on icon at bounding box center [1482, 290] width 14 height 12
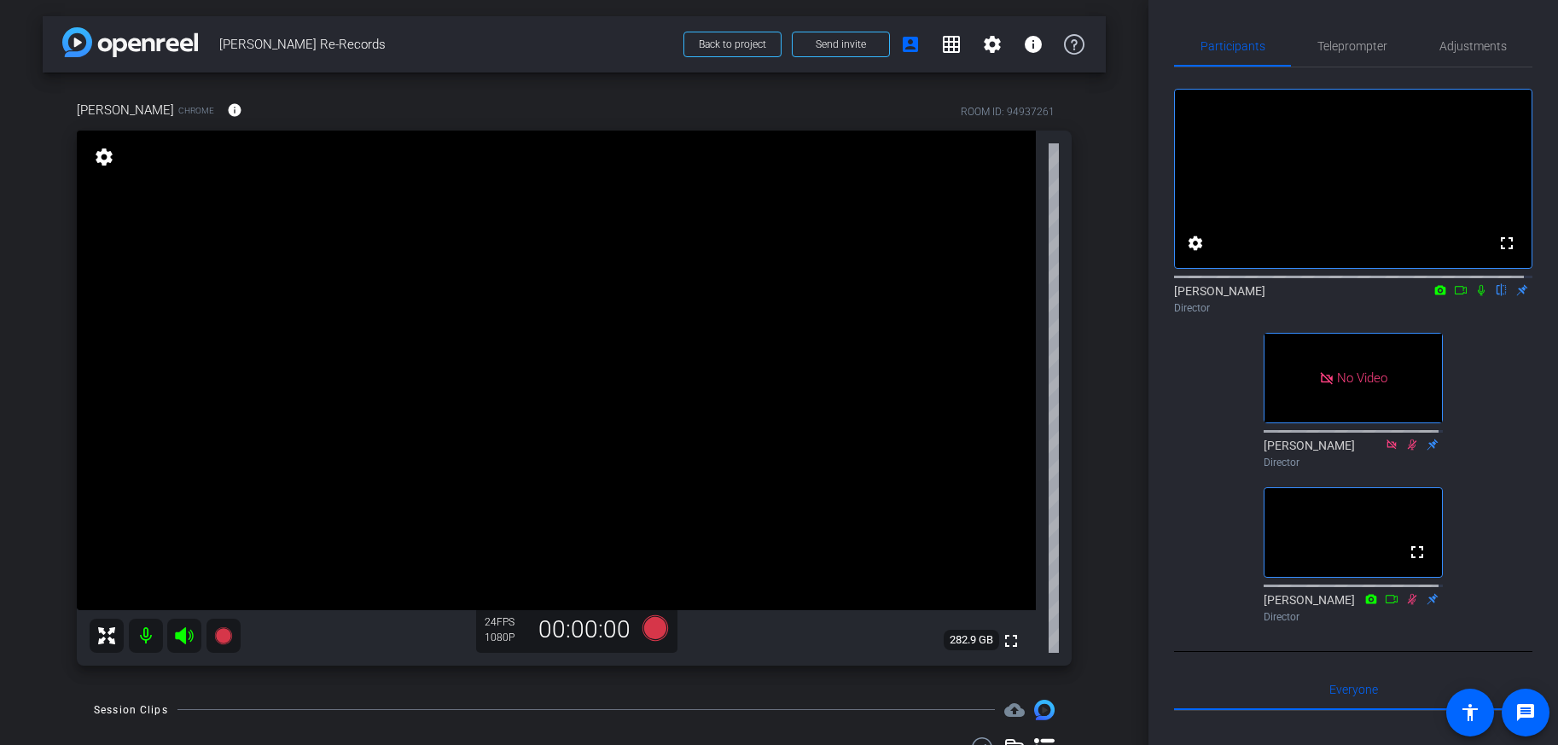
scroll to position [0, 0]
click at [1475, 296] on icon at bounding box center [1482, 290] width 14 height 12
click at [649, 630] on icon at bounding box center [656, 628] width 26 height 26
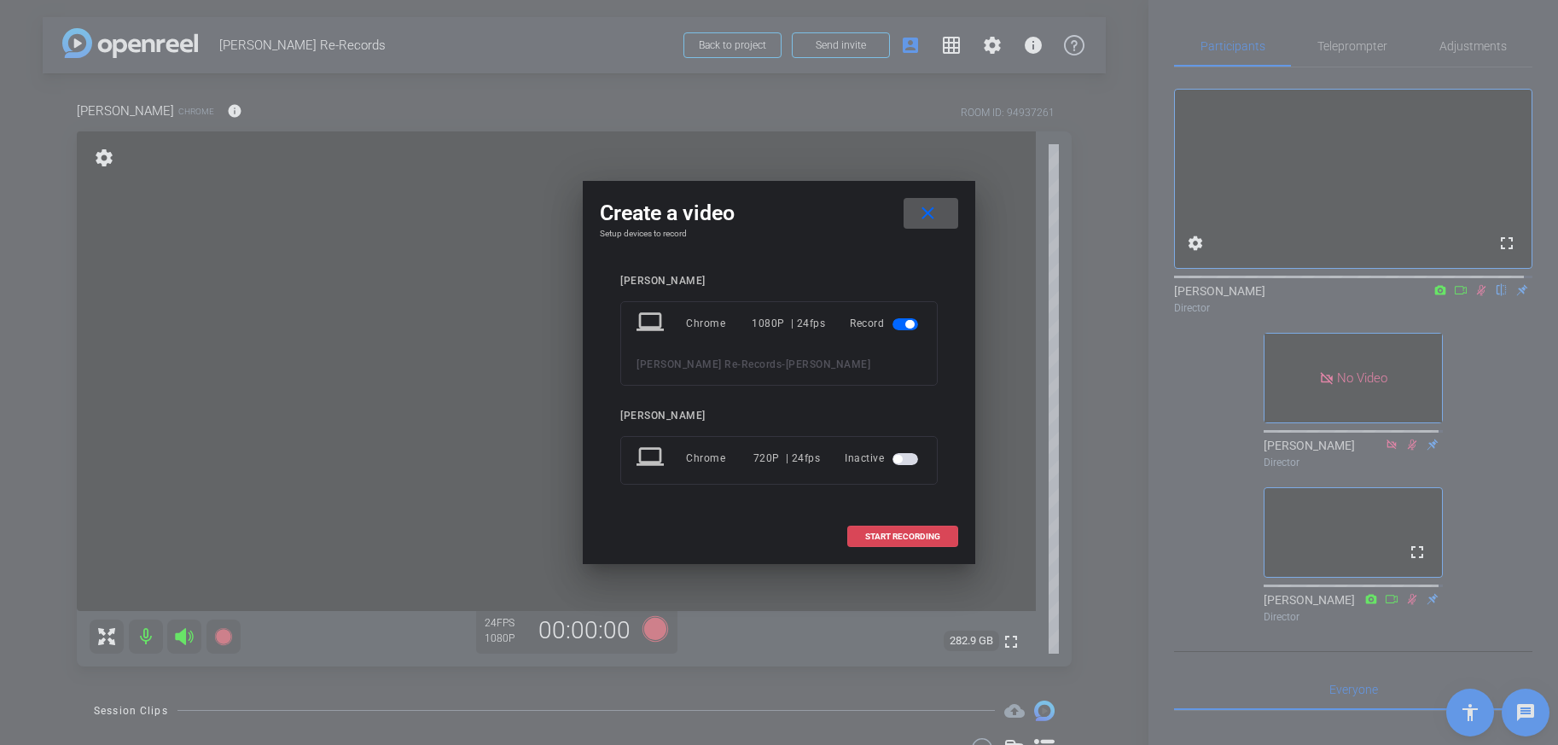
click at [894, 524] on span at bounding box center [902, 536] width 109 height 41
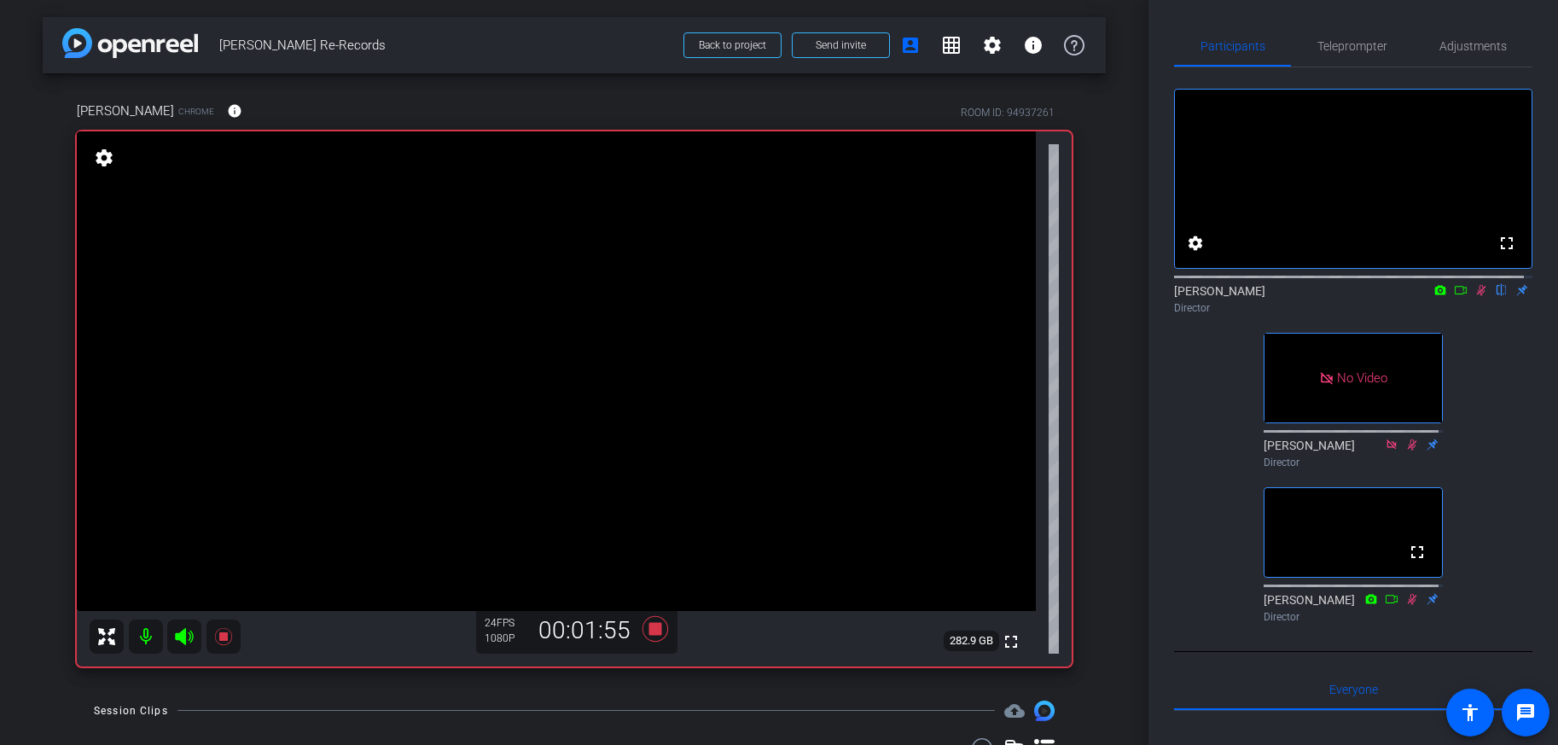
click at [1475, 296] on icon at bounding box center [1482, 290] width 14 height 12
click at [1478, 296] on icon at bounding box center [1481, 290] width 7 height 11
click at [1477, 296] on icon at bounding box center [1481, 290] width 9 height 11
click at [1478, 296] on icon at bounding box center [1481, 290] width 7 height 11
click at [1477, 296] on icon at bounding box center [1481, 290] width 9 height 11
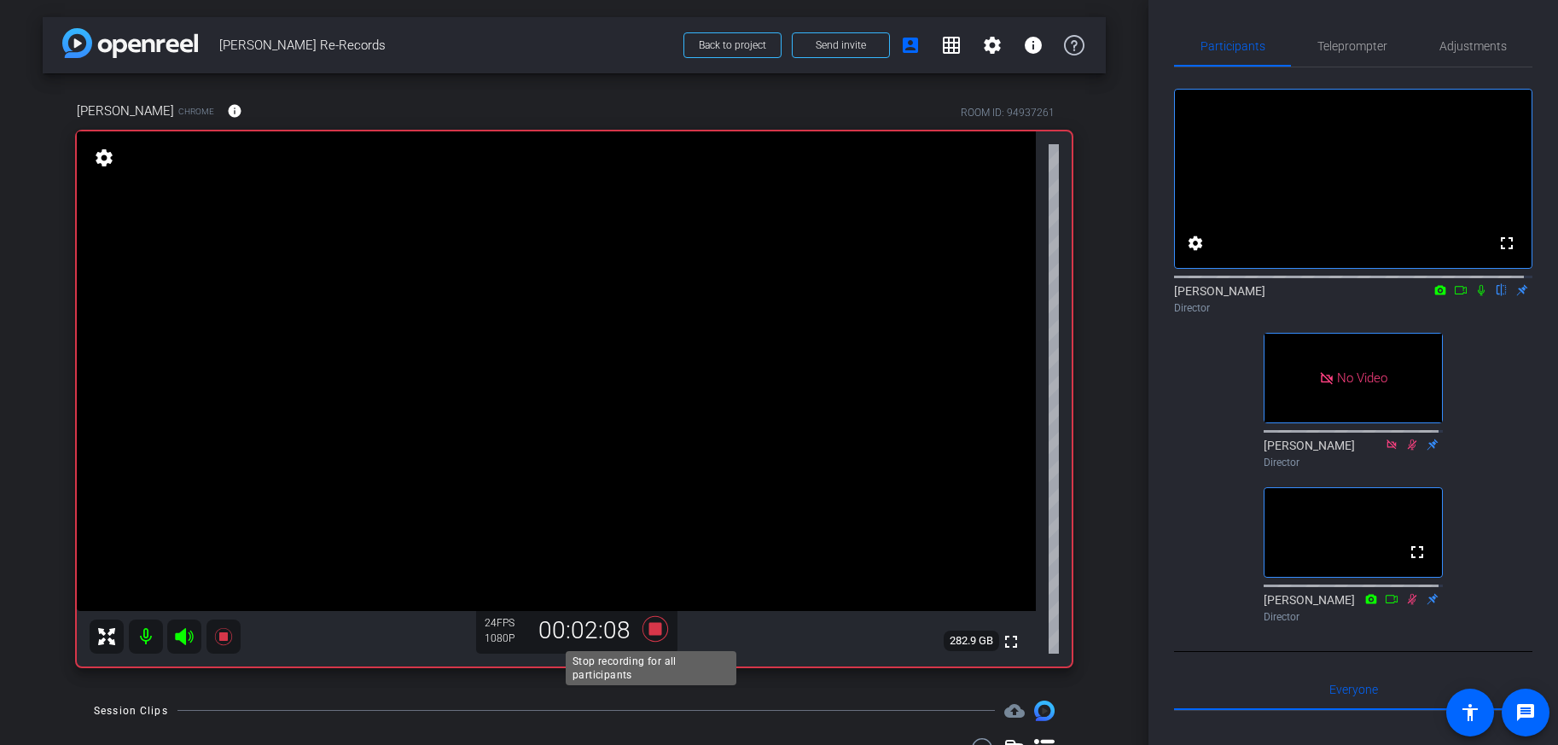
click at [645, 627] on icon at bounding box center [655, 629] width 41 height 31
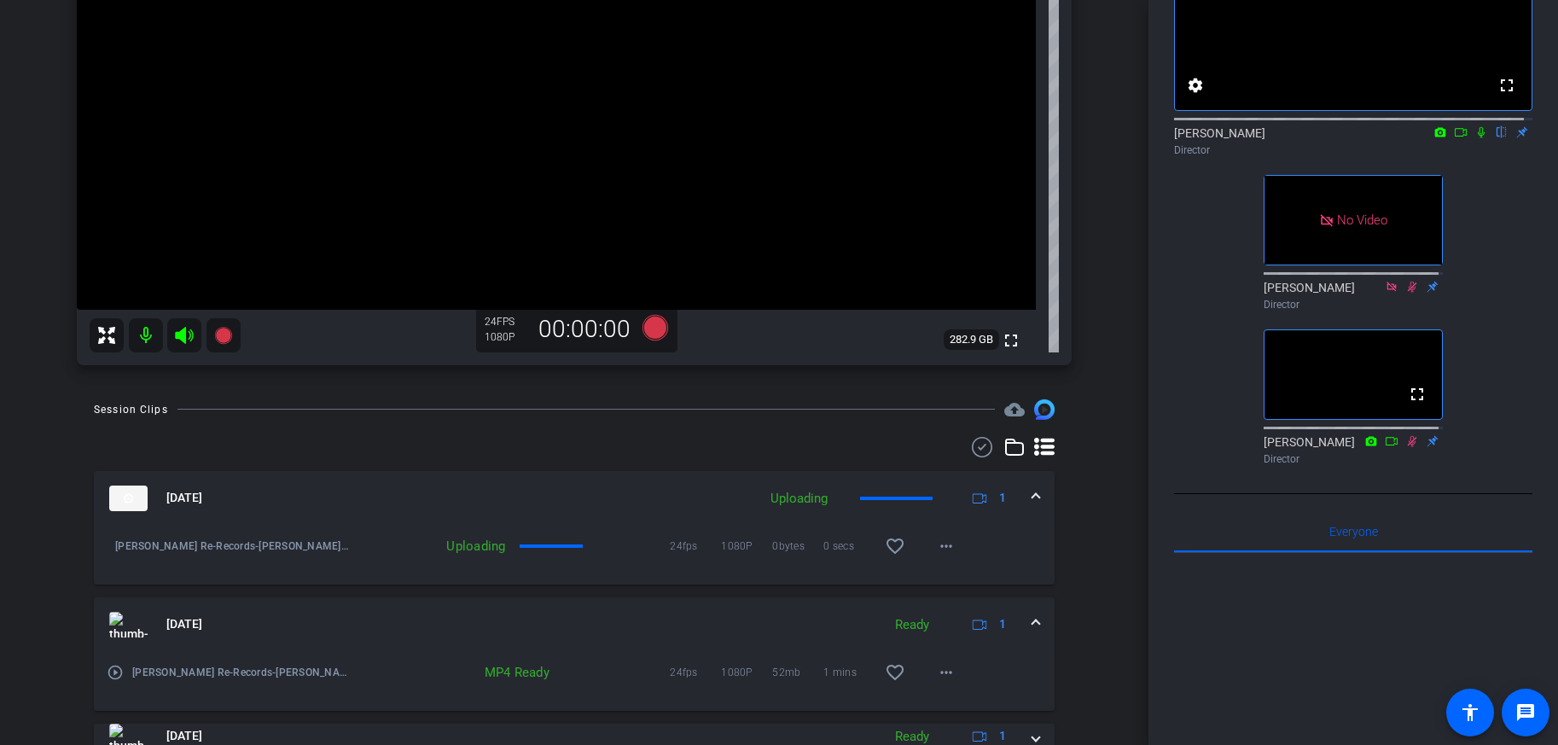
scroll to position [366, 0]
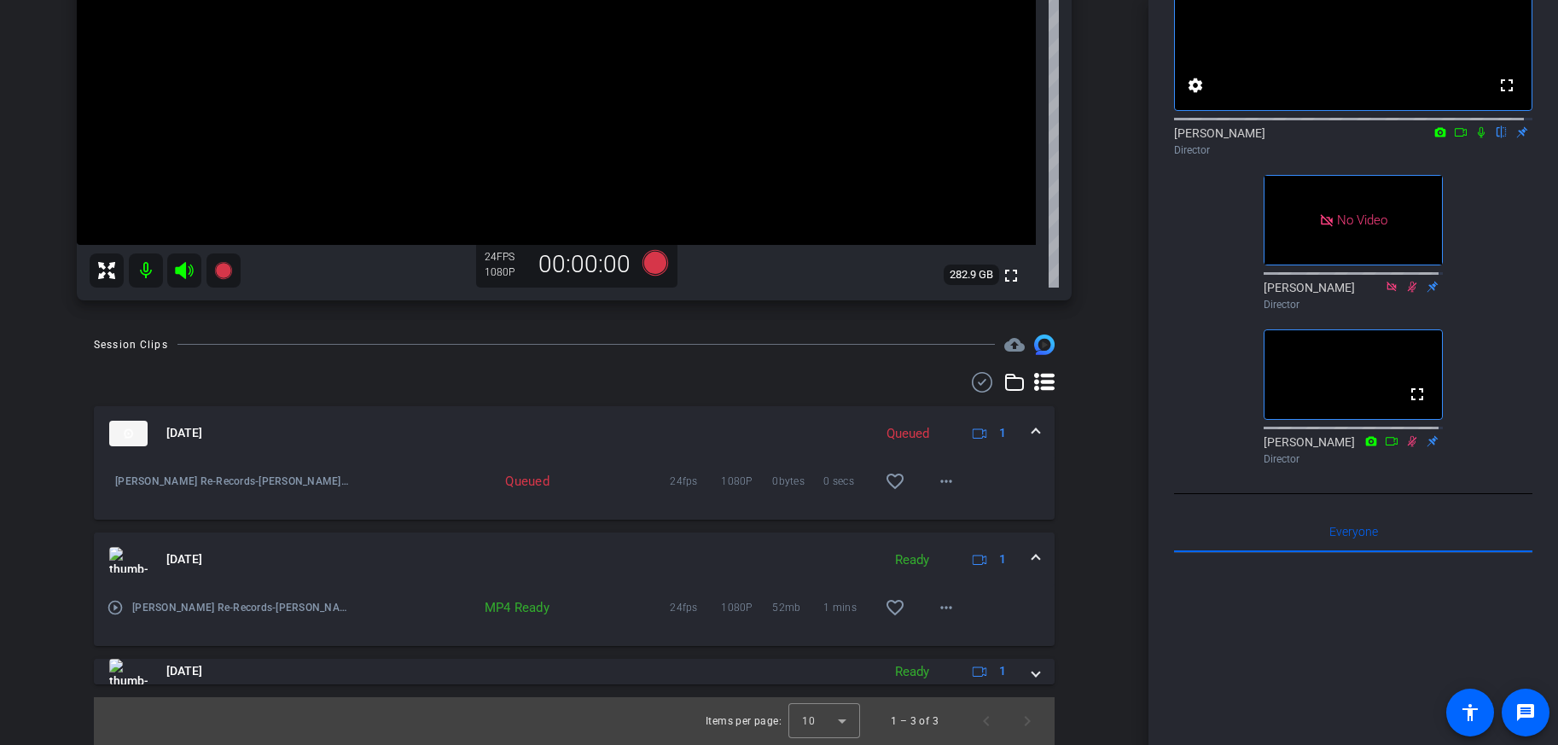
click at [913, 429] on div "Queued" at bounding box center [908, 434] width 60 height 20
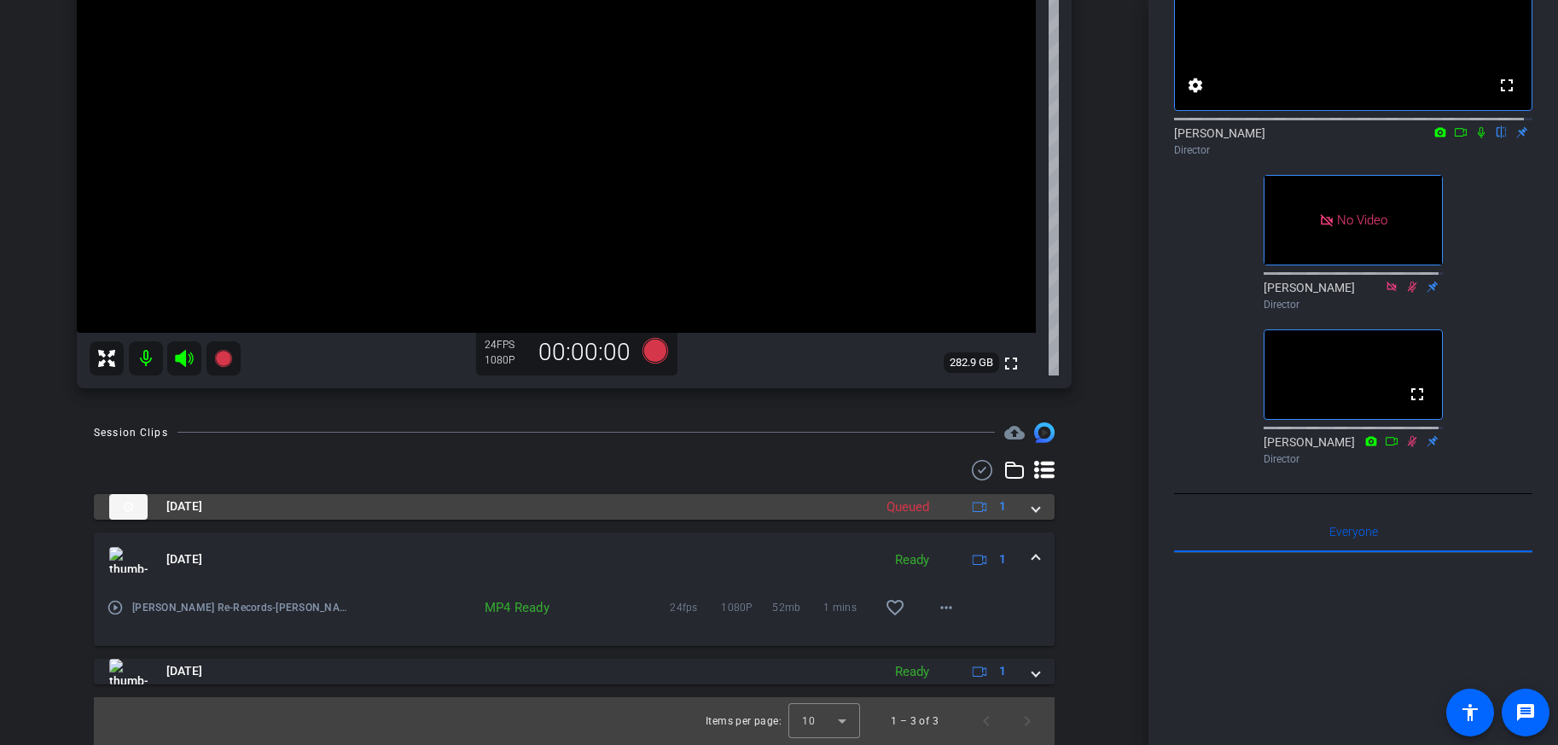
click at [907, 514] on div "Queued" at bounding box center [908, 508] width 60 height 20
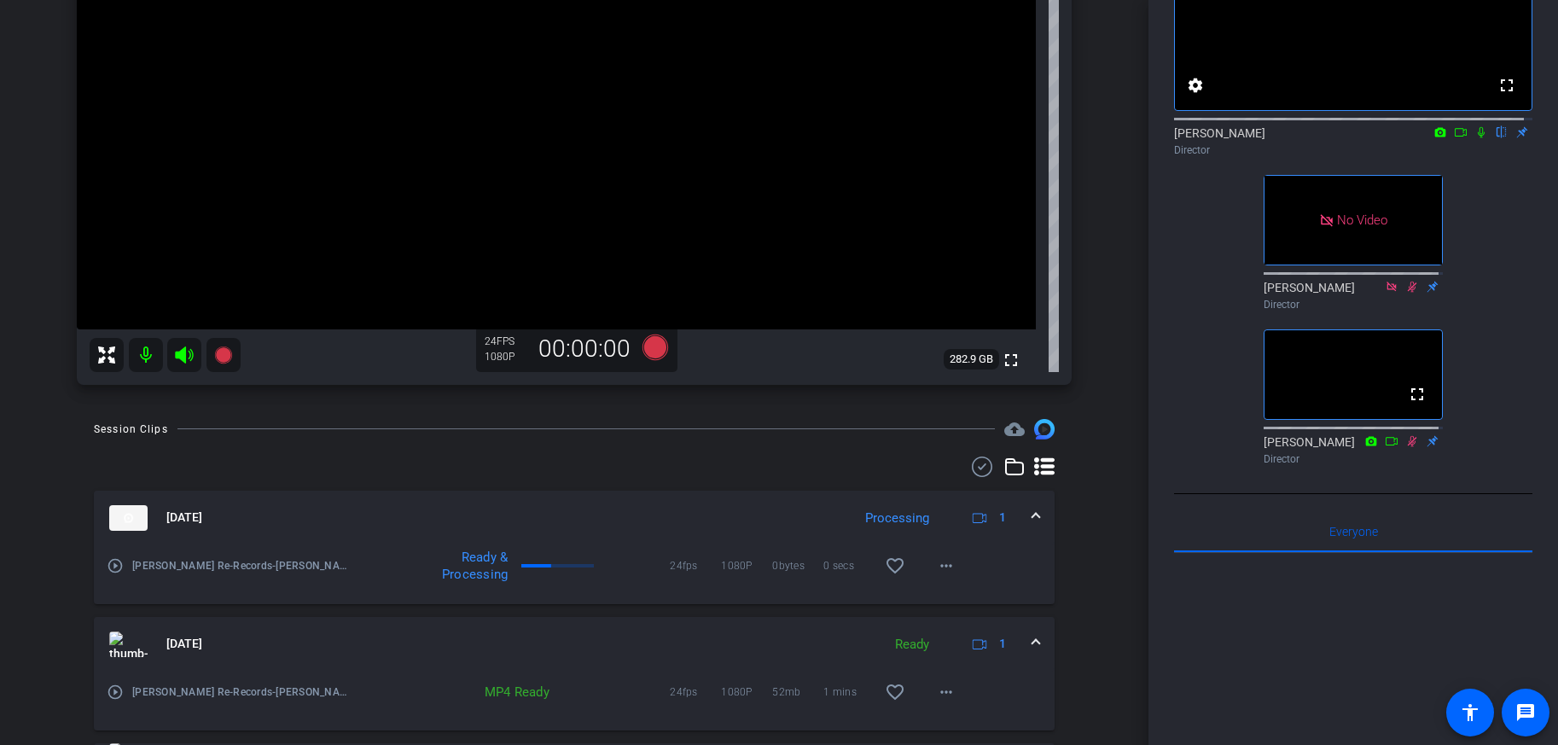
scroll to position [253, 0]
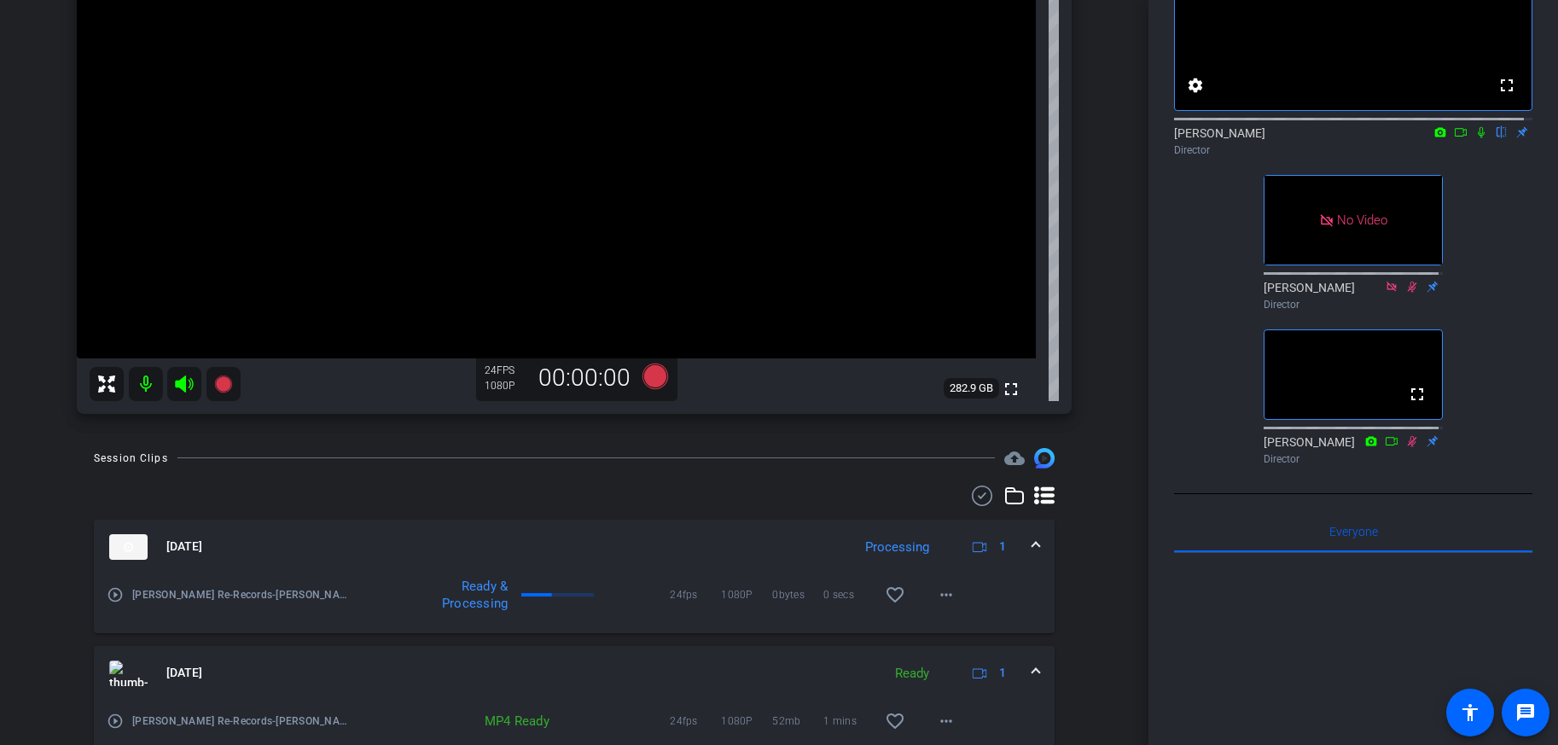
click at [1475, 138] on icon at bounding box center [1482, 132] width 14 height 12
click at [1477, 138] on icon at bounding box center [1481, 132] width 9 height 11
click at [1475, 138] on icon at bounding box center [1482, 132] width 14 height 12
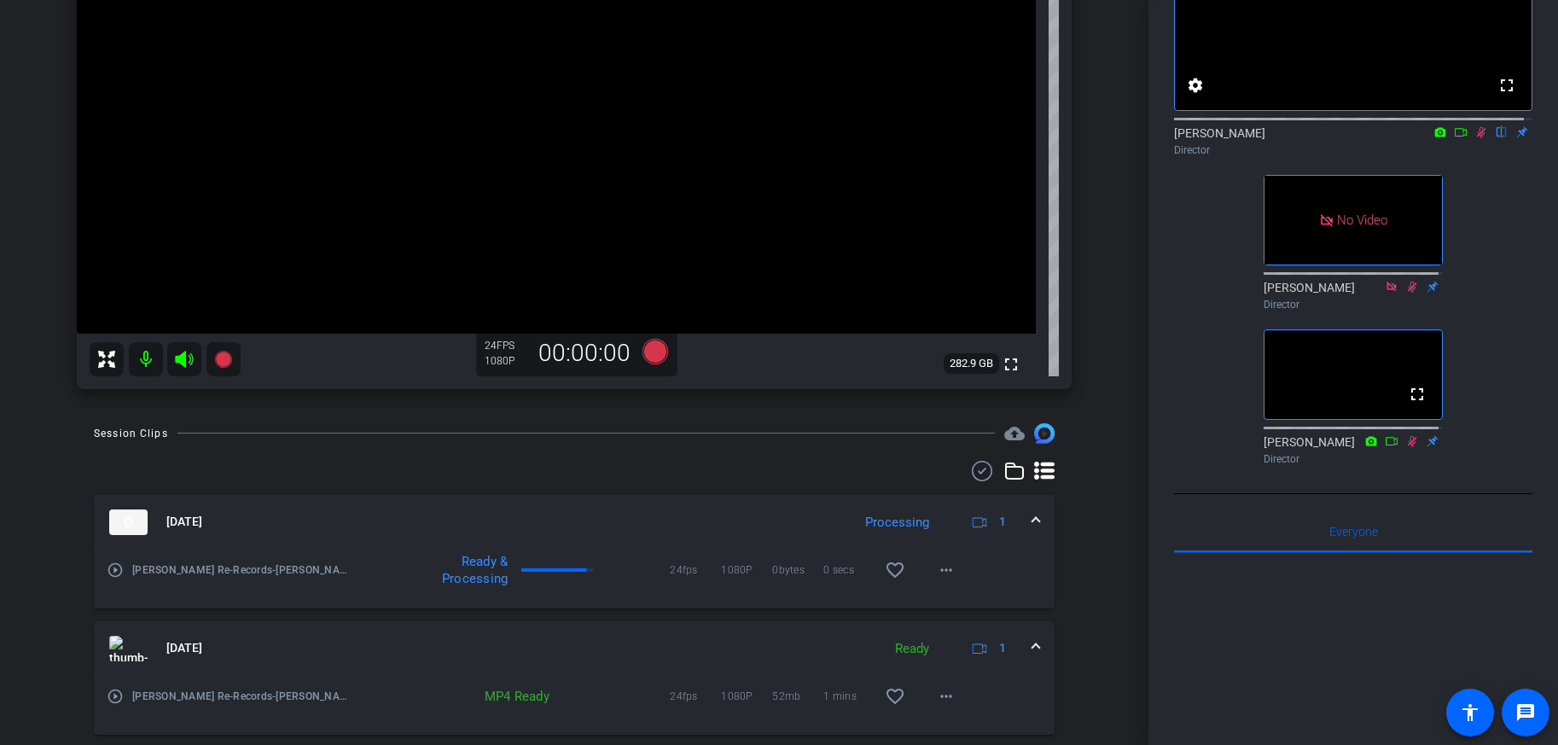
scroll to position [255, 0]
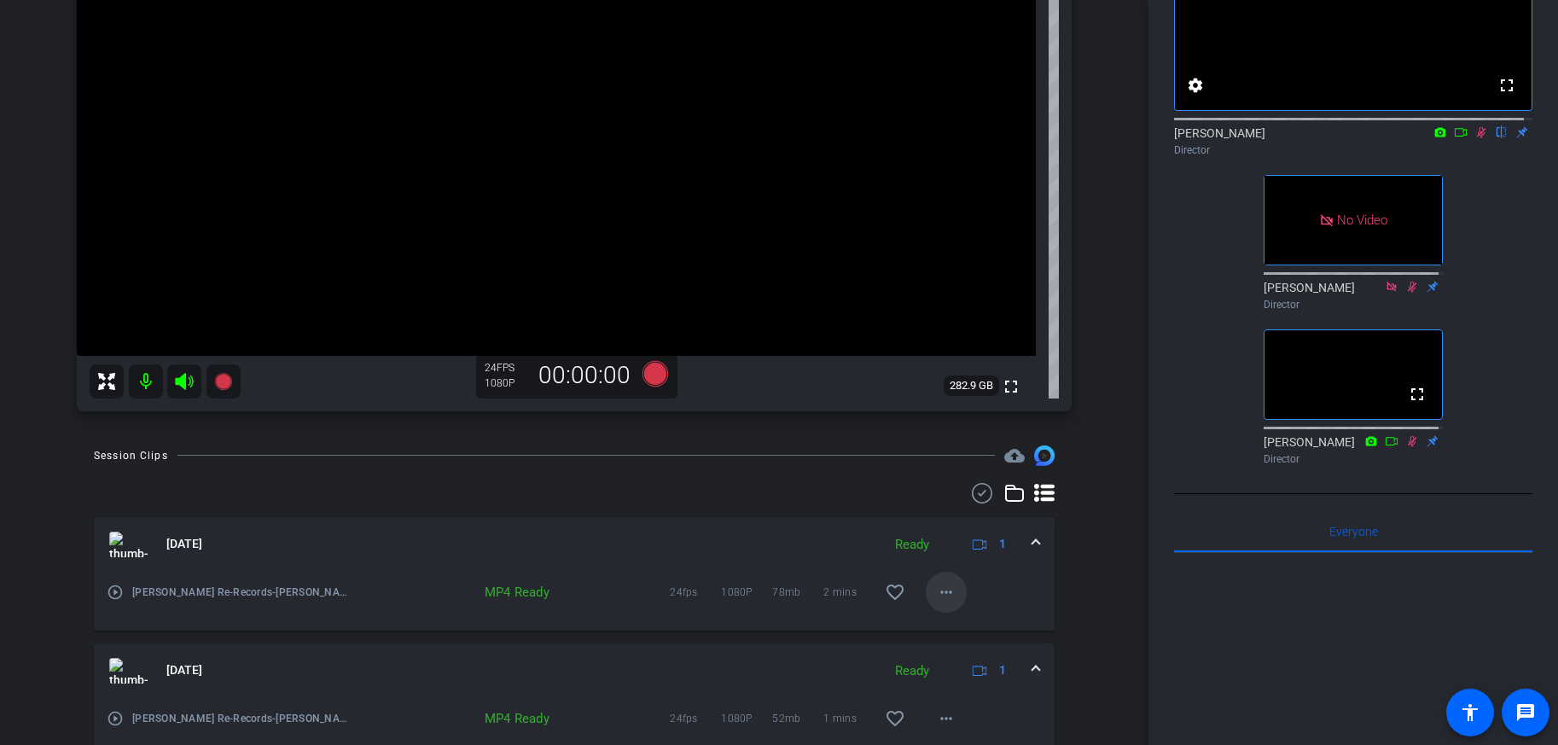
click at [940, 592] on mat-icon "more_horiz" at bounding box center [946, 592] width 20 height 20
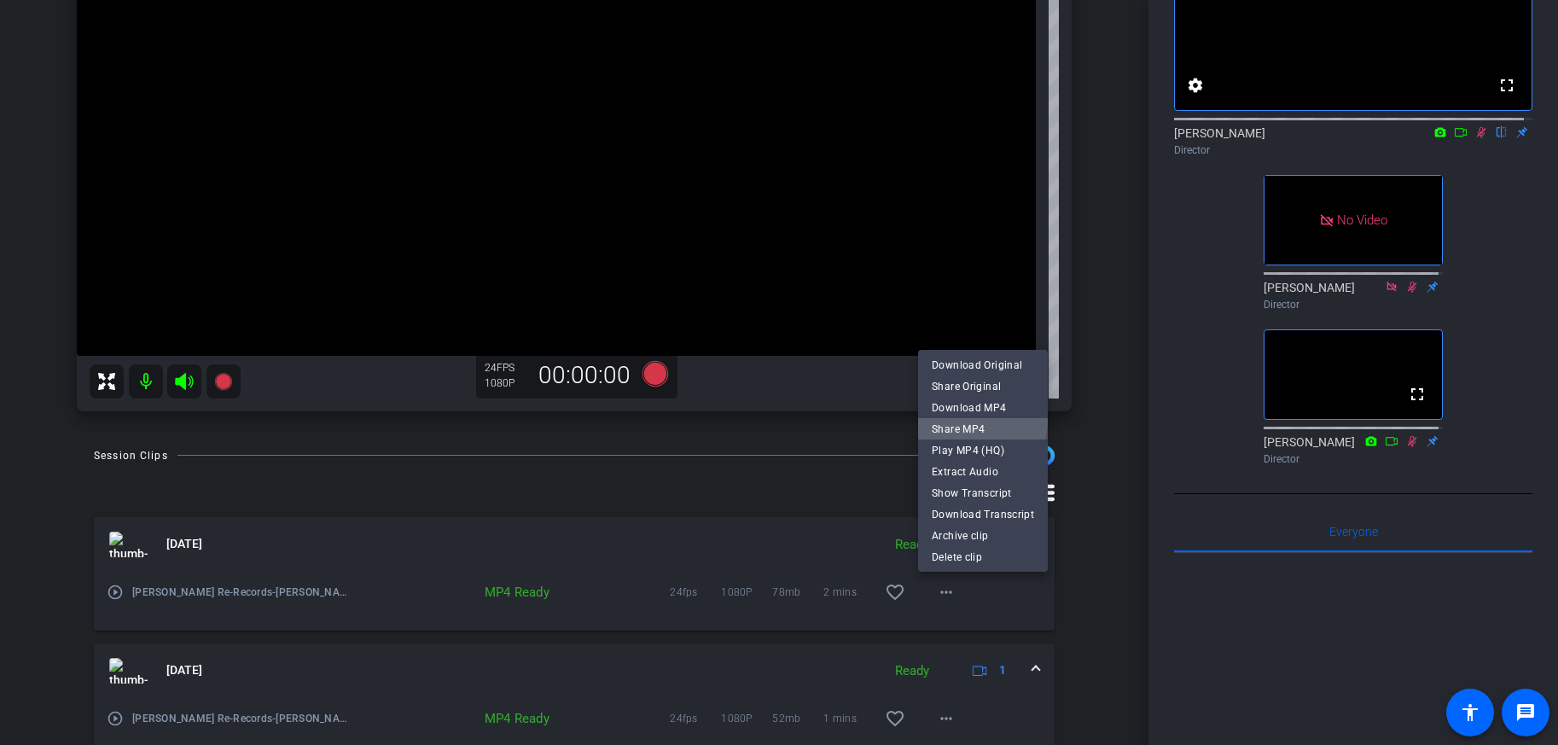
click at [978, 421] on span "Share MP4" at bounding box center [983, 428] width 102 height 20
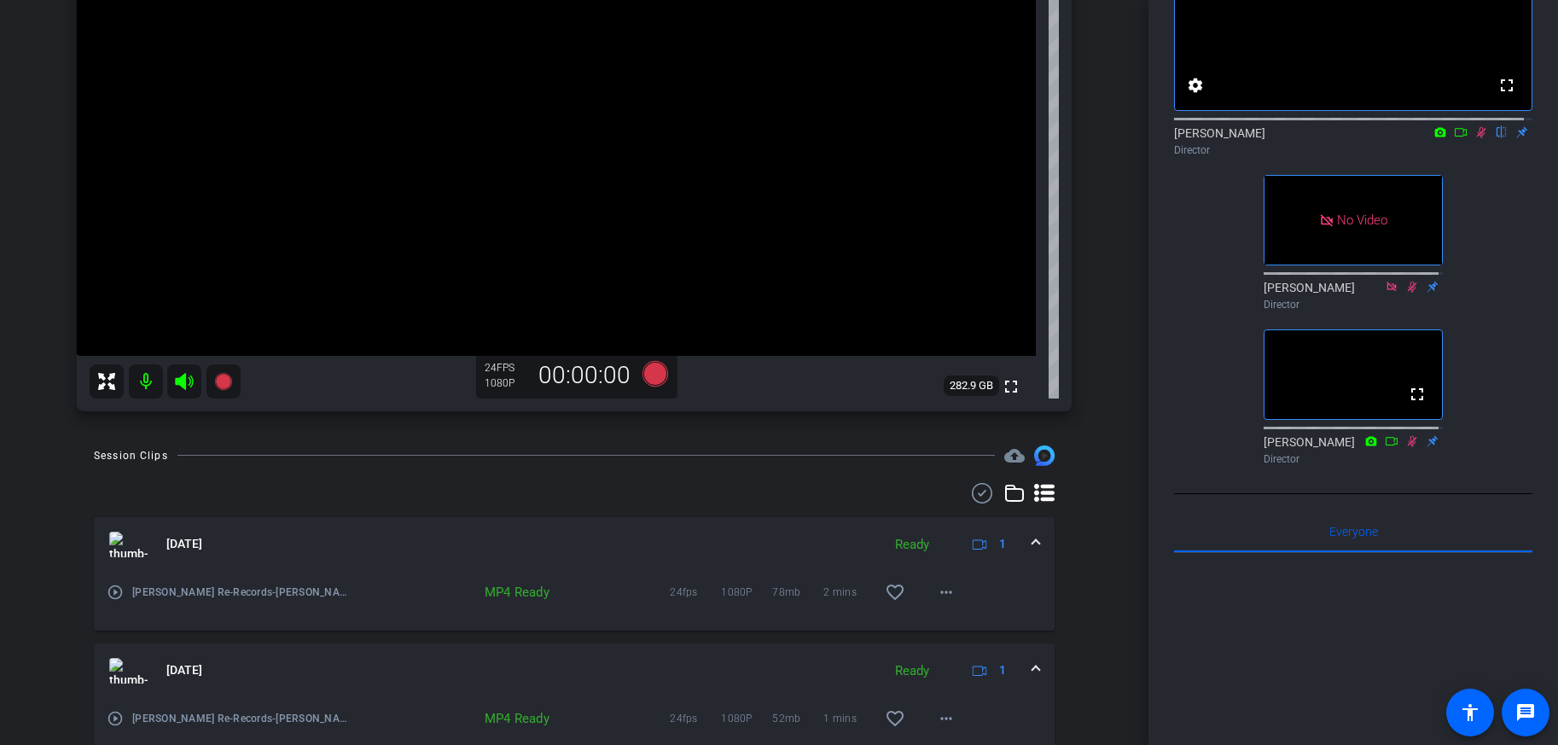
click at [1477, 138] on icon at bounding box center [1482, 132] width 14 height 12
click at [1475, 138] on icon at bounding box center [1482, 132] width 14 height 12
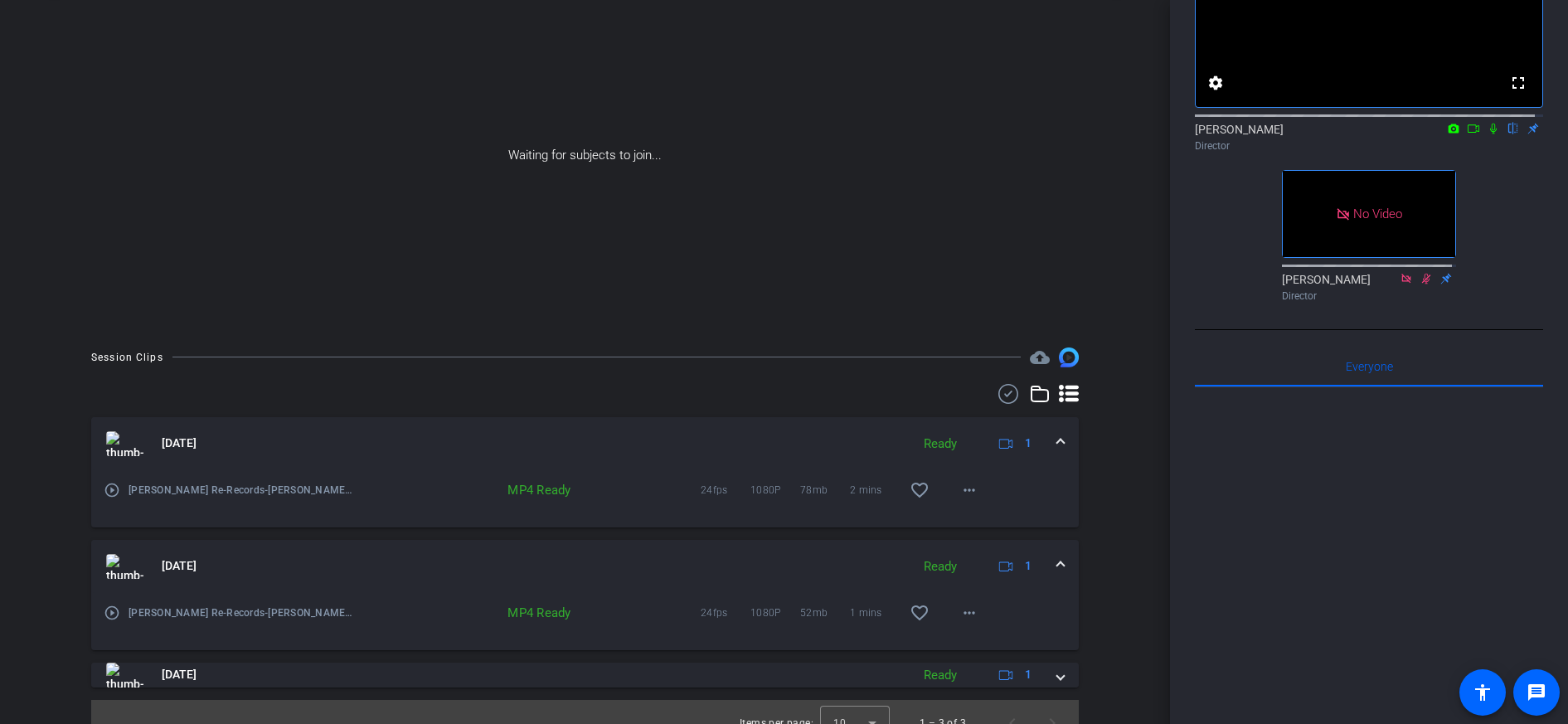
scroll to position [114, 0]
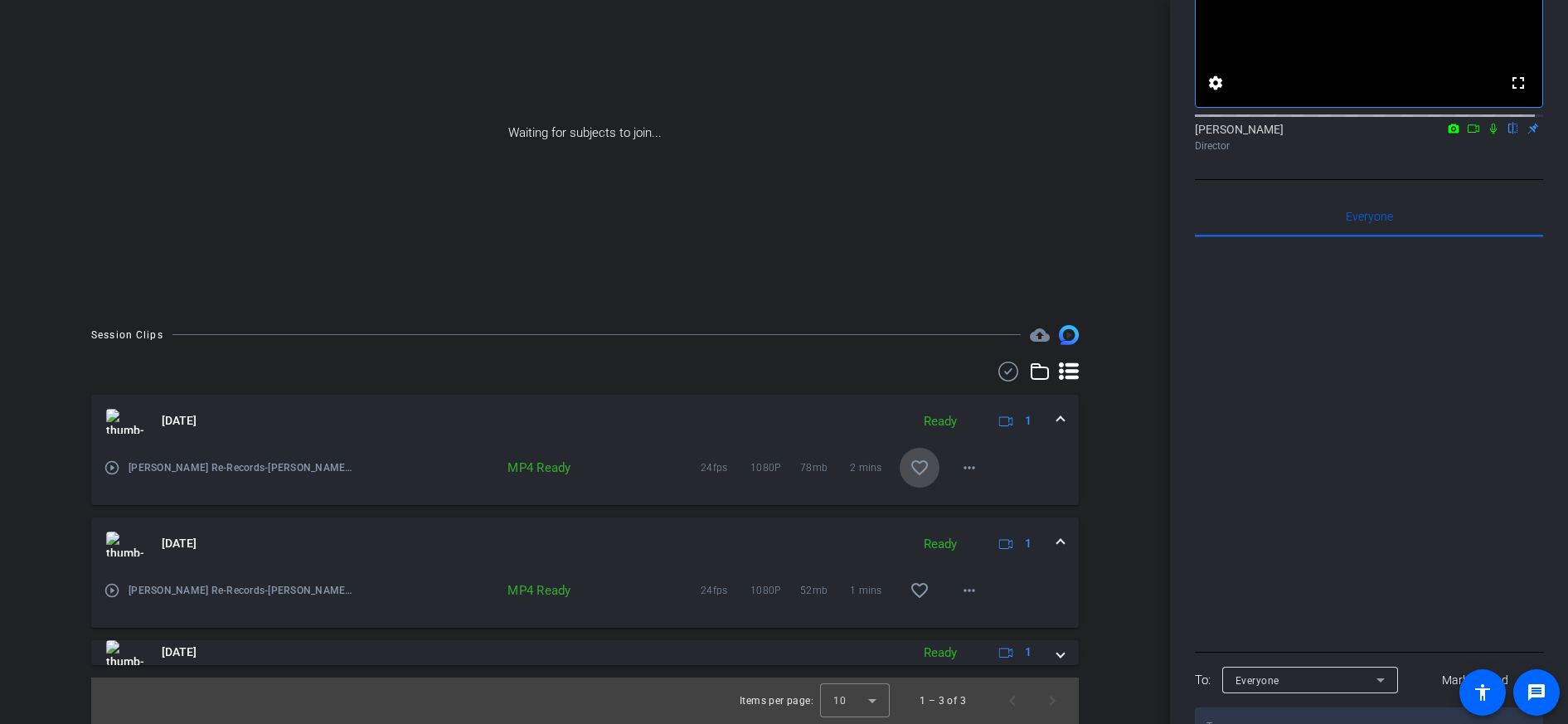
click at [911, 469] on mat-icon "favorite_border" at bounding box center [919, 467] width 19 height 19
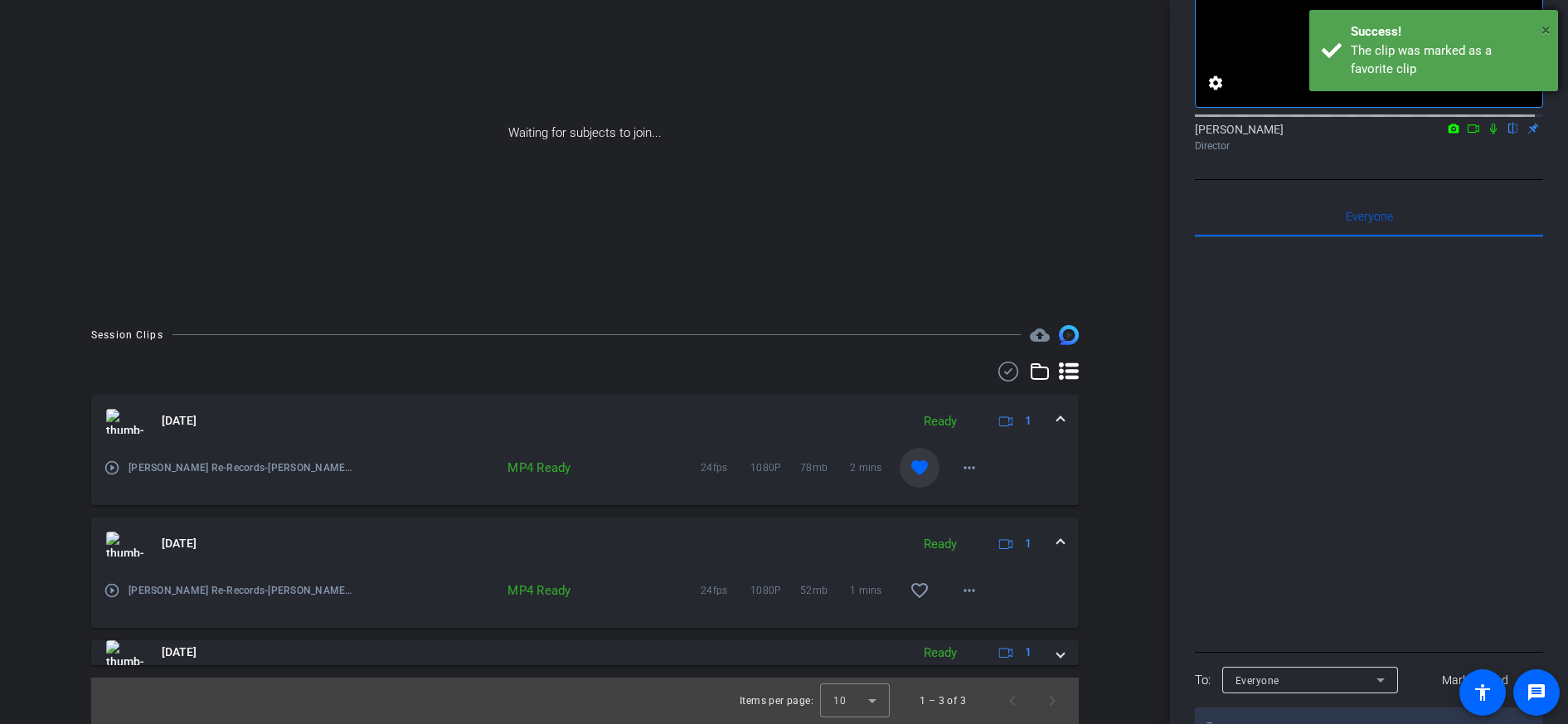
click at [1473, 29] on span "×" at bounding box center [1546, 29] width 9 height 19
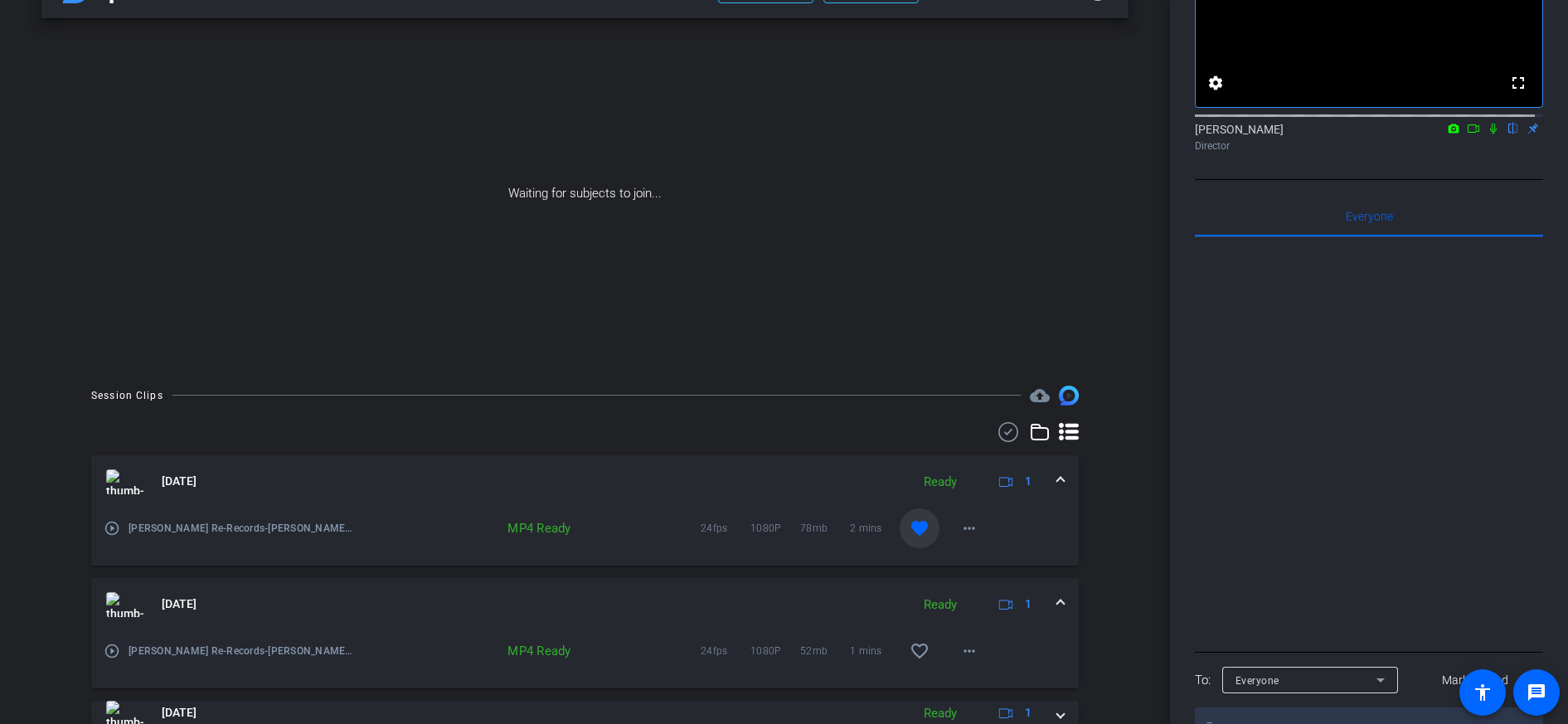
scroll to position [0, 0]
